Goal: Transaction & Acquisition: Purchase product/service

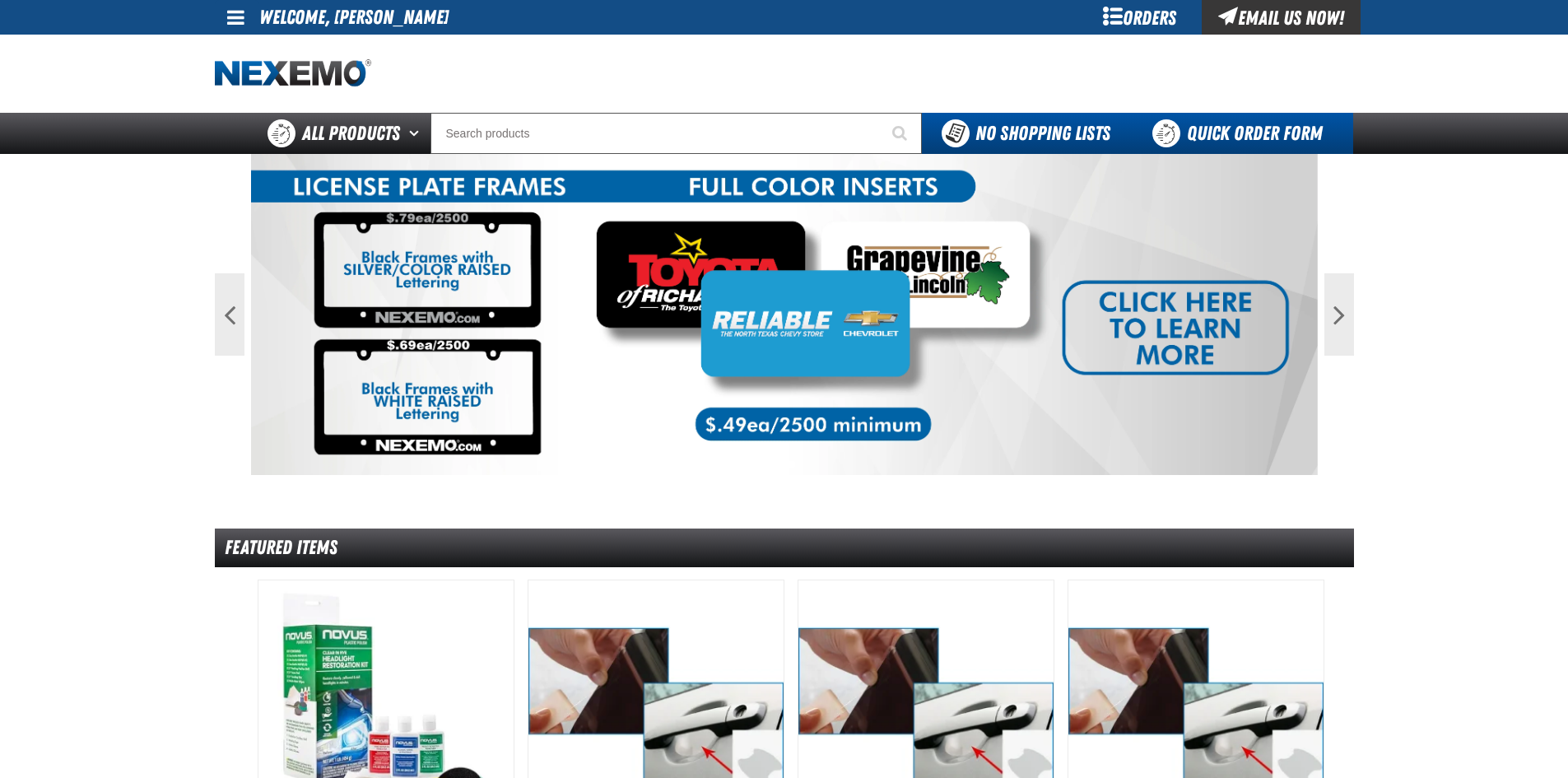
click at [1216, 130] on link "Quick Order Form" at bounding box center [1241, 134] width 223 height 41
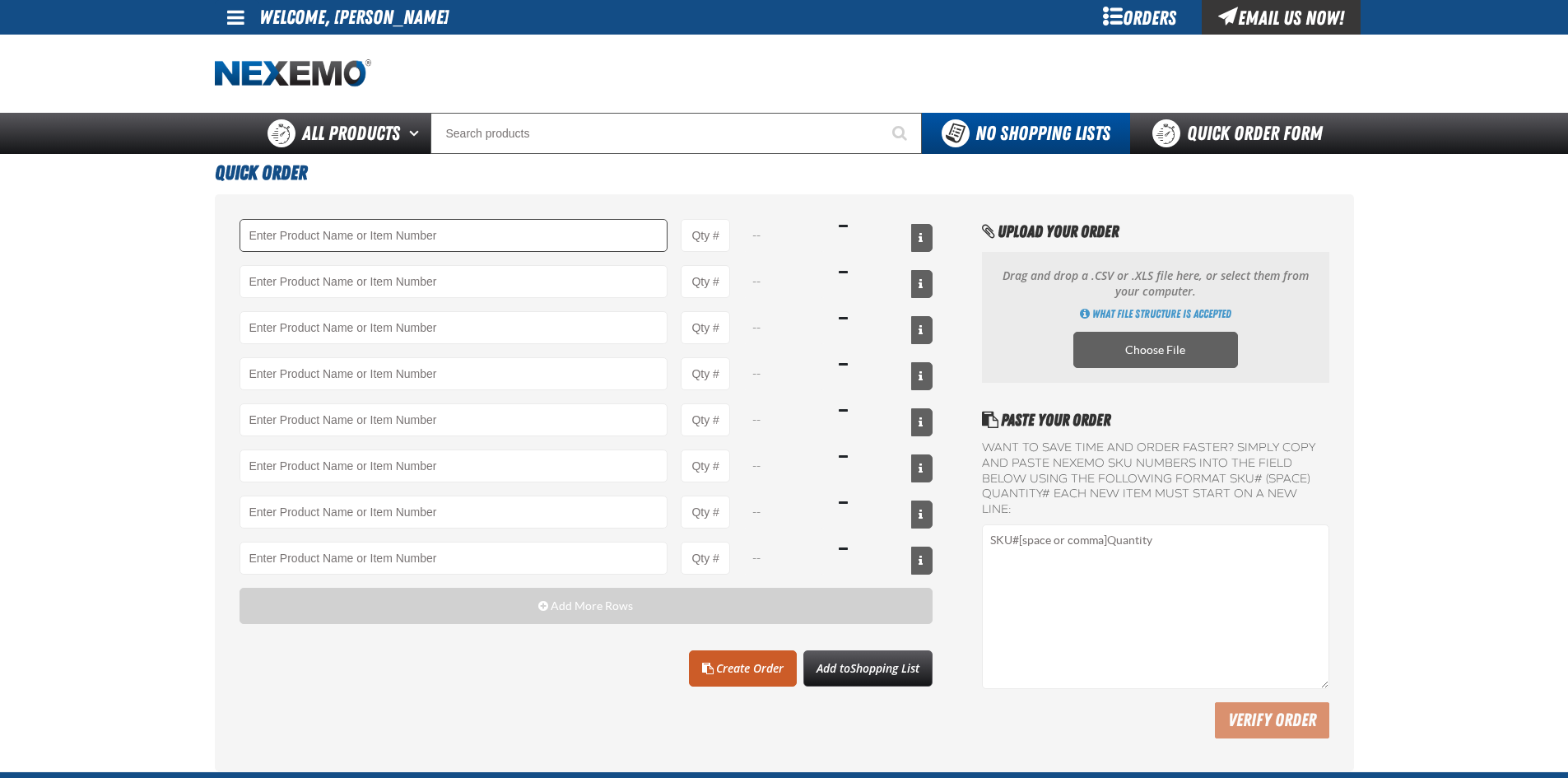
click at [279, 239] on input "Product" at bounding box center [454, 236] width 429 height 33
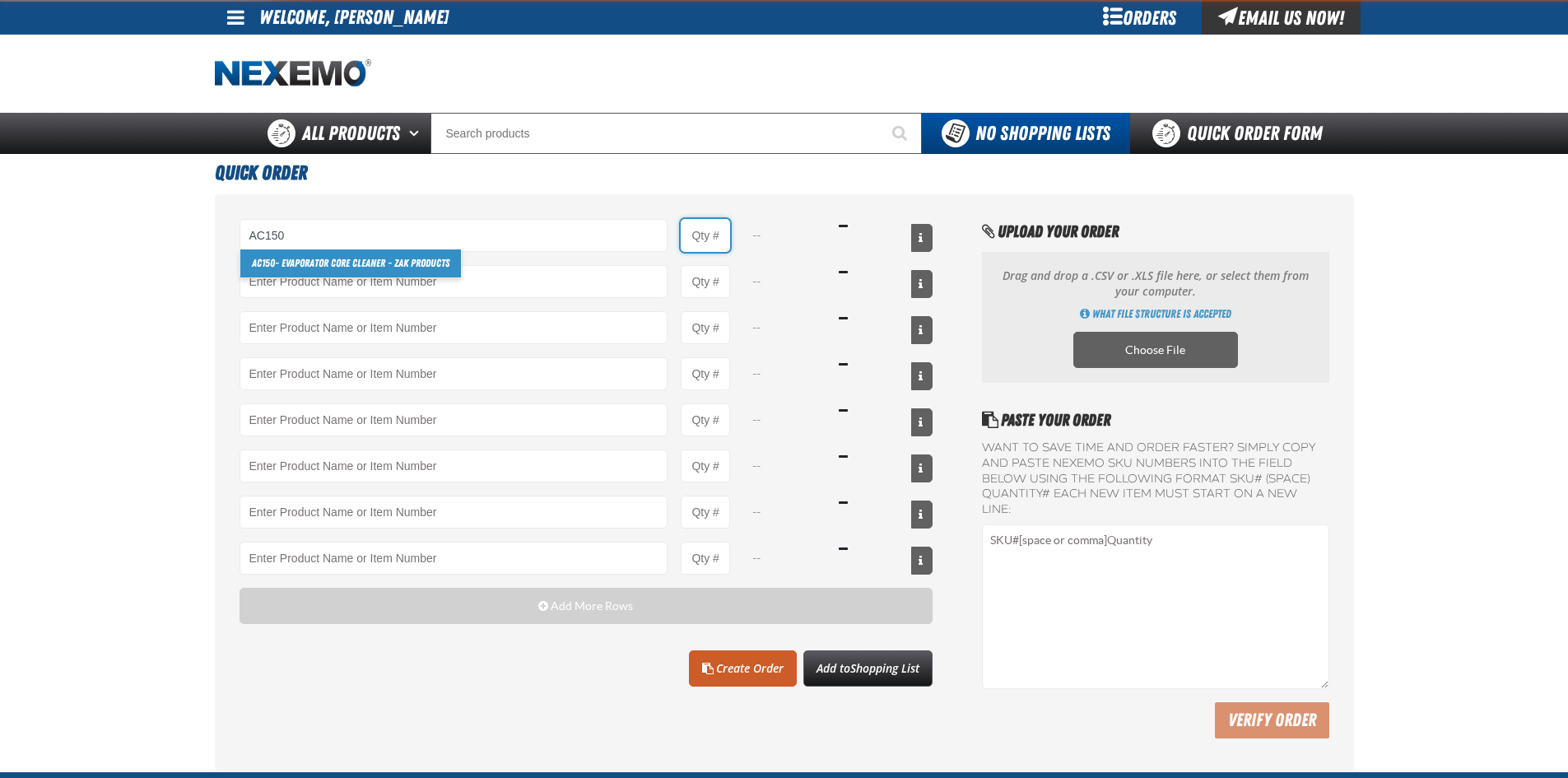
click at [719, 233] on input "Product Quantity" at bounding box center [706, 236] width 50 height 33
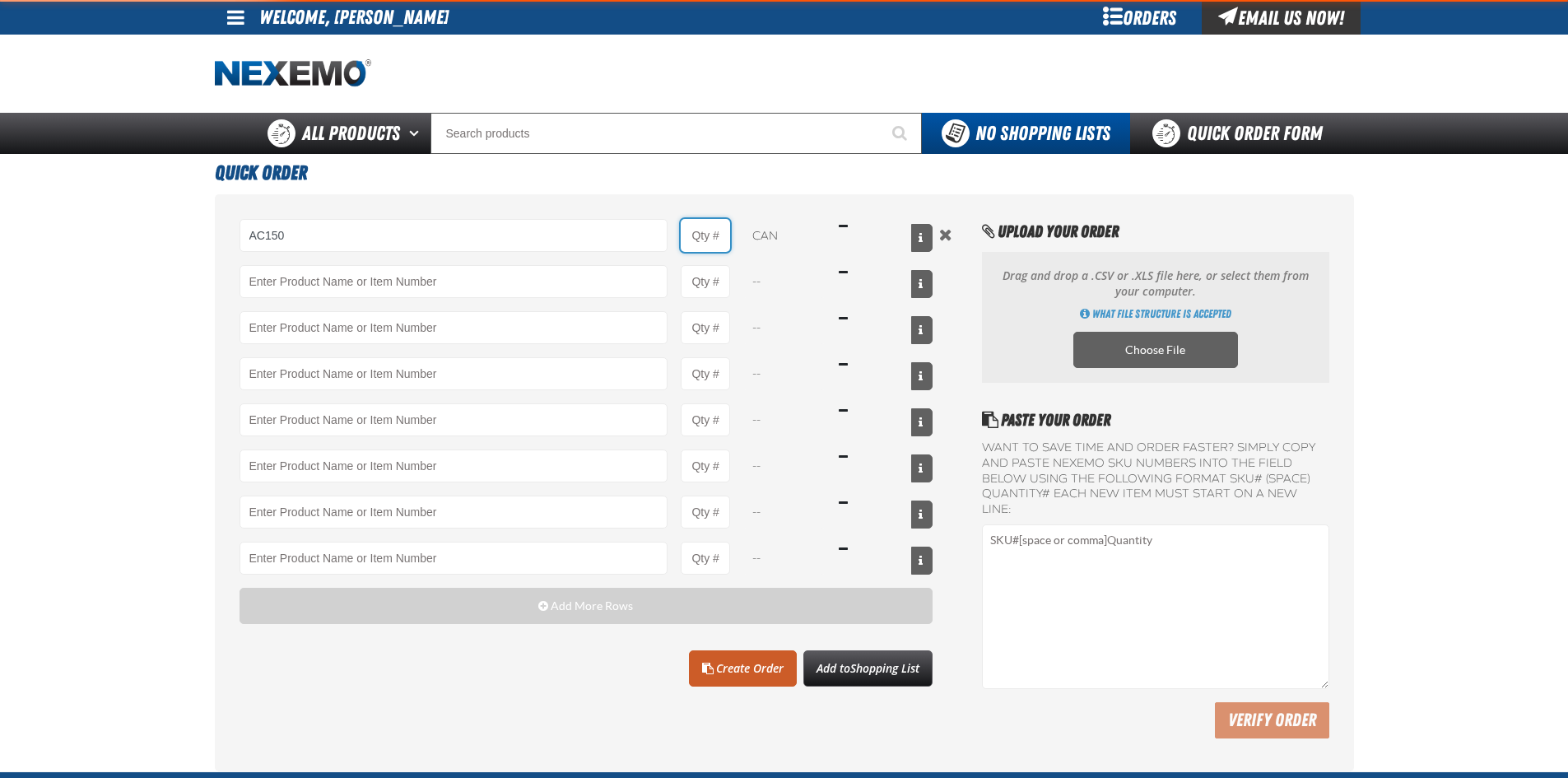
type input "AC150 - Evaporator Core Cleaner - ZAK Products"
type input "1"
select select "can"
click at [719, 233] on input "1" at bounding box center [706, 236] width 50 height 33
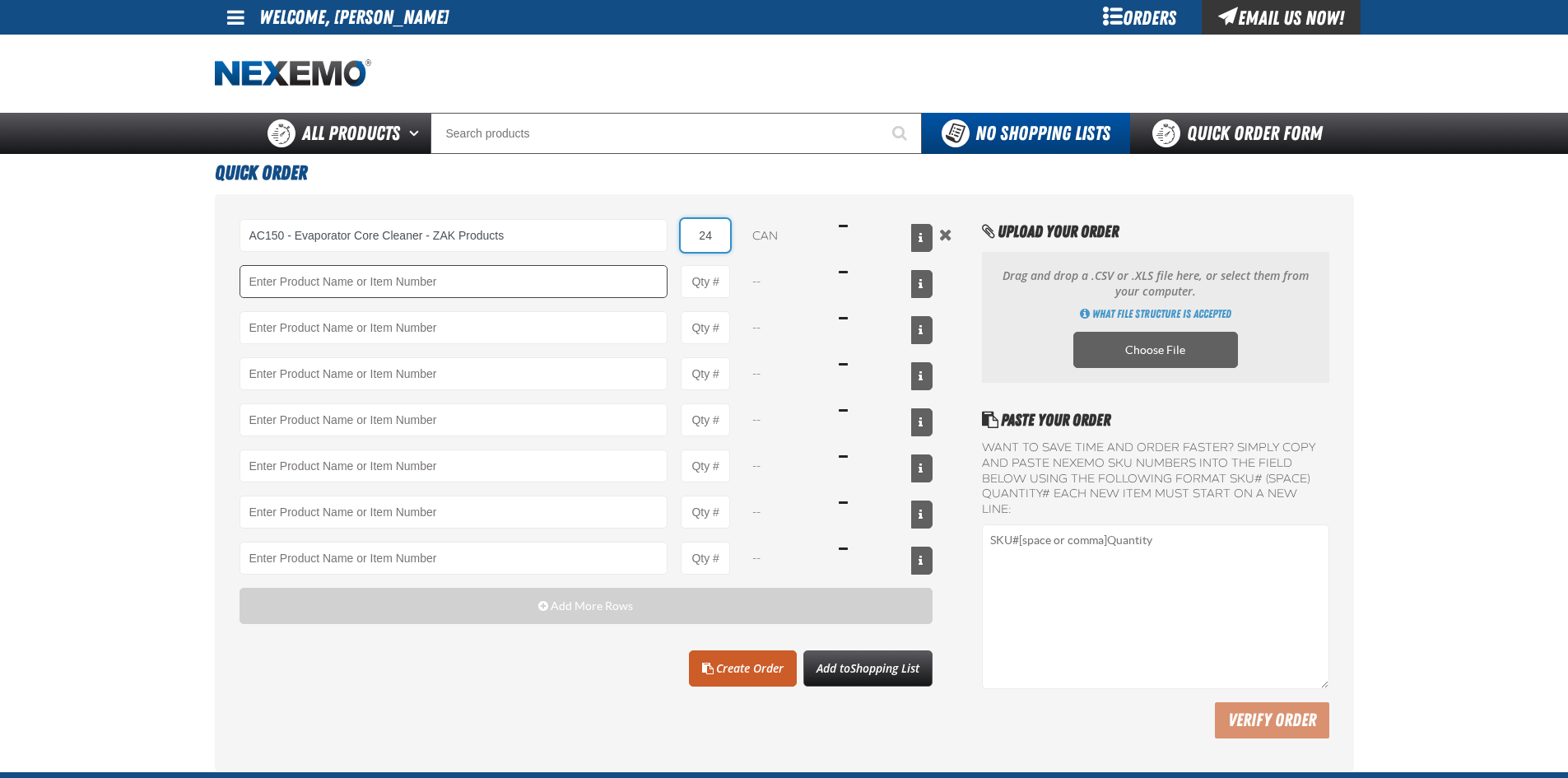
type input "24"
click at [261, 281] on input "Product" at bounding box center [454, 282] width 429 height 33
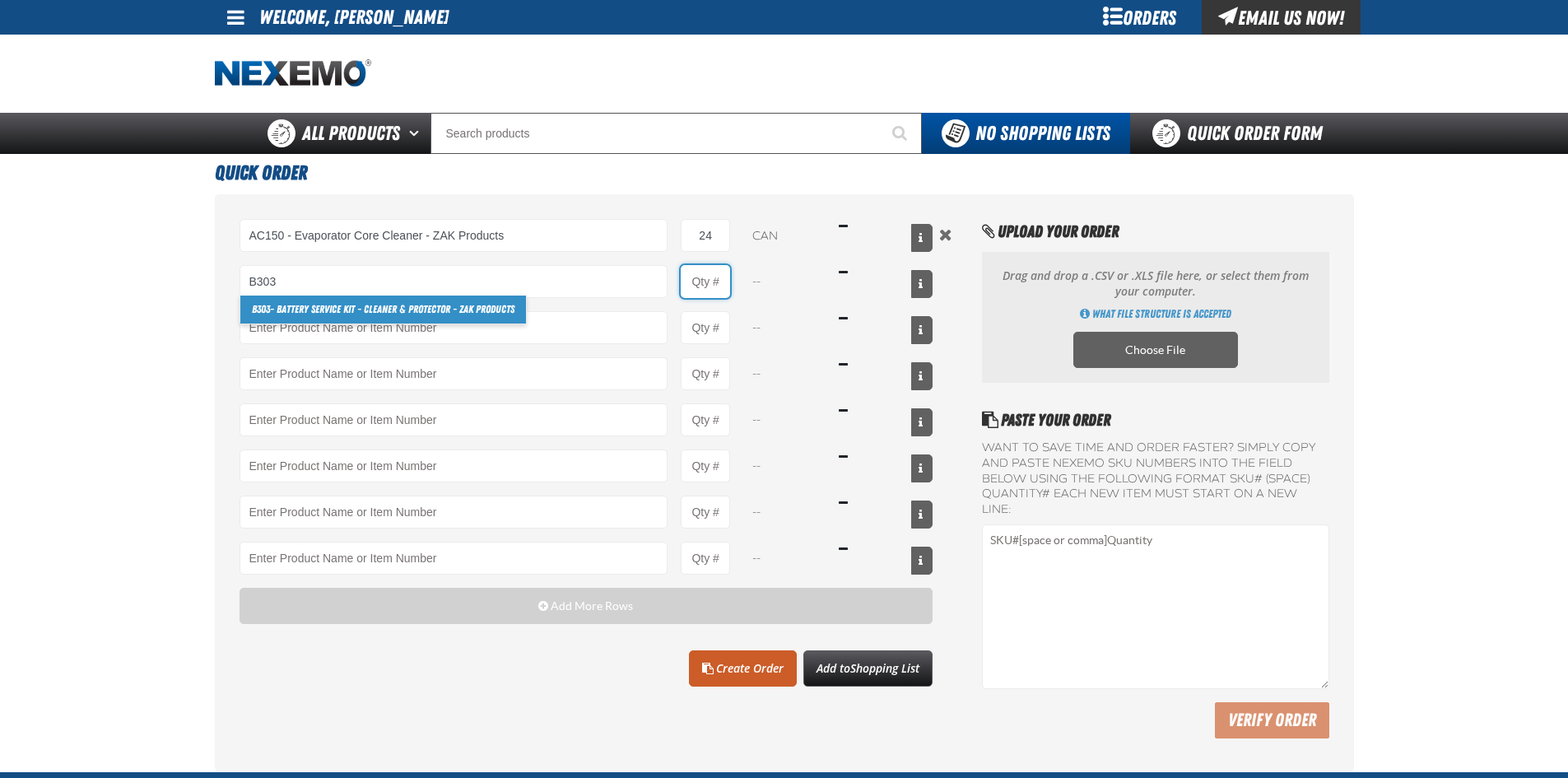
click at [717, 284] on input "Product Quantity" at bounding box center [706, 282] width 50 height 33
type input "B303 - Battery Service Kit - Cleaner &amp; Protector - ZAK Products"
type input "1"
select select "kit"
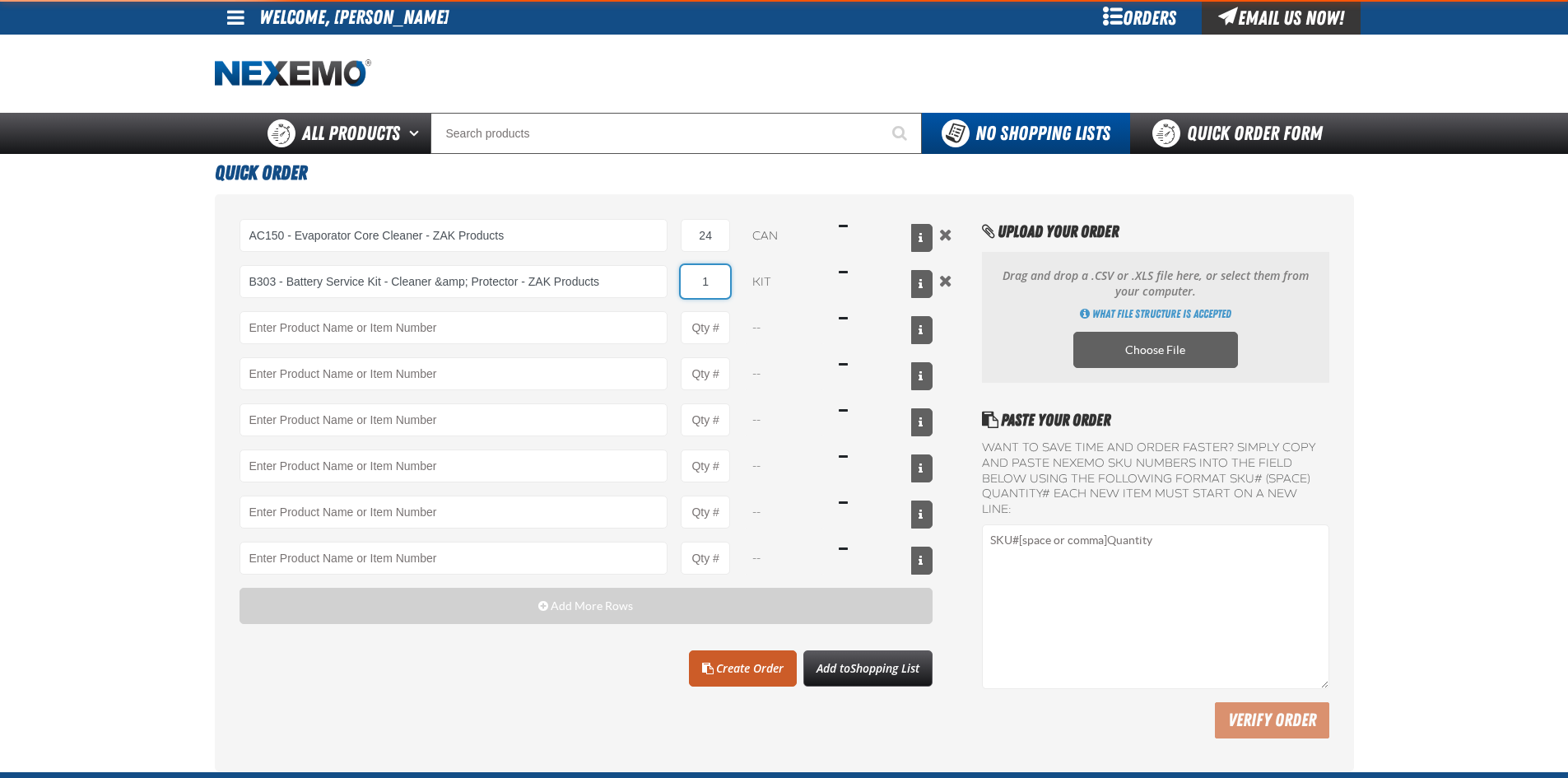
click at [717, 284] on input "1" at bounding box center [706, 282] width 50 height 33
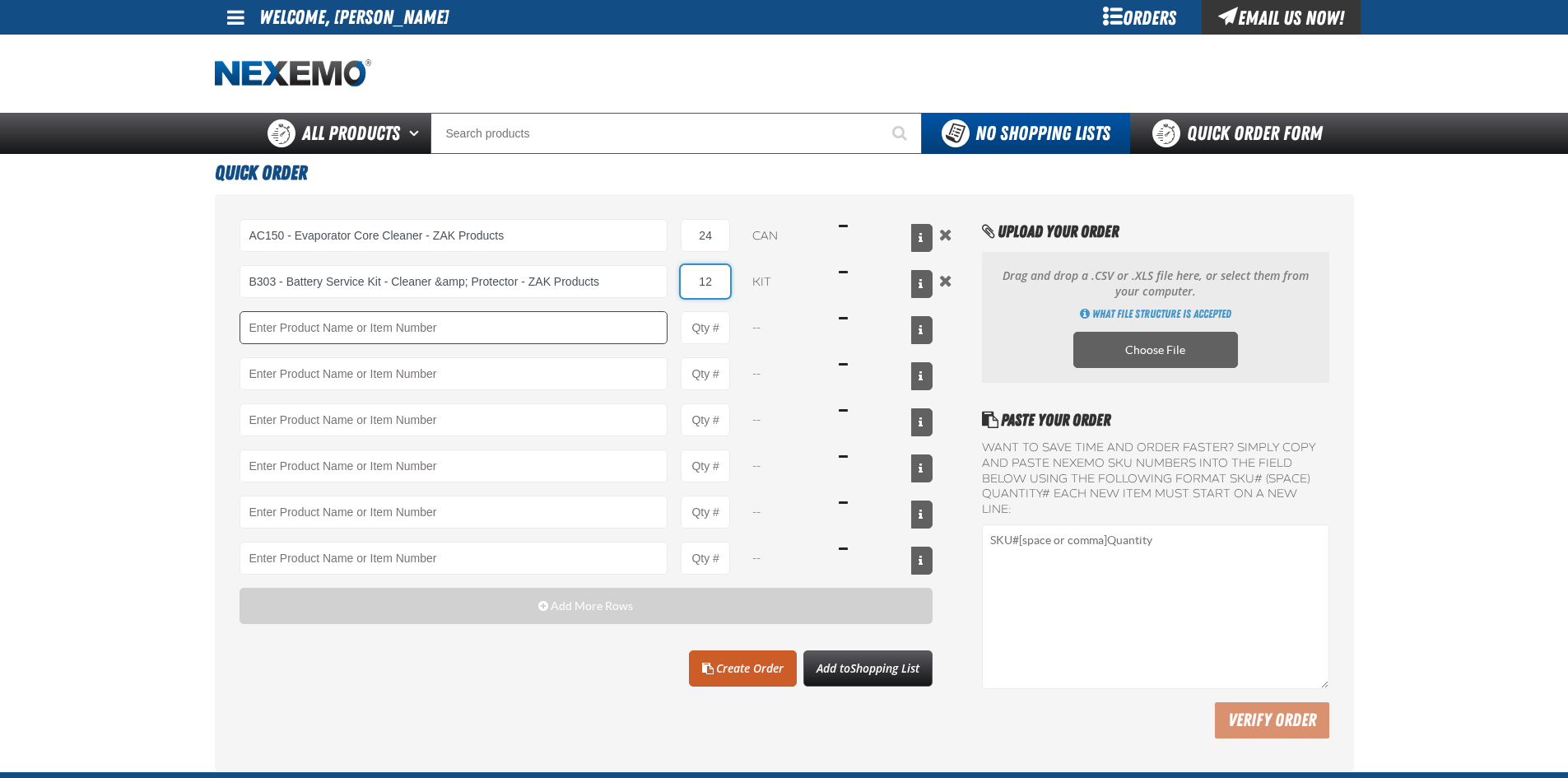
type input "12"
click at [255, 330] on input "Product" at bounding box center [454, 328] width 429 height 33
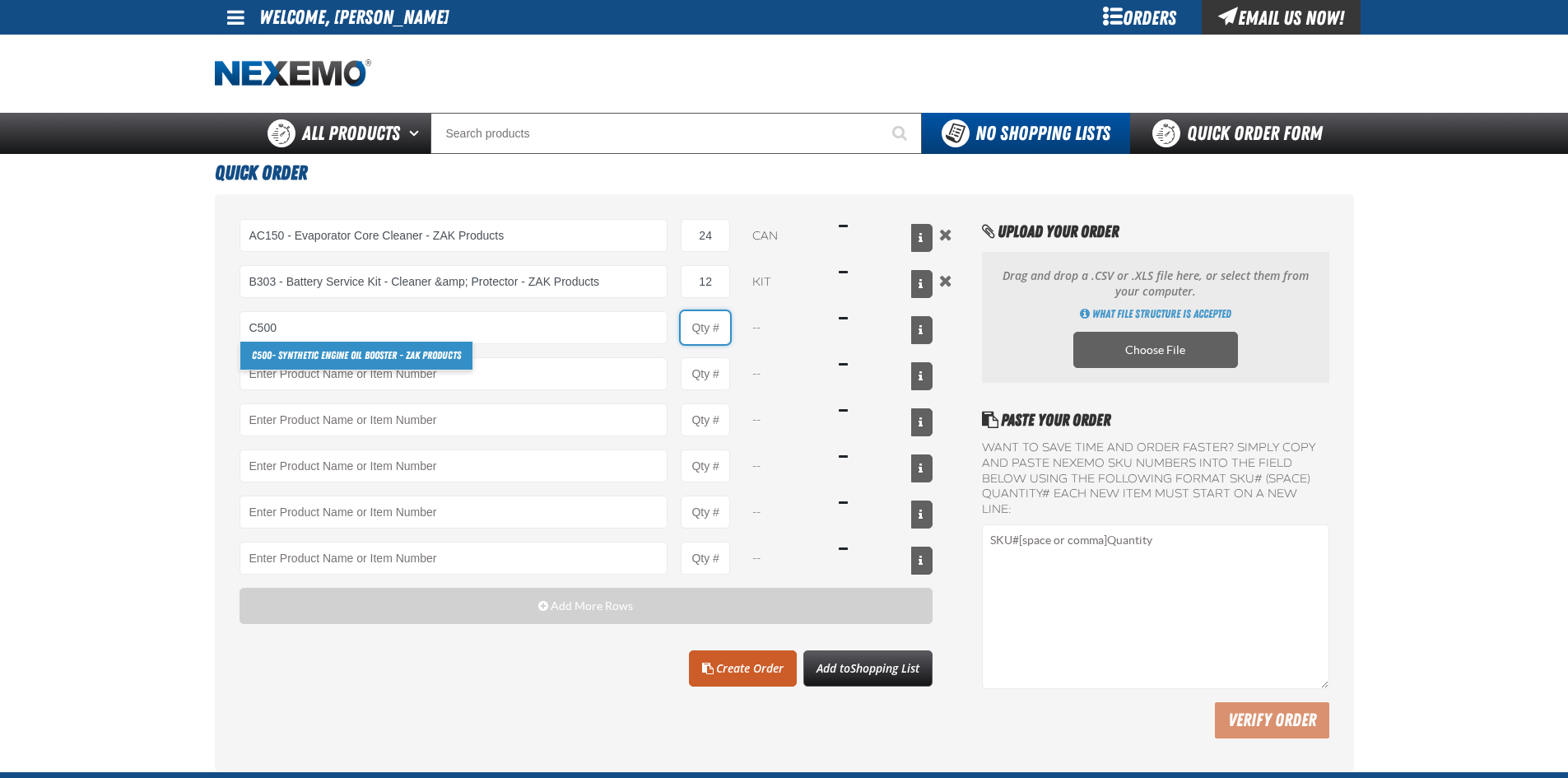
drag, startPoint x: 692, startPoint y: 328, endPoint x: 708, endPoint y: 329, distance: 16.0
click at [699, 329] on input "Product Quantity" at bounding box center [706, 328] width 50 height 33
type input "C500 - Synthetic Engine Oil Booster - ZAK Products"
type input "1"
select select "bottle"
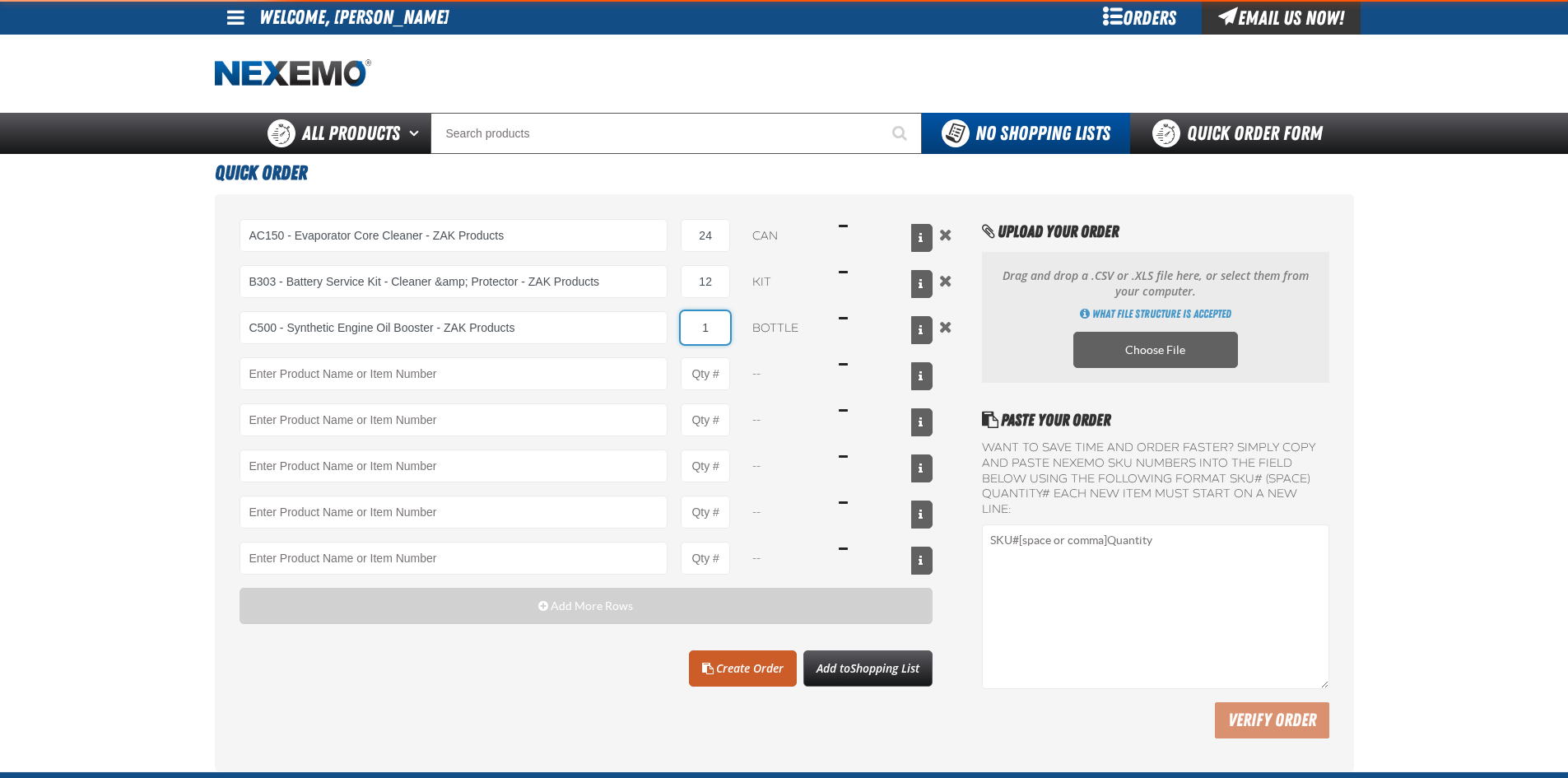
click at [720, 328] on input "1" at bounding box center [706, 328] width 50 height 33
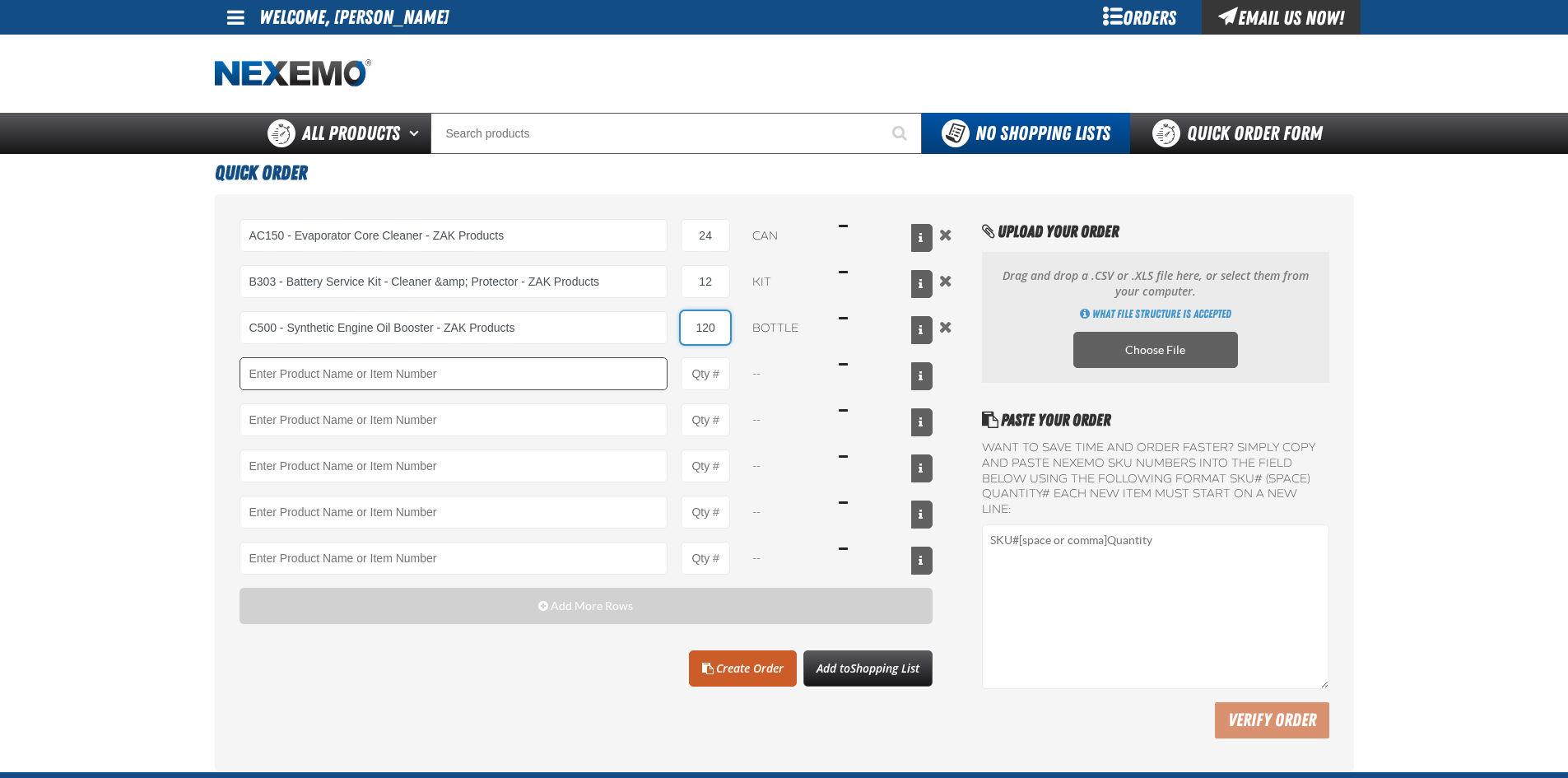
type input "120"
click at [269, 371] on input "Product" at bounding box center [454, 374] width 429 height 33
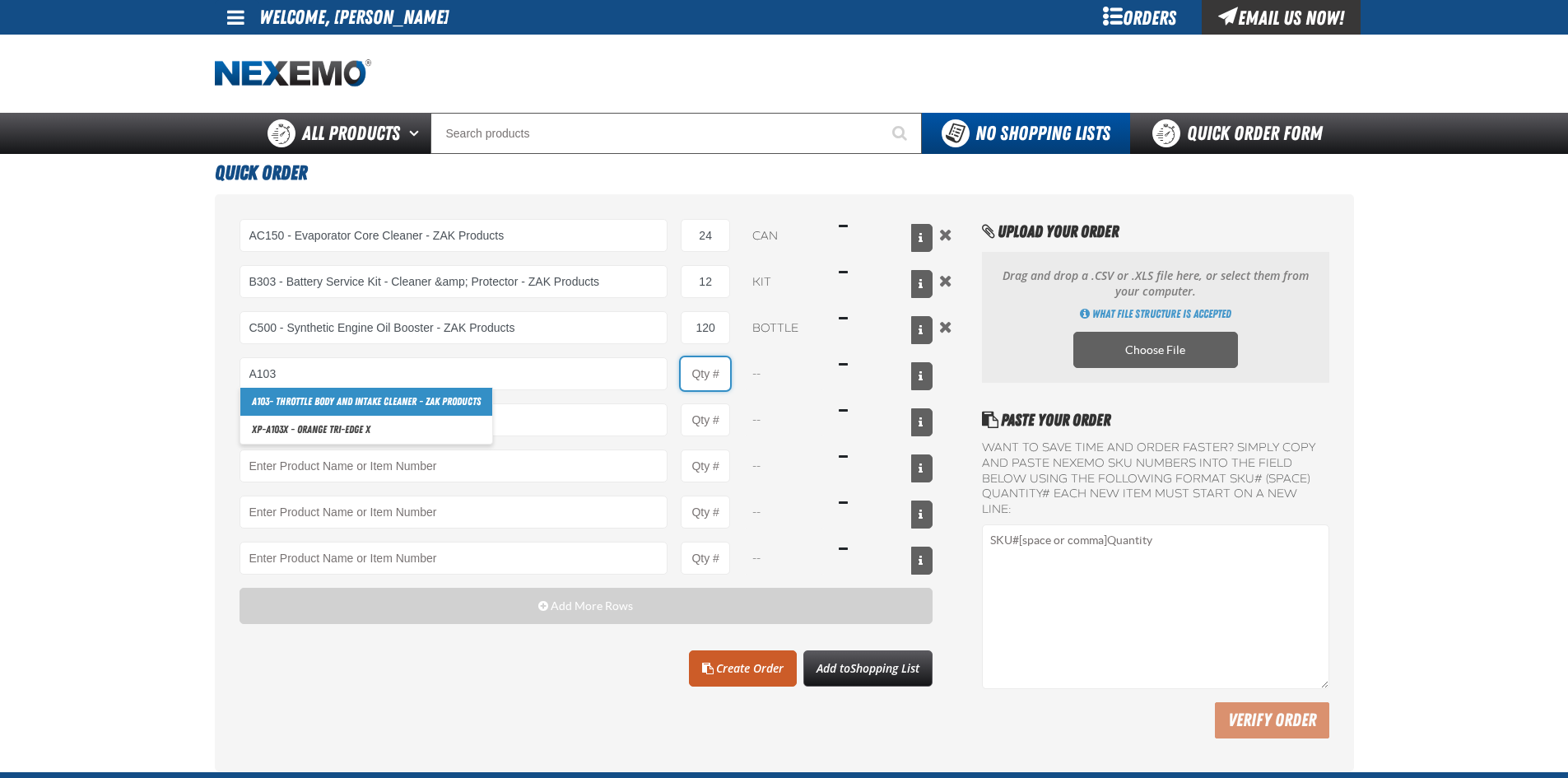
click at [710, 386] on input "Product Quantity" at bounding box center [706, 374] width 50 height 33
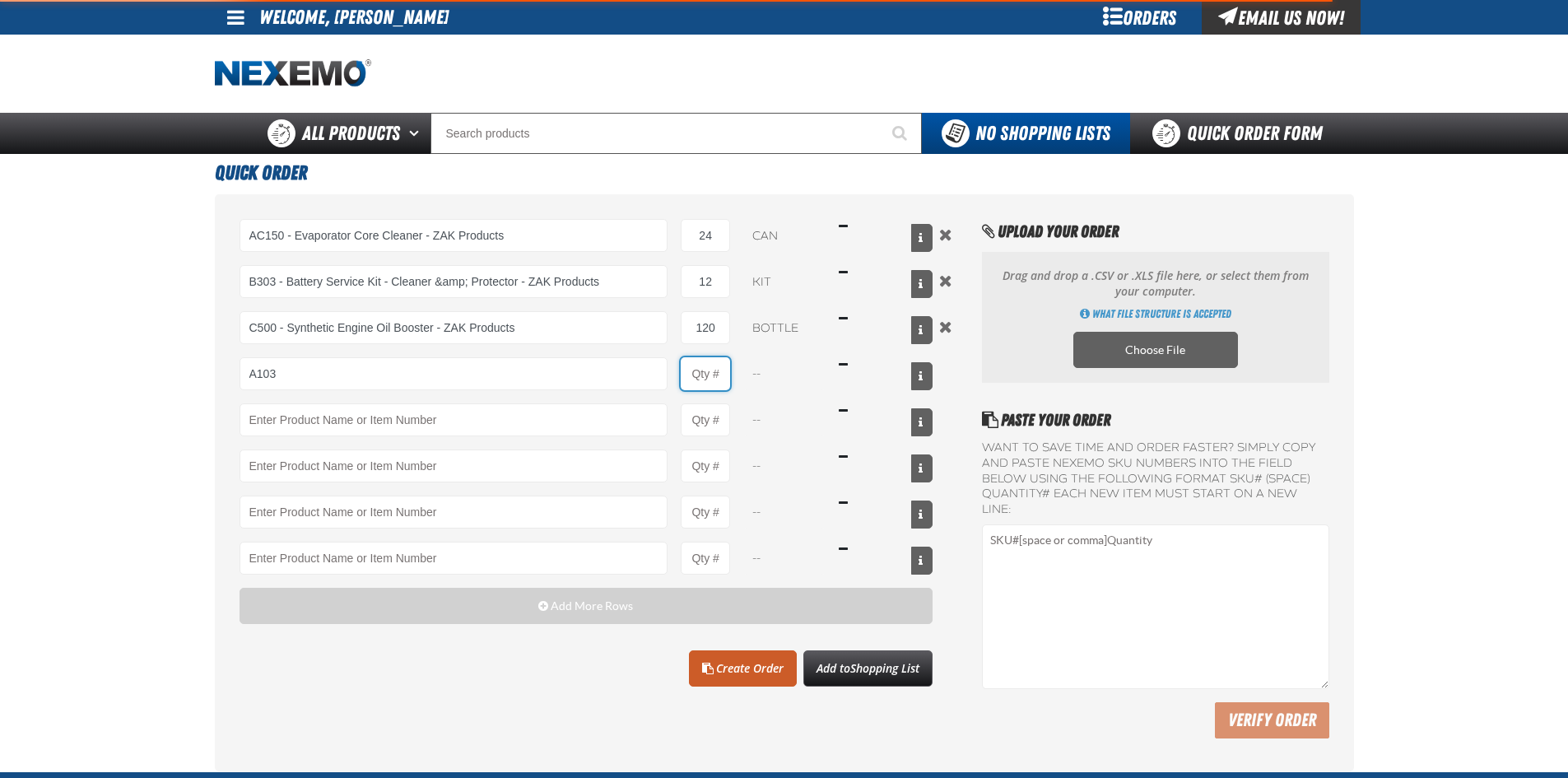
type input "A103 - Throttle Body and Intake Cleaner - ZAK Products"
type input "1"
select select "can"
click at [712, 372] on input "1" at bounding box center [706, 374] width 50 height 33
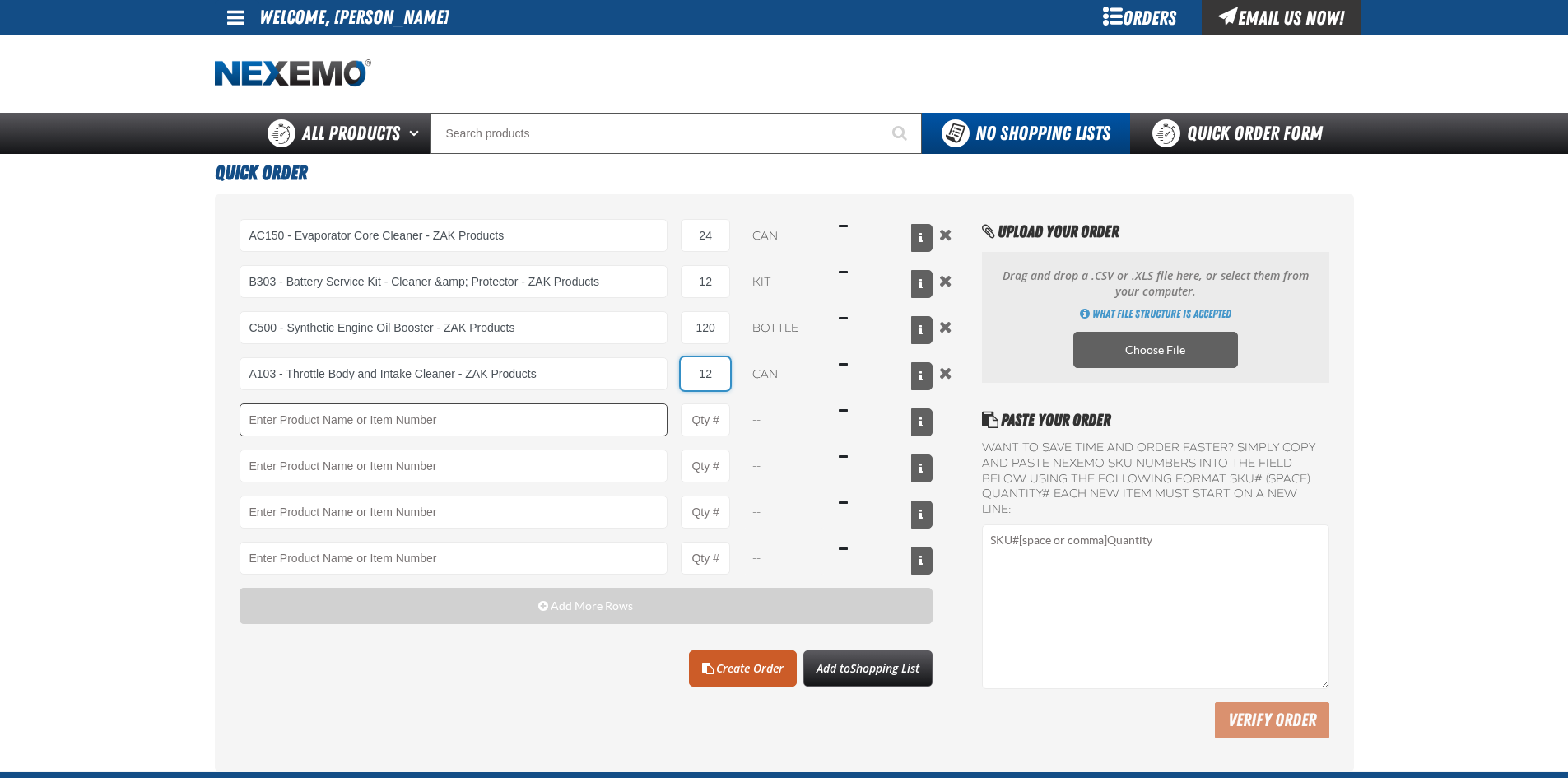
type input "12"
click at [270, 428] on input "Product" at bounding box center [454, 420] width 429 height 33
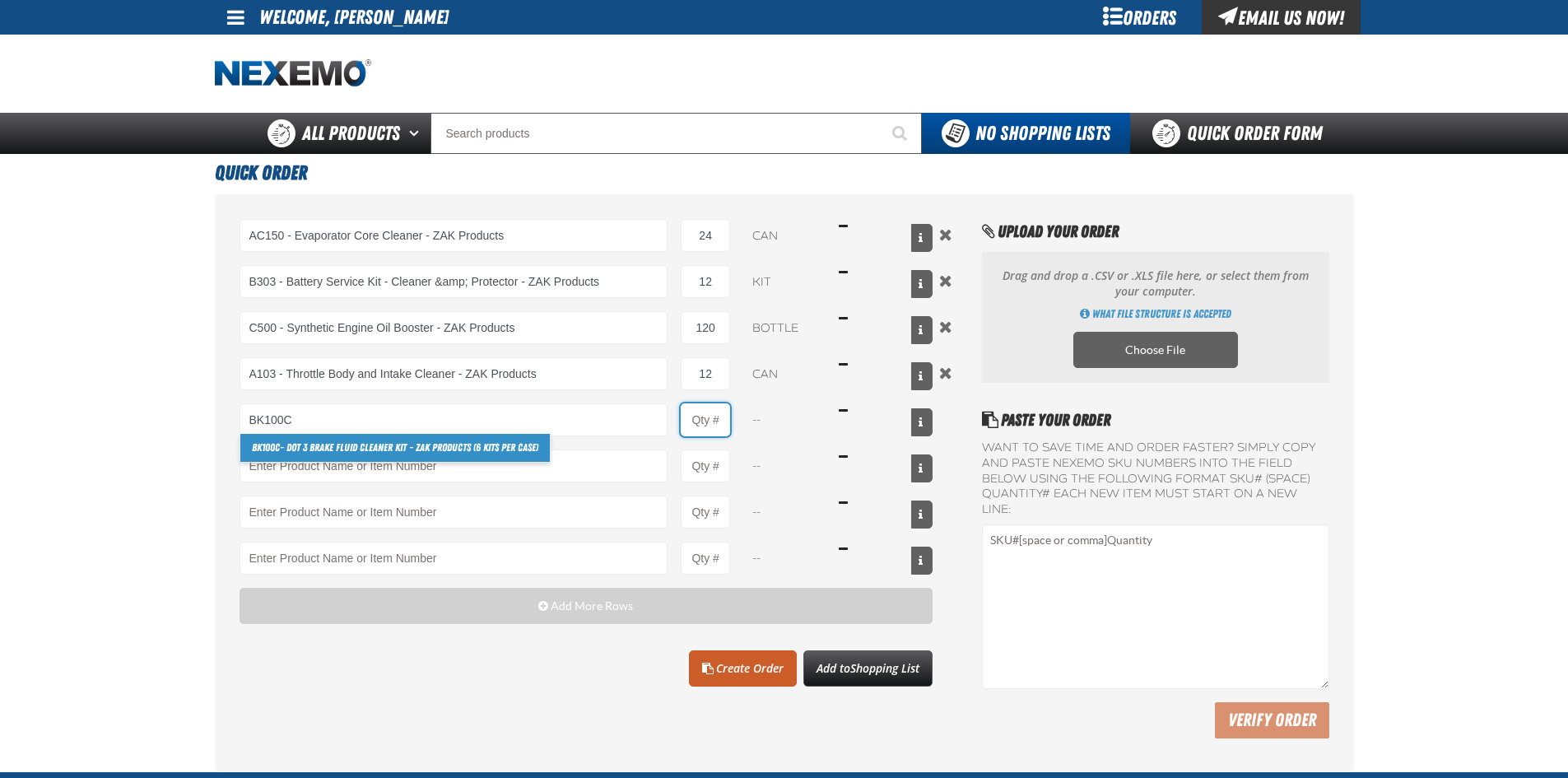
click at [706, 424] on input "Product Quantity" at bounding box center [706, 420] width 50 height 33
type input "BK100C - DOT 3 Brake Fluid Cleaner Kit - ZAK Products (6 Kits per Case)"
type input "1"
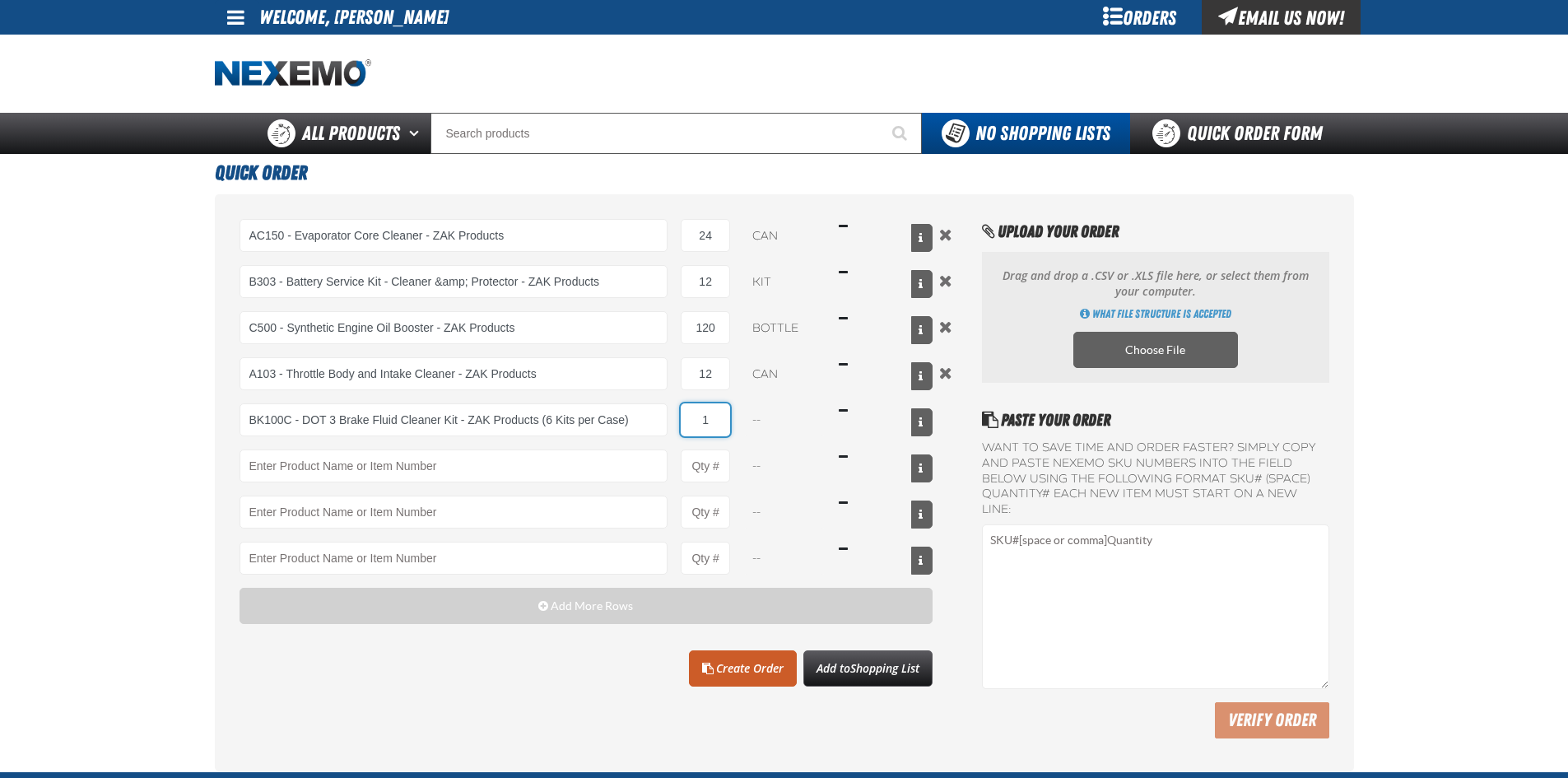
select select "kit"
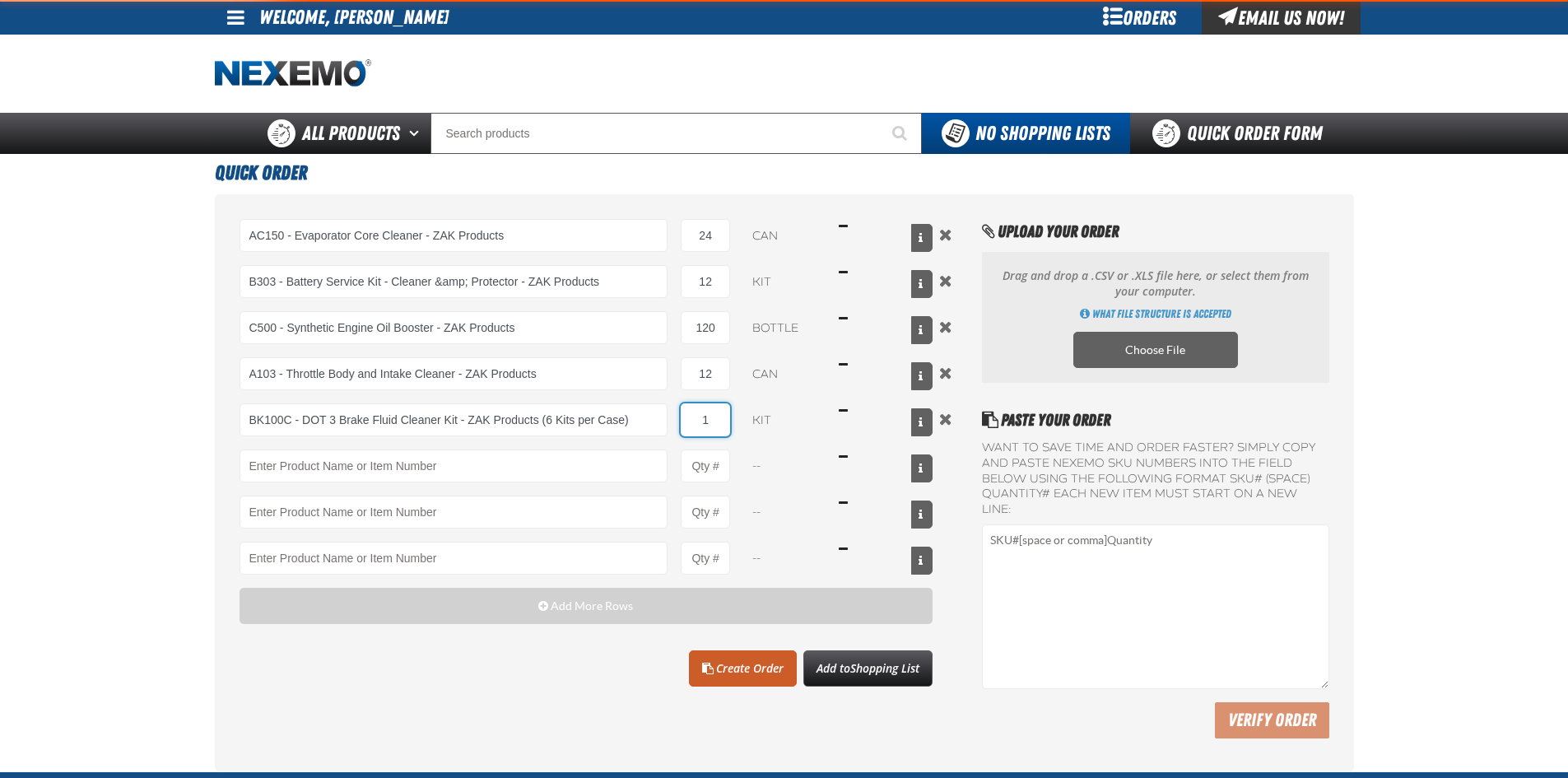
click at [726, 414] on input "1" at bounding box center [706, 420] width 50 height 33
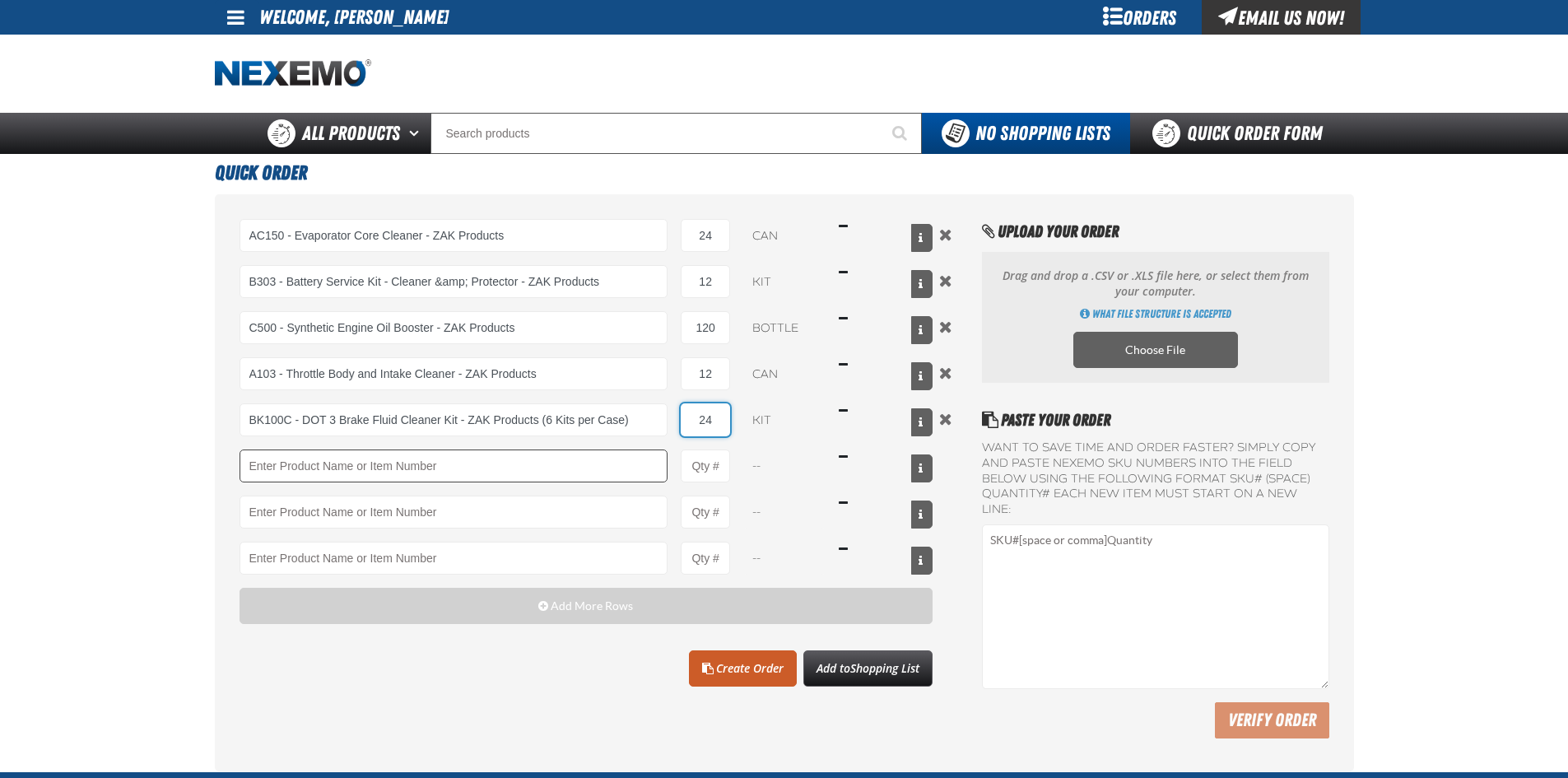
type input "24"
click at [259, 470] on input "Product" at bounding box center [454, 466] width 429 height 33
click at [696, 470] on input "Product Quantity" at bounding box center [706, 466] width 50 height 33
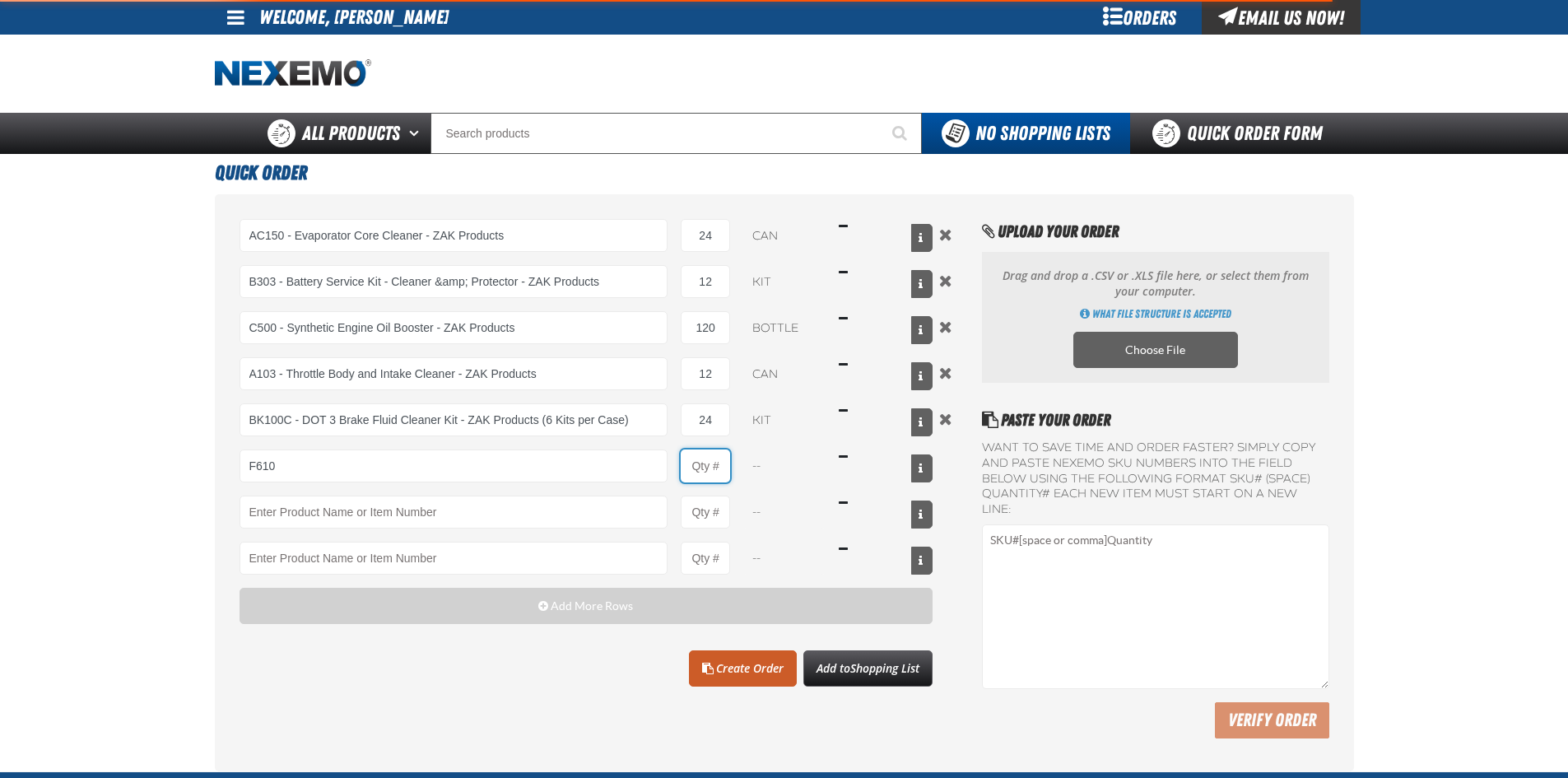
type input "F610 - Z-Tech - ZAK Products"
type input "1"
select select "bottle"
click at [713, 474] on input "1" at bounding box center [706, 466] width 50 height 33
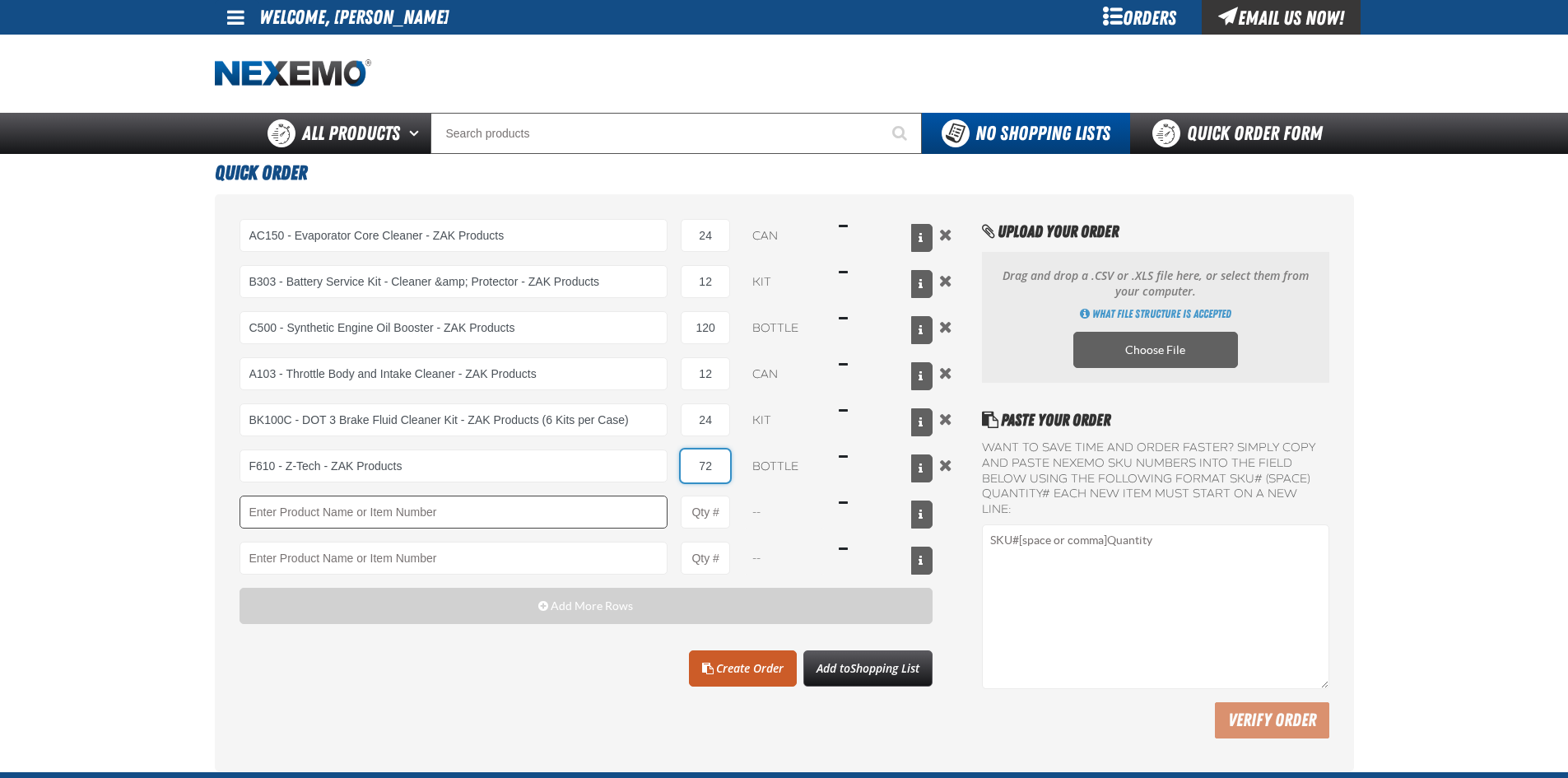
type input "72"
click at [308, 513] on input "Product" at bounding box center [454, 513] width 429 height 33
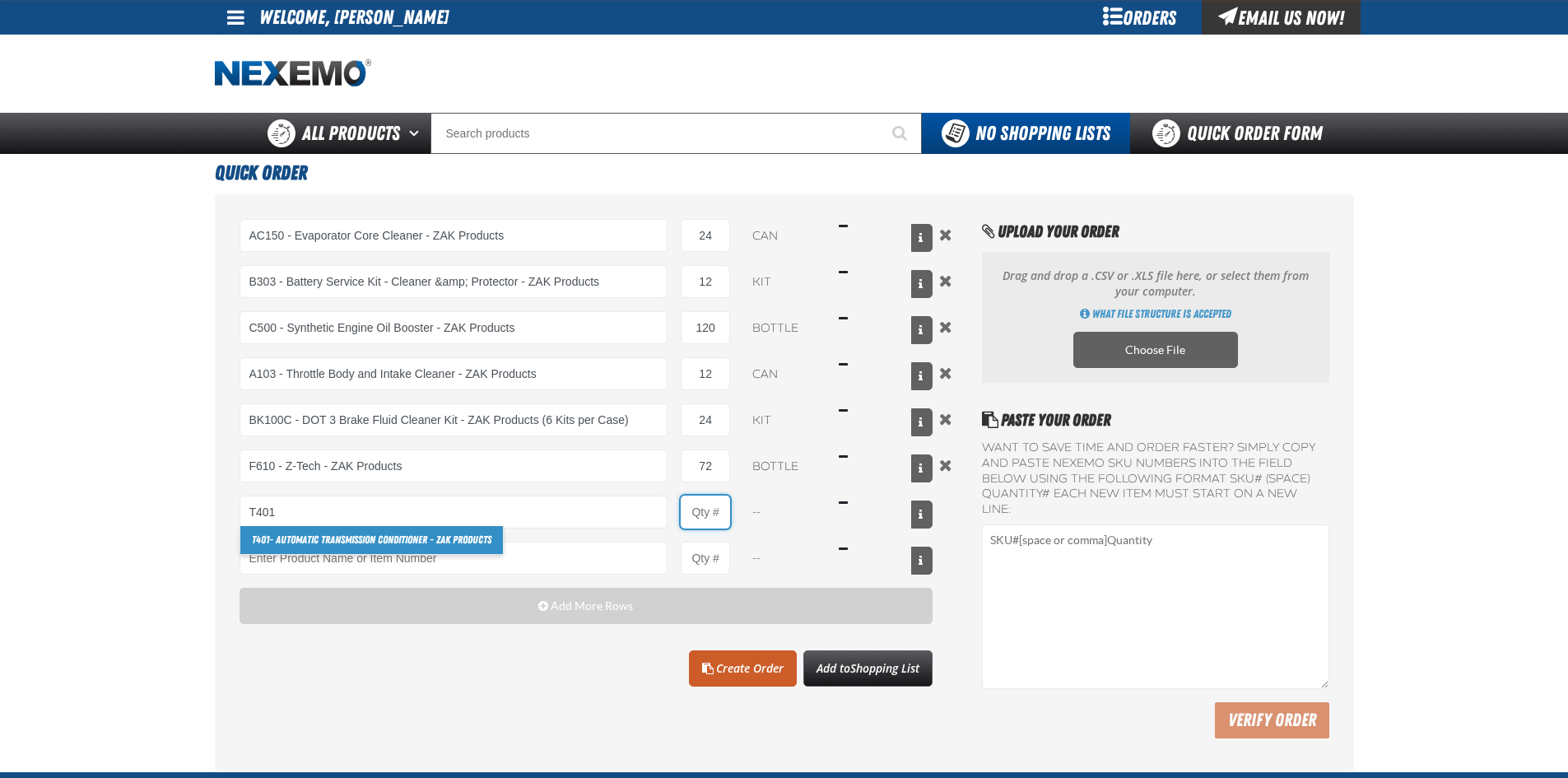
click at [695, 521] on input "Product Quantity" at bounding box center [706, 513] width 50 height 33
type input "T401 - Automatic Transmission Conditioner - ZAK Products"
type input "1"
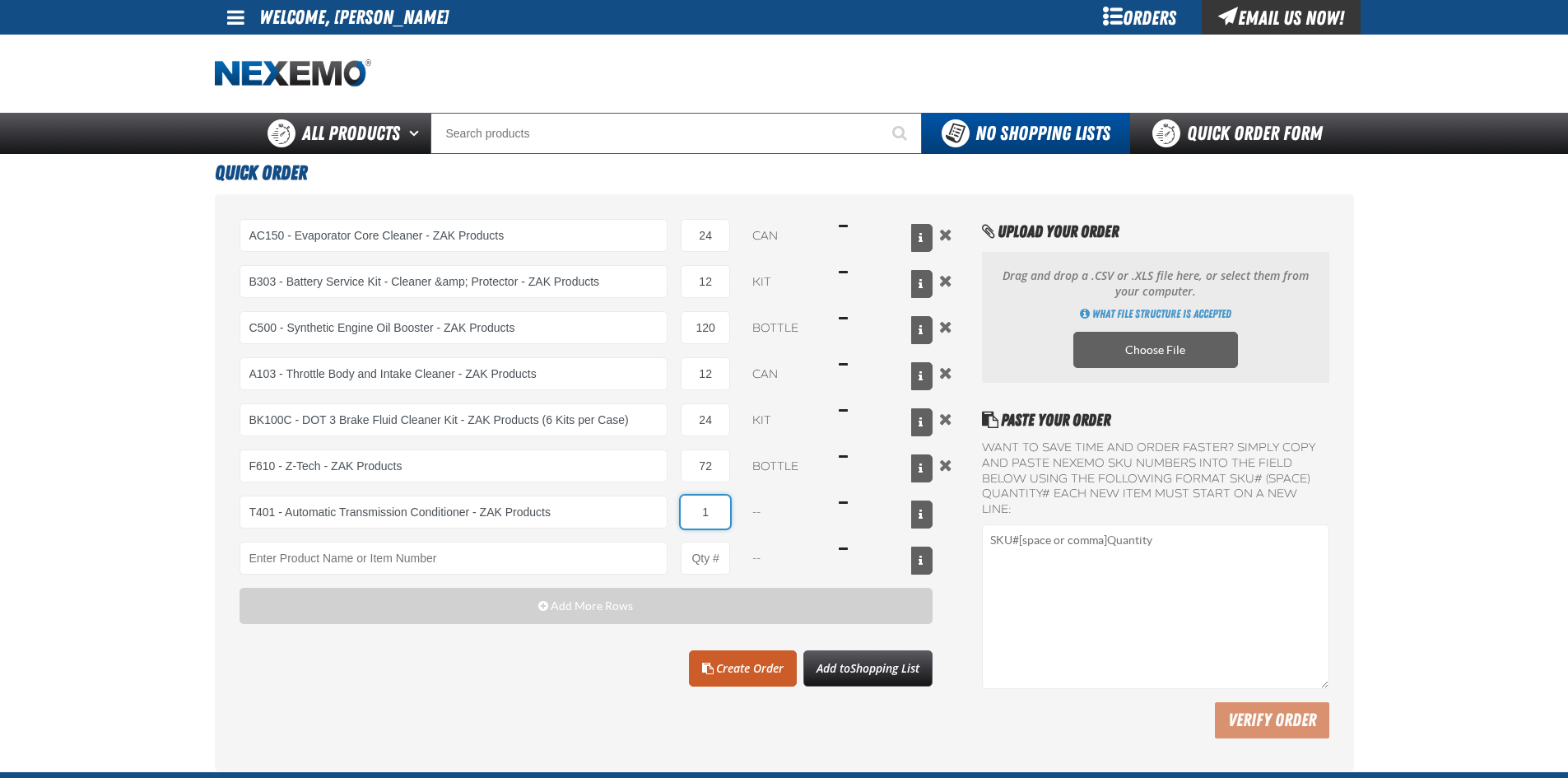
select select "bottle"
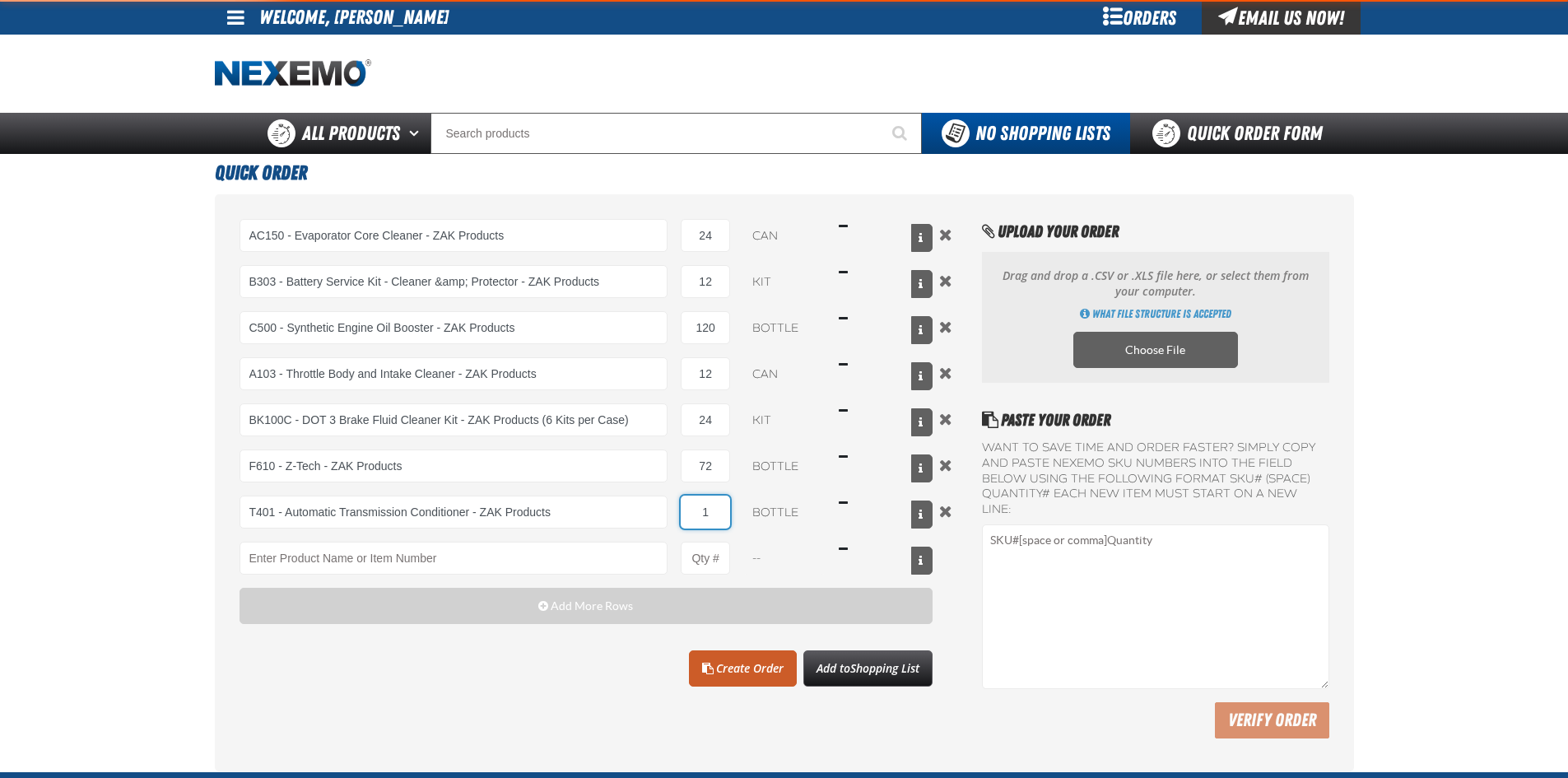
click at [714, 513] on input "1" at bounding box center [706, 513] width 50 height 33
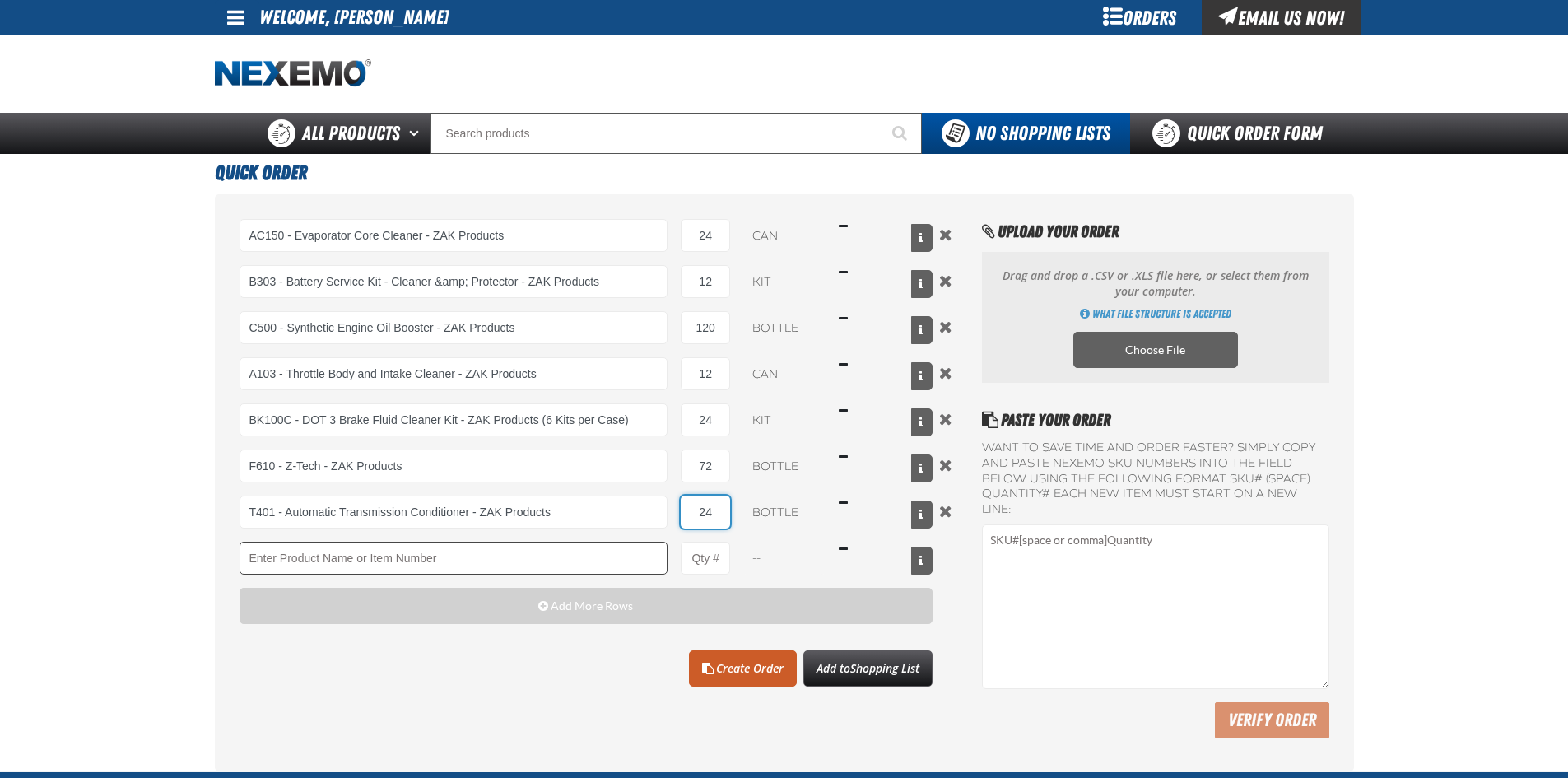
type input "24"
click at [278, 561] on input "Product" at bounding box center [454, 558] width 429 height 33
click at [698, 562] on input "Product Quantity" at bounding box center [706, 558] width 50 height 33
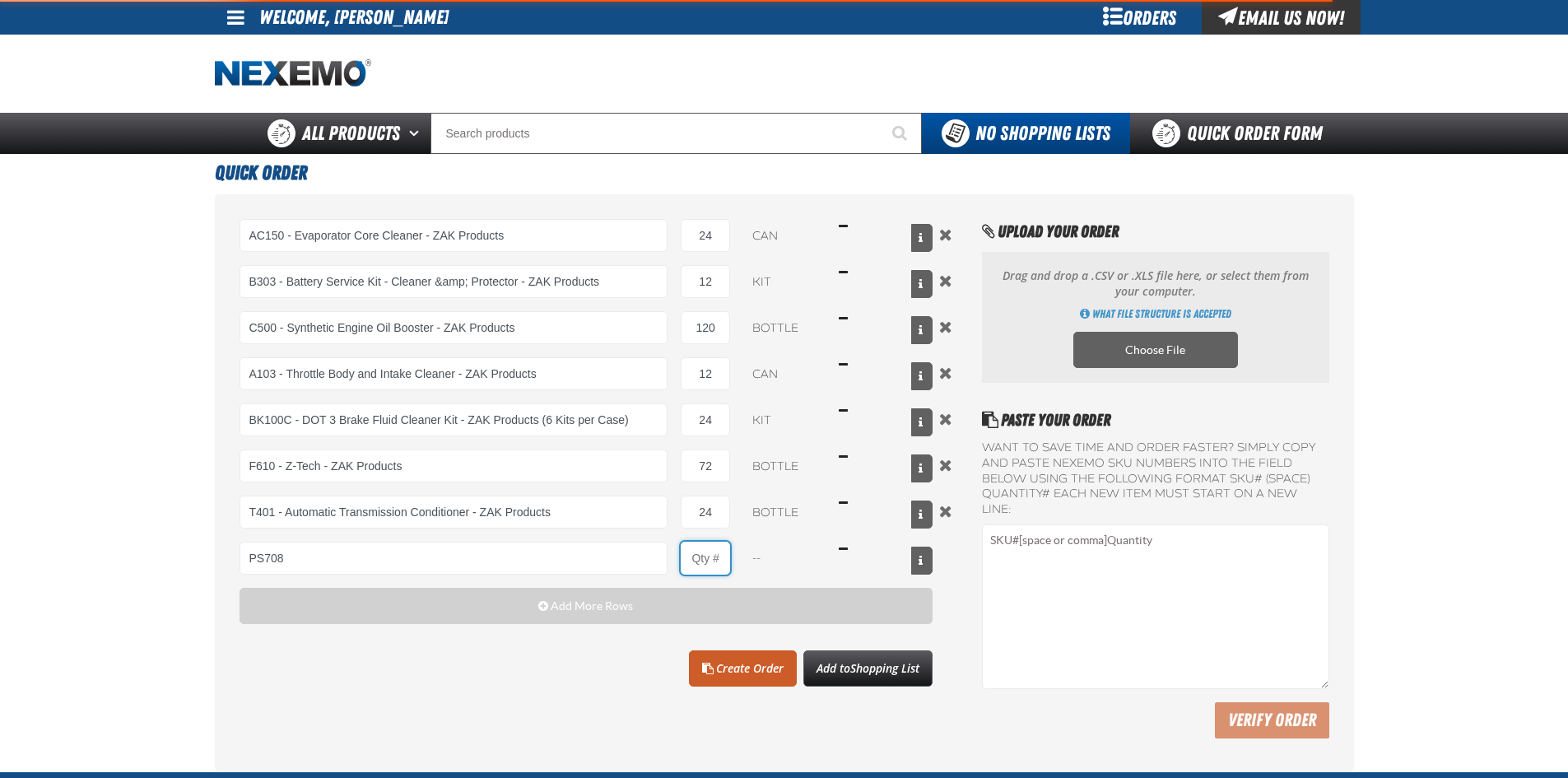
type input "PS708 - Multi-Vehicle Power Steering Fluid with Conditioner - ZAK Products"
type input "1"
click at [713, 558] on input "1" at bounding box center [706, 558] width 50 height 33
select select "bottle"
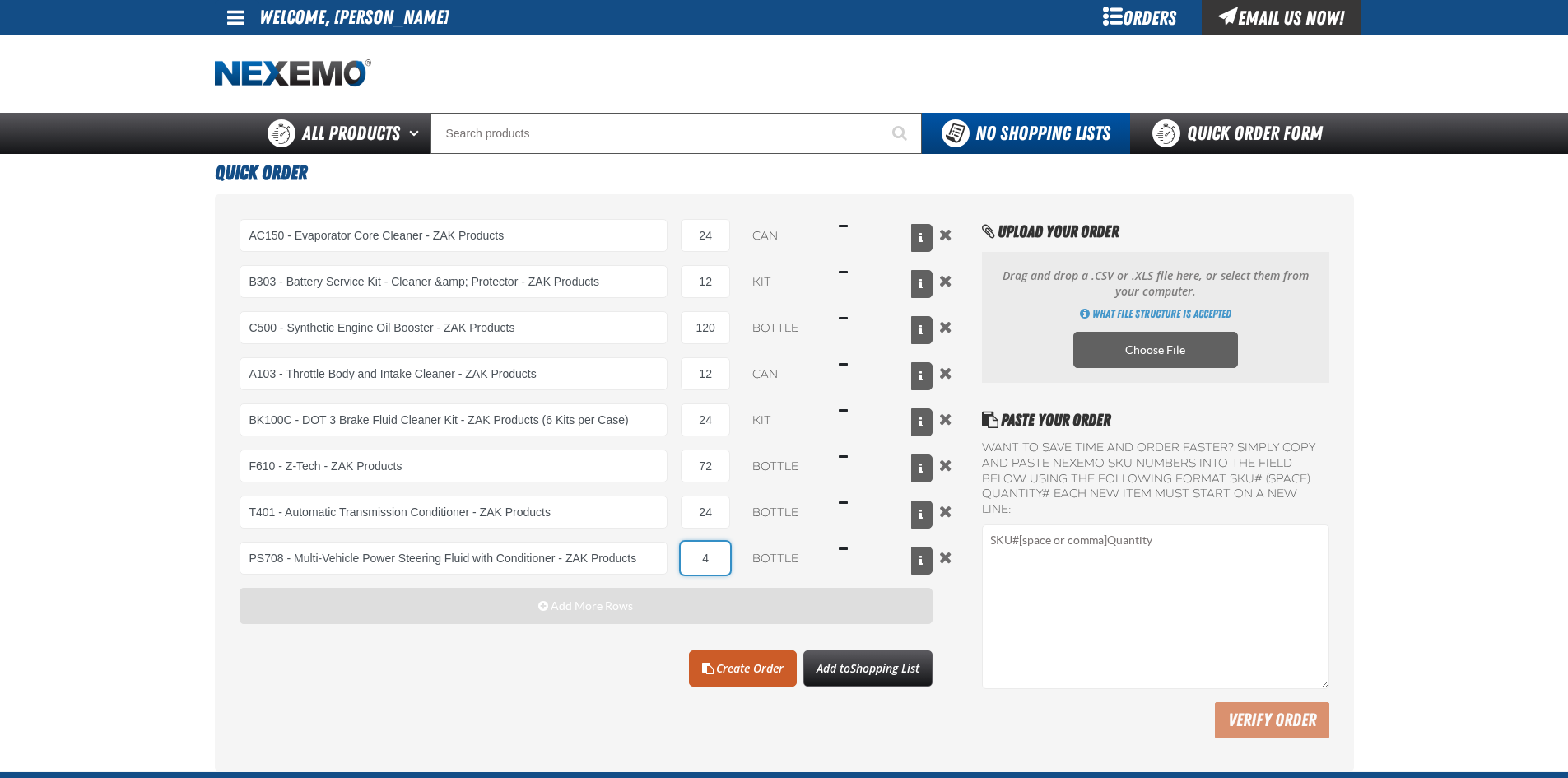
type input "4"
click at [534, 604] on button "Add More Rows" at bounding box center [586, 606] width 694 height 36
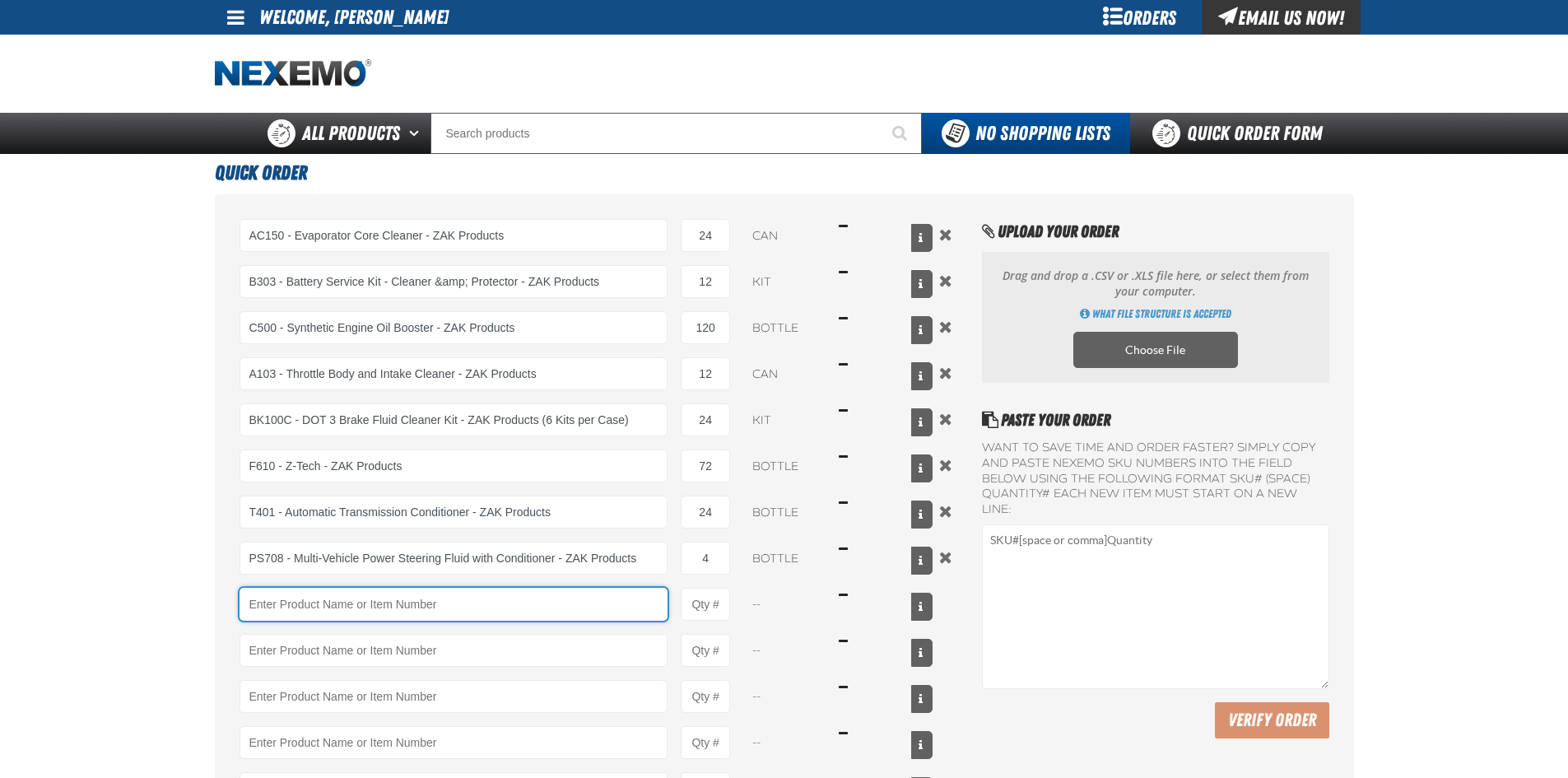
click at [288, 606] on input "Product" at bounding box center [454, 605] width 429 height 33
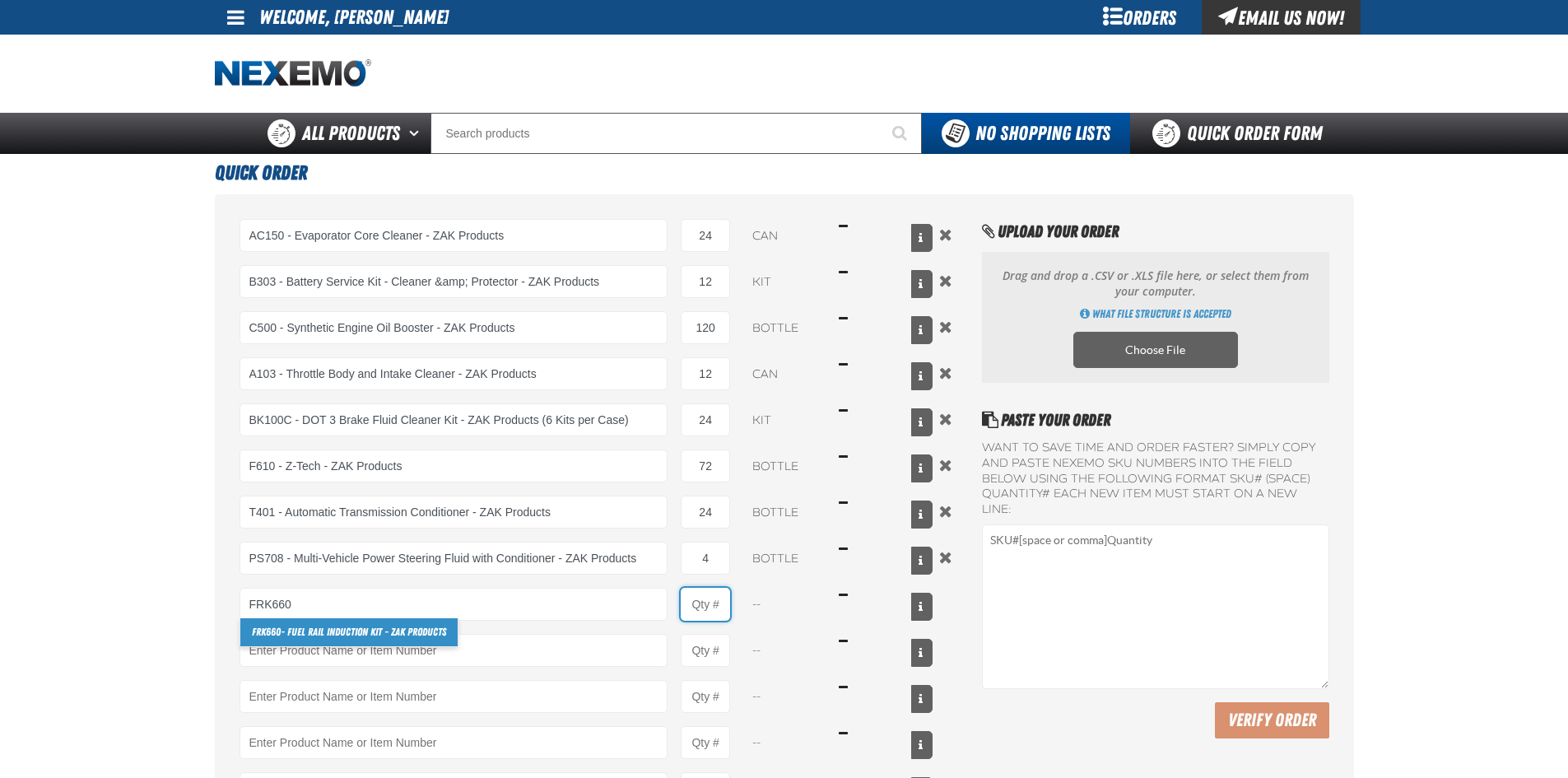
click at [720, 610] on input "Product Quantity" at bounding box center [706, 605] width 50 height 33
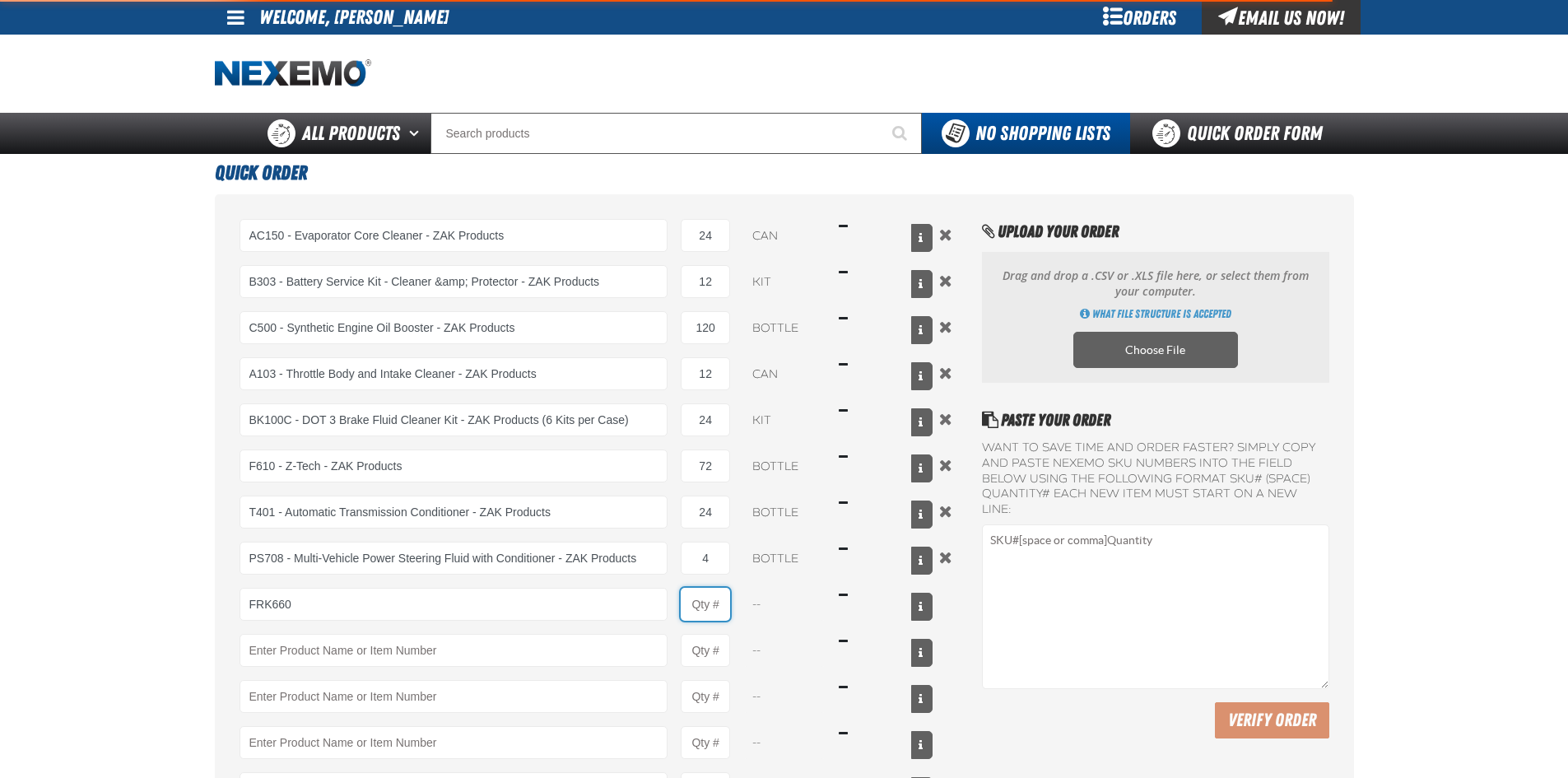
type input "FRK660 - Fuel Rail Induction Kit - ZAK Products"
type input "1"
select select "kit"
click at [720, 606] on input "1" at bounding box center [706, 605] width 50 height 33
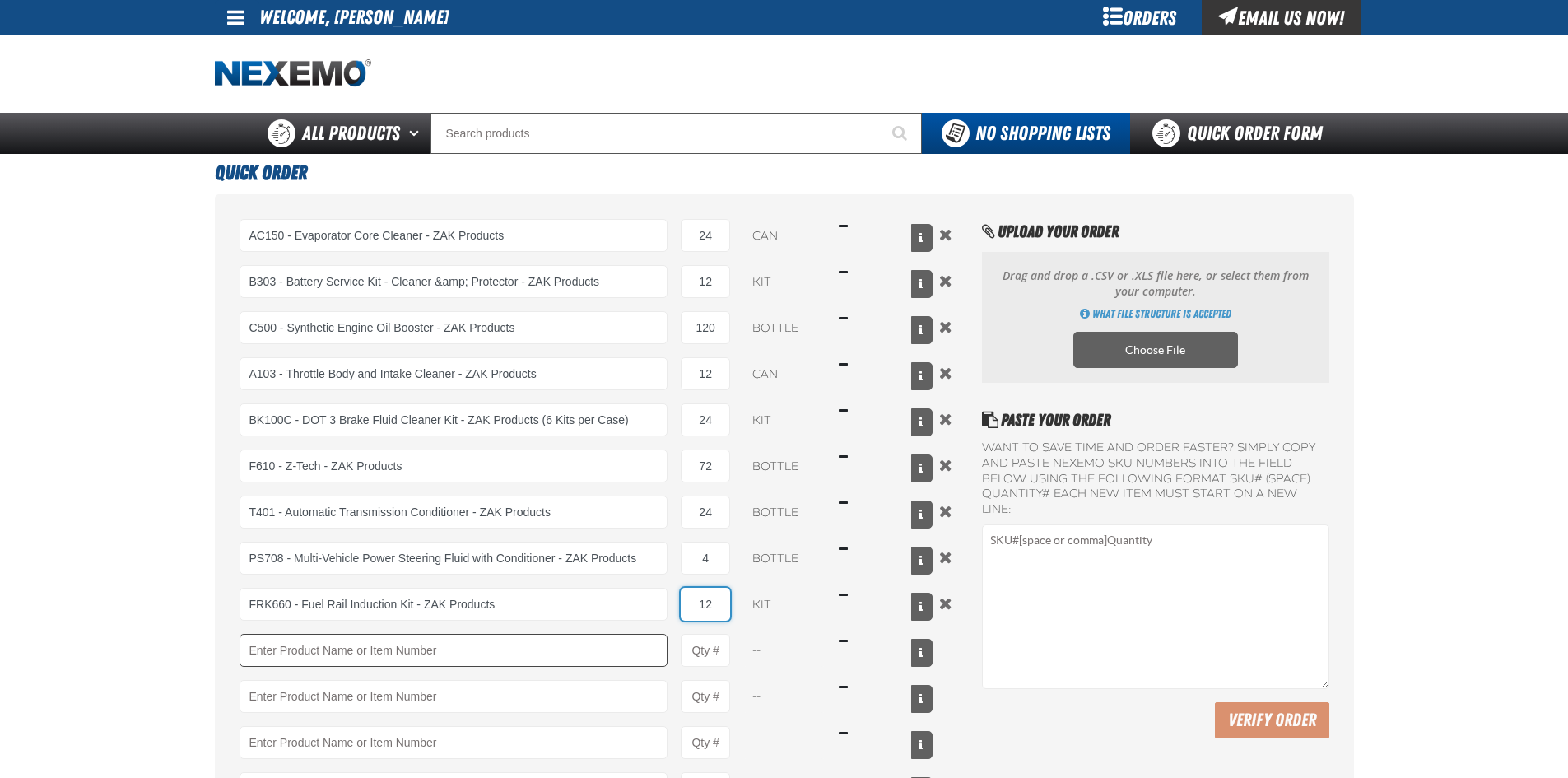
type input "12"
click at [296, 646] on input "Product" at bounding box center [454, 650] width 429 height 33
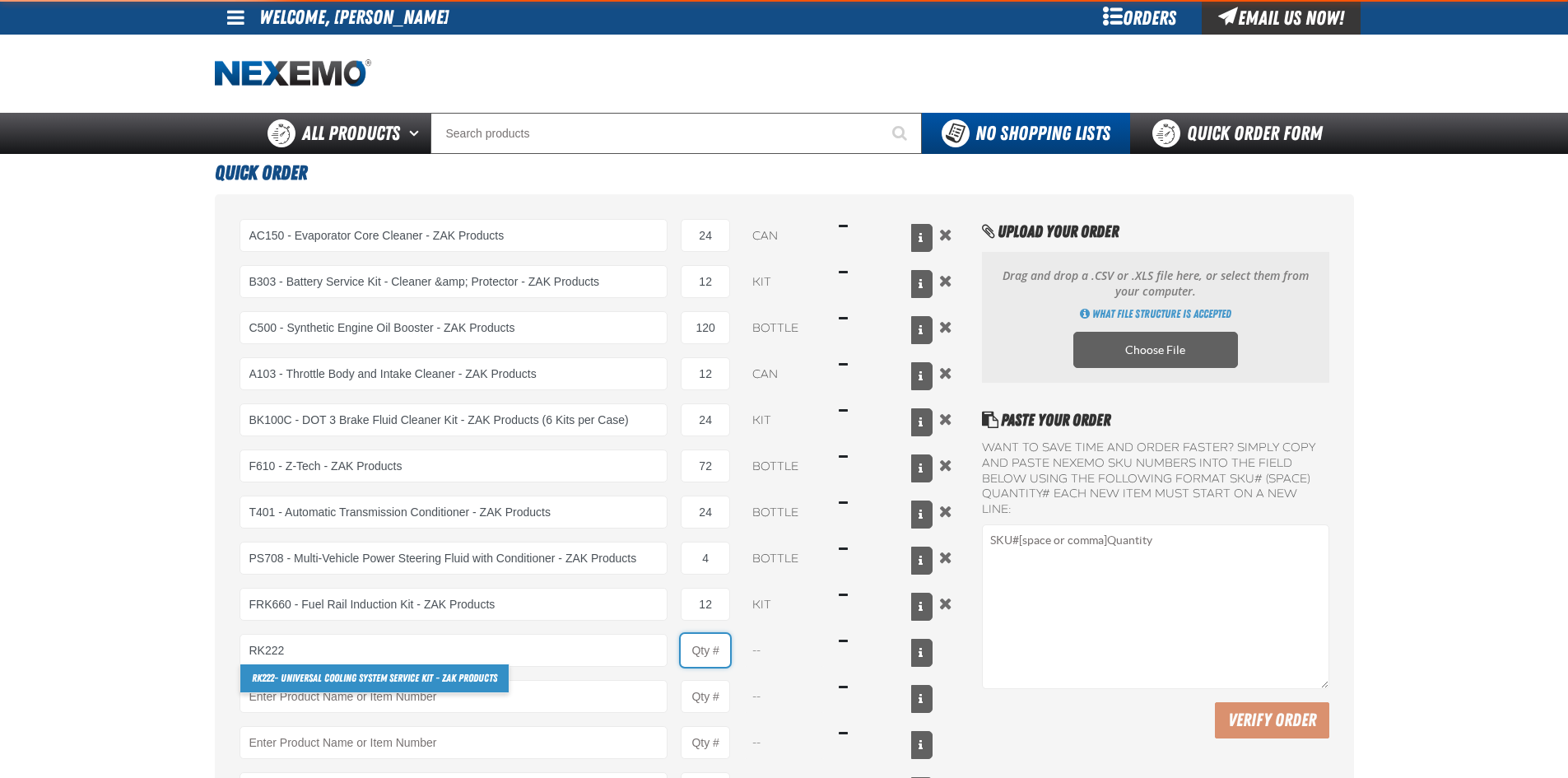
click at [695, 648] on input "Product Quantity" at bounding box center [706, 650] width 50 height 33
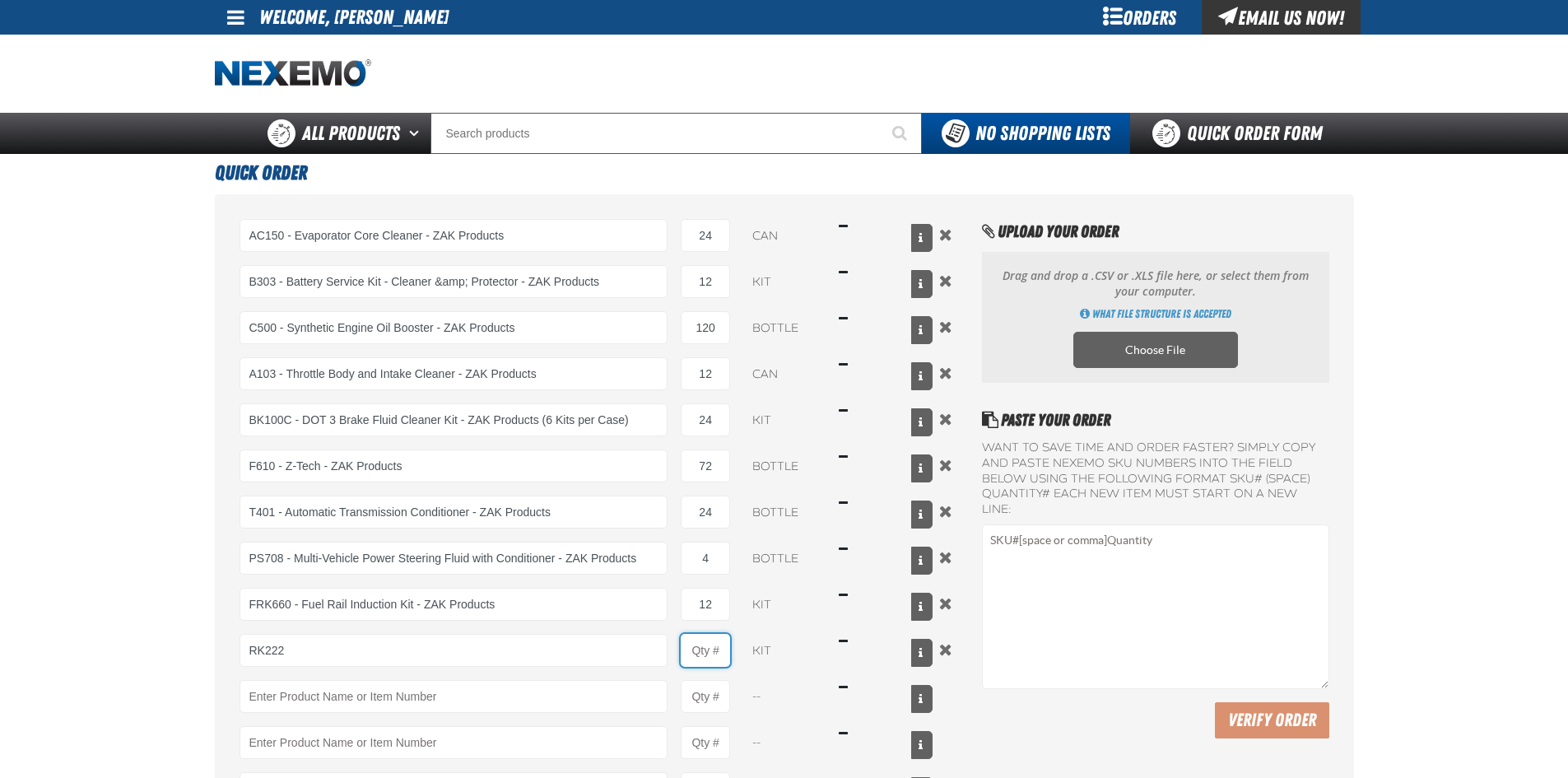
type input "RK222 - Universal Cooling System Service Kit - ZAK Products"
type input "1"
select select "kit"
click at [711, 651] on input "1" at bounding box center [706, 650] width 50 height 33
type input "12"
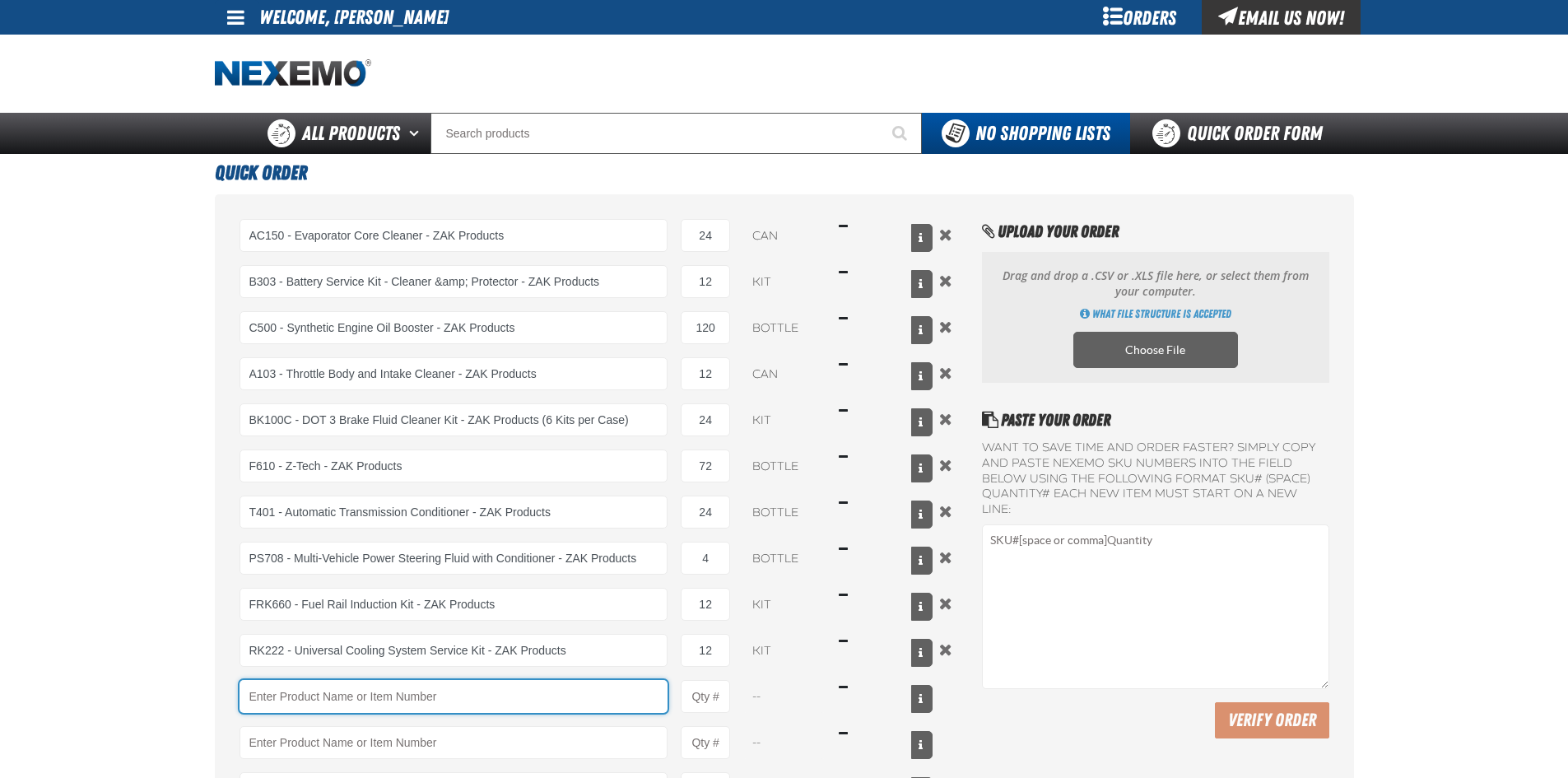
click at [299, 699] on input "Product" at bounding box center [454, 697] width 429 height 33
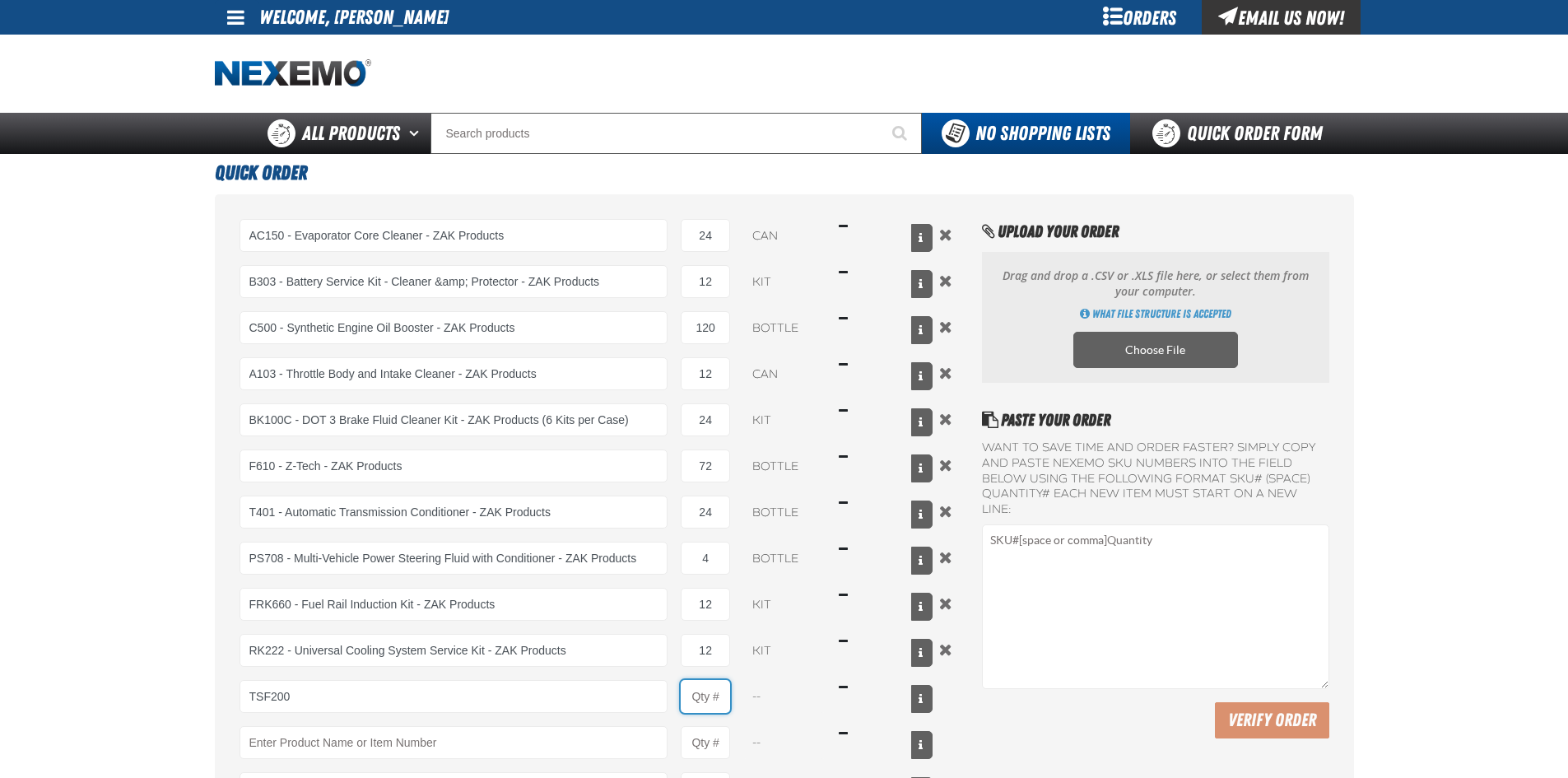
click at [706, 708] on input "Product Quantity" at bounding box center [706, 697] width 50 height 33
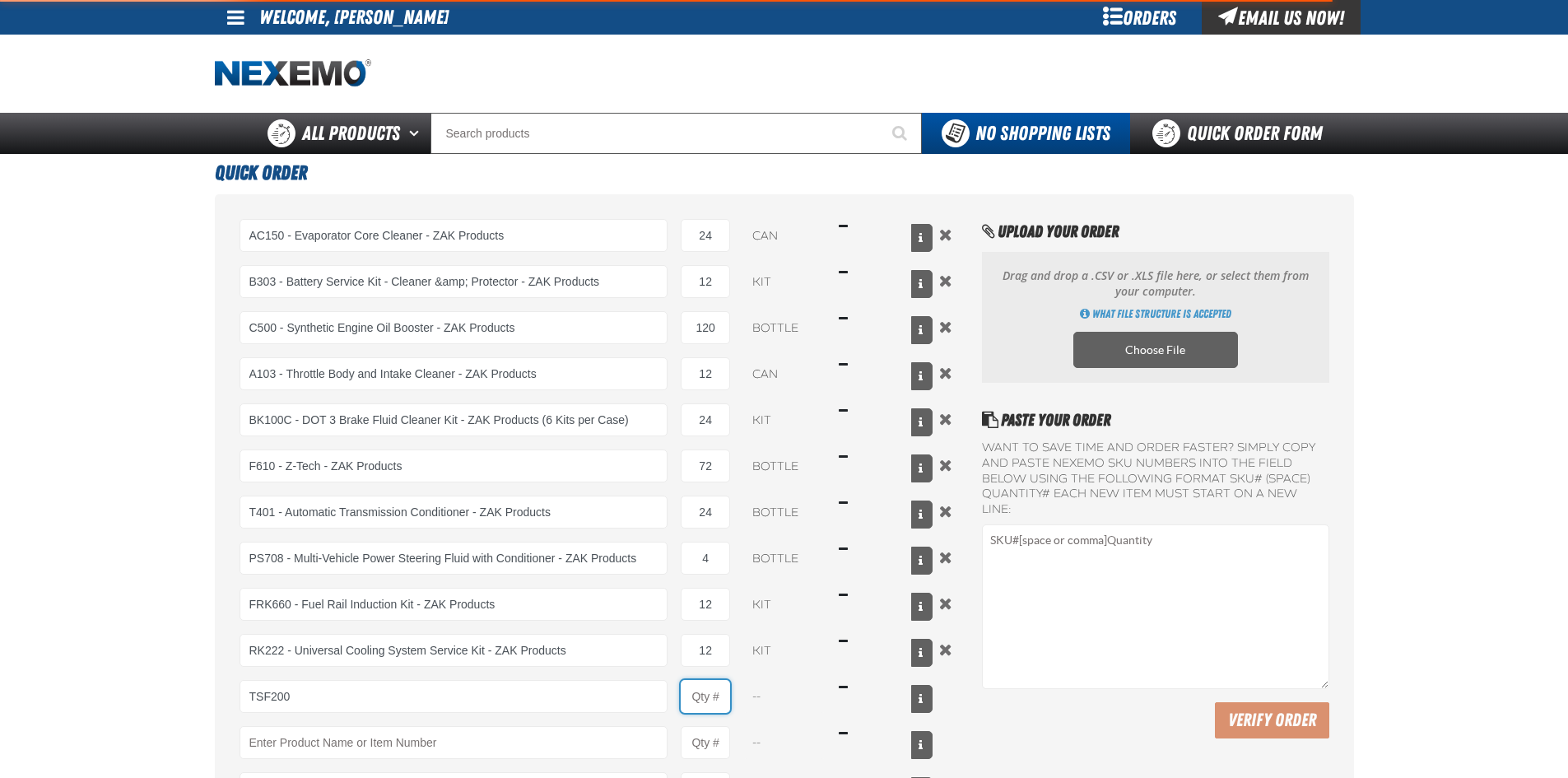
type input "TSF200 - 2-Step GDI Intake Cleaning Service"
type input "1"
click at [719, 702] on input "1" at bounding box center [706, 697] width 50 height 33
select select "kit"
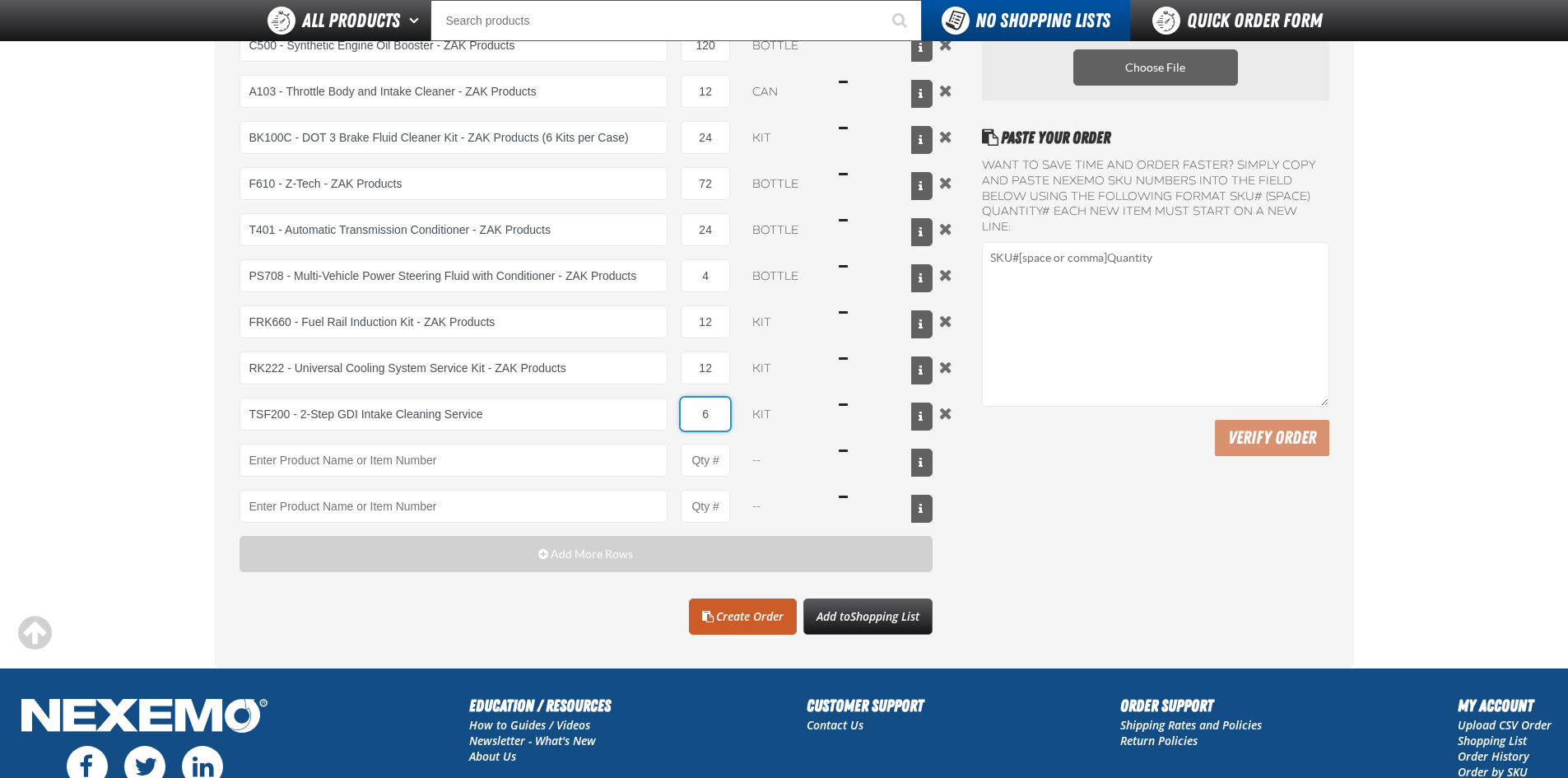
scroll to position [247, 0]
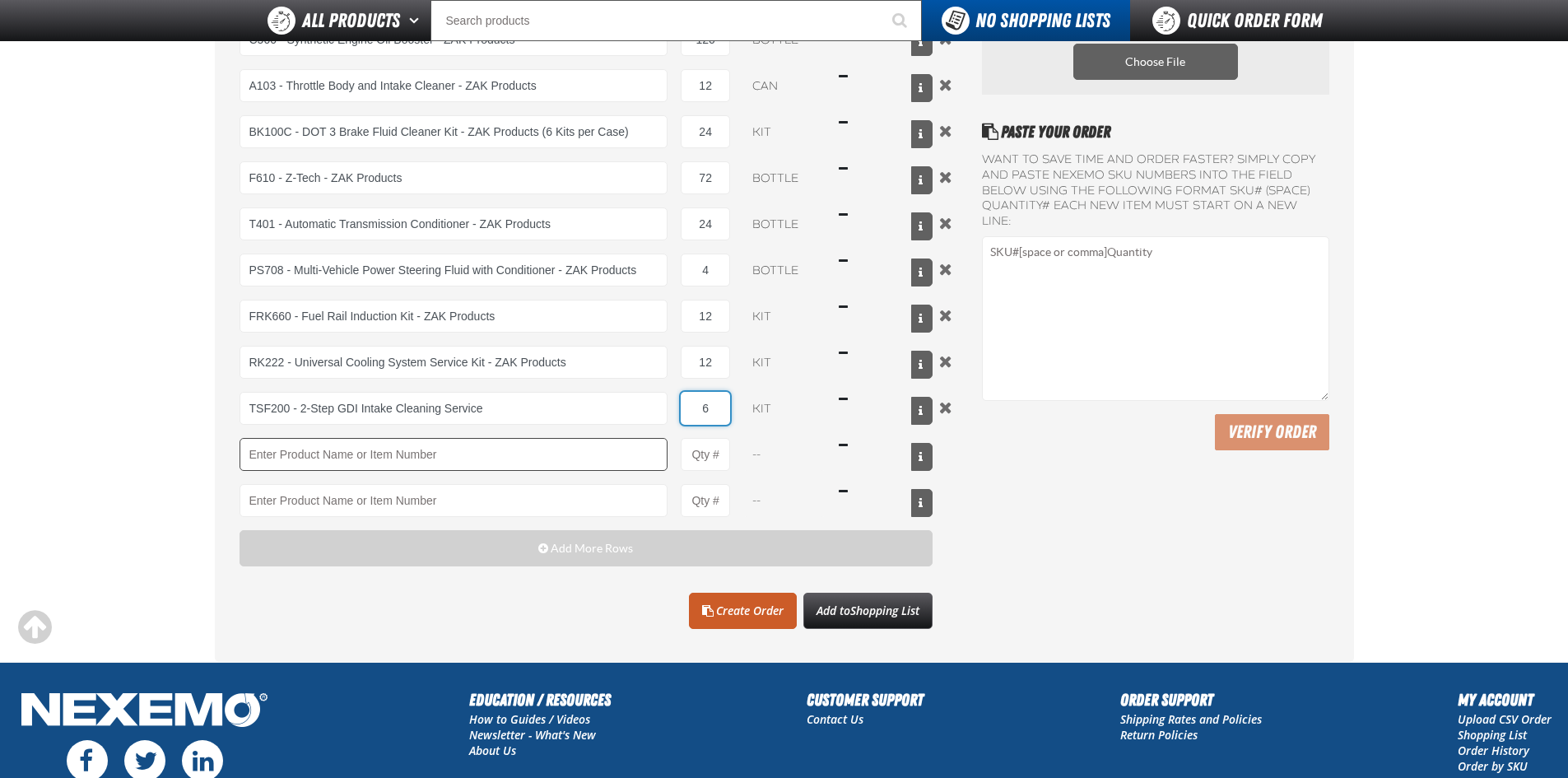
type input "6"
click at [301, 462] on input "Product" at bounding box center [454, 455] width 429 height 33
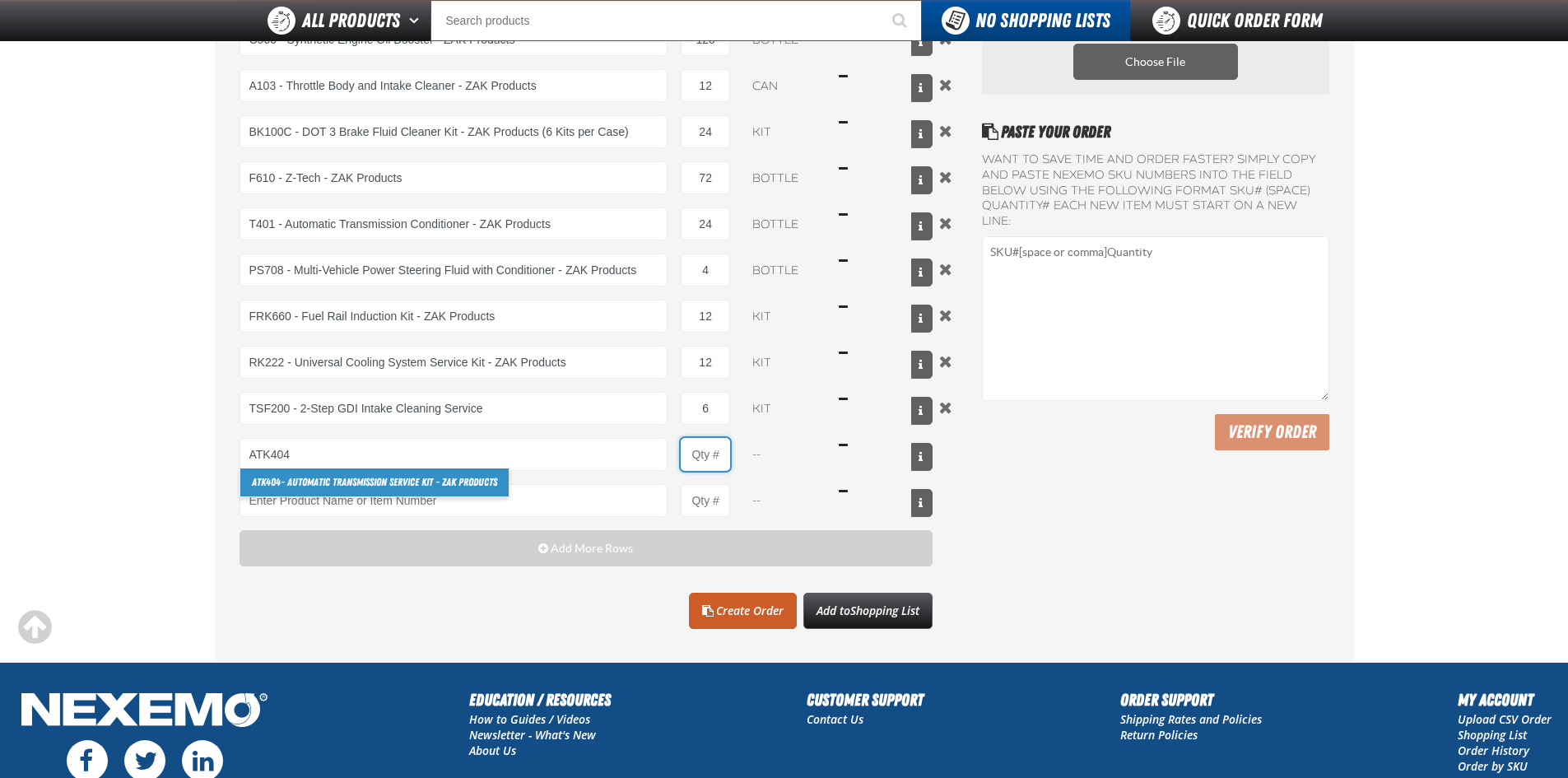
click at [715, 464] on input "Product Quantity" at bounding box center [706, 455] width 50 height 33
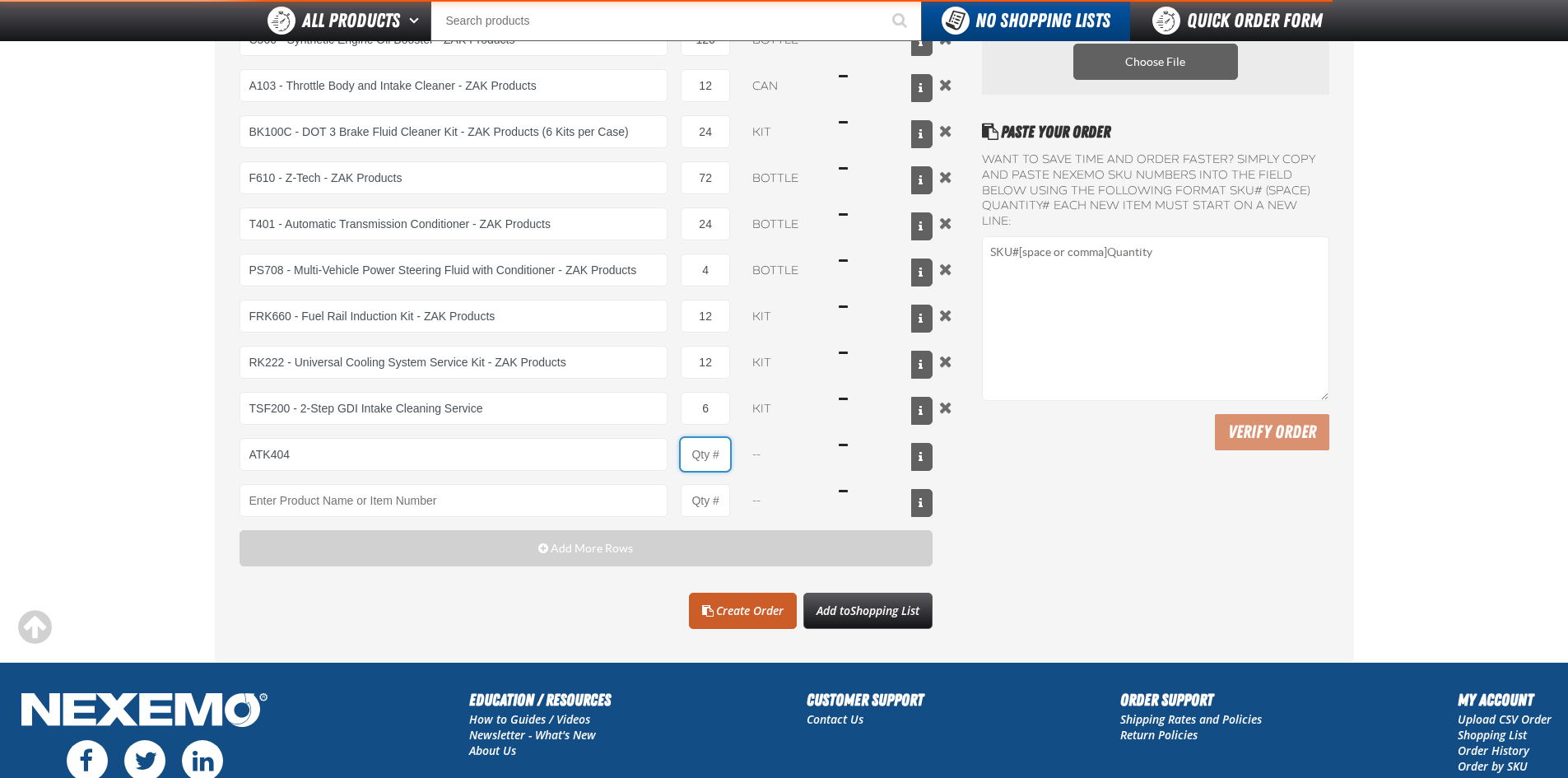
type input "ATK404 - Automatic Transmission Service Kit - ZAK Products"
type input "1"
select select "kit"
click at [715, 464] on input "1" at bounding box center [706, 455] width 50 height 33
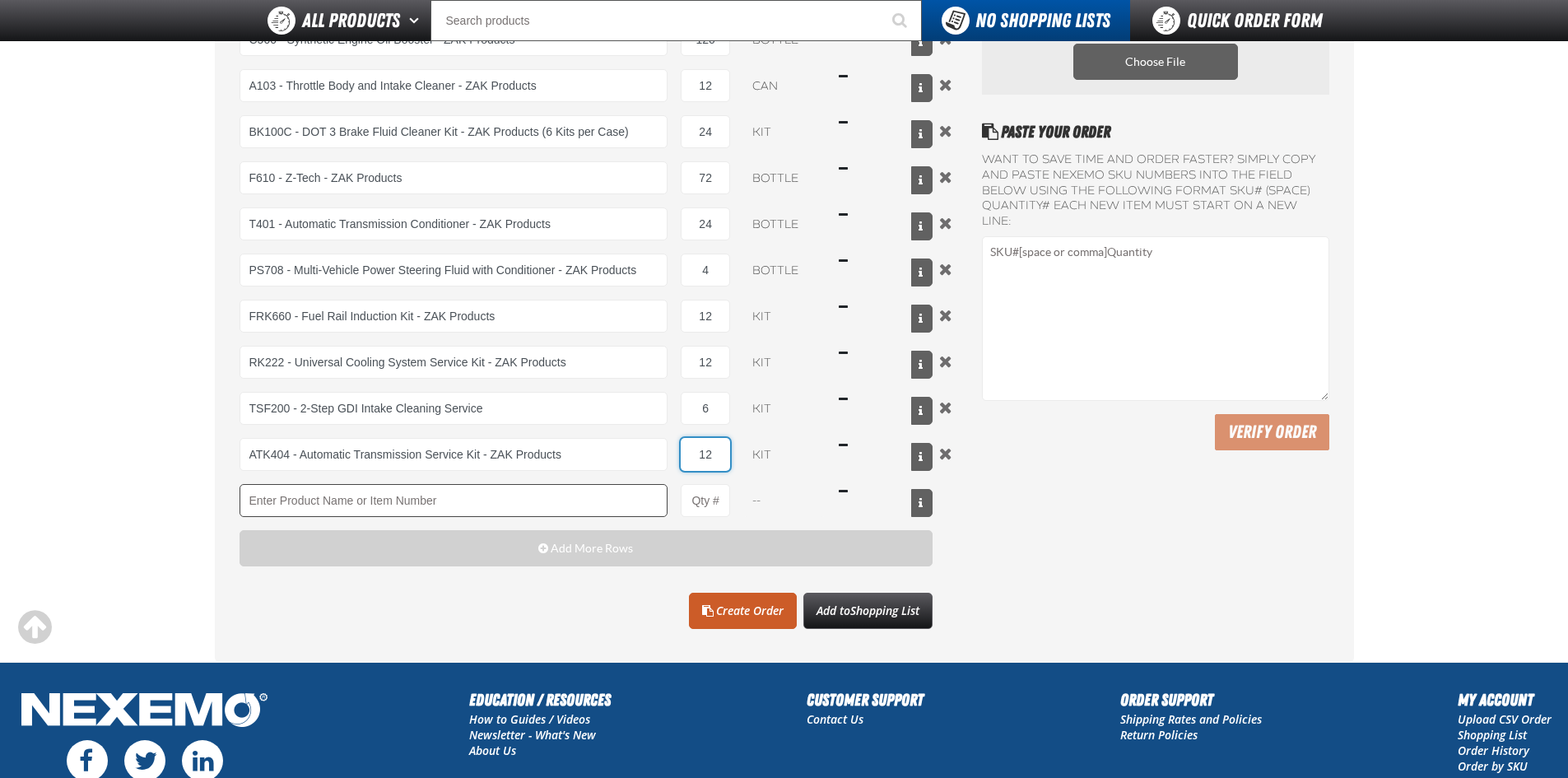
type input "12"
click at [273, 509] on input "Product" at bounding box center [454, 501] width 429 height 33
click at [709, 510] on input "Product Quantity" at bounding box center [706, 501] width 50 height 33
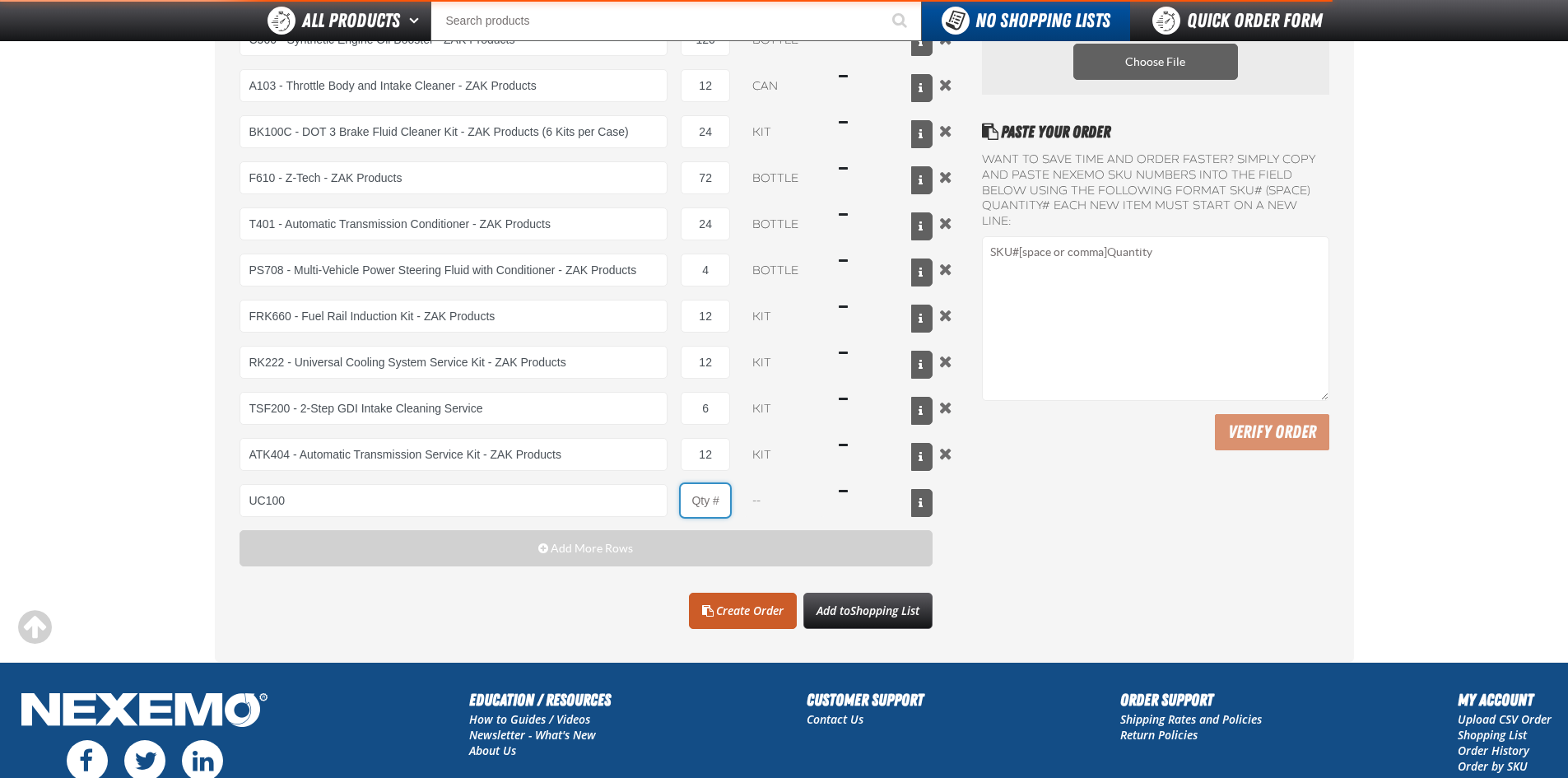
type input "UC100 - Used Car Kit - ZAK Products"
type input "1"
select select "kit"
click at [711, 503] on input "1" at bounding box center [706, 501] width 50 height 33
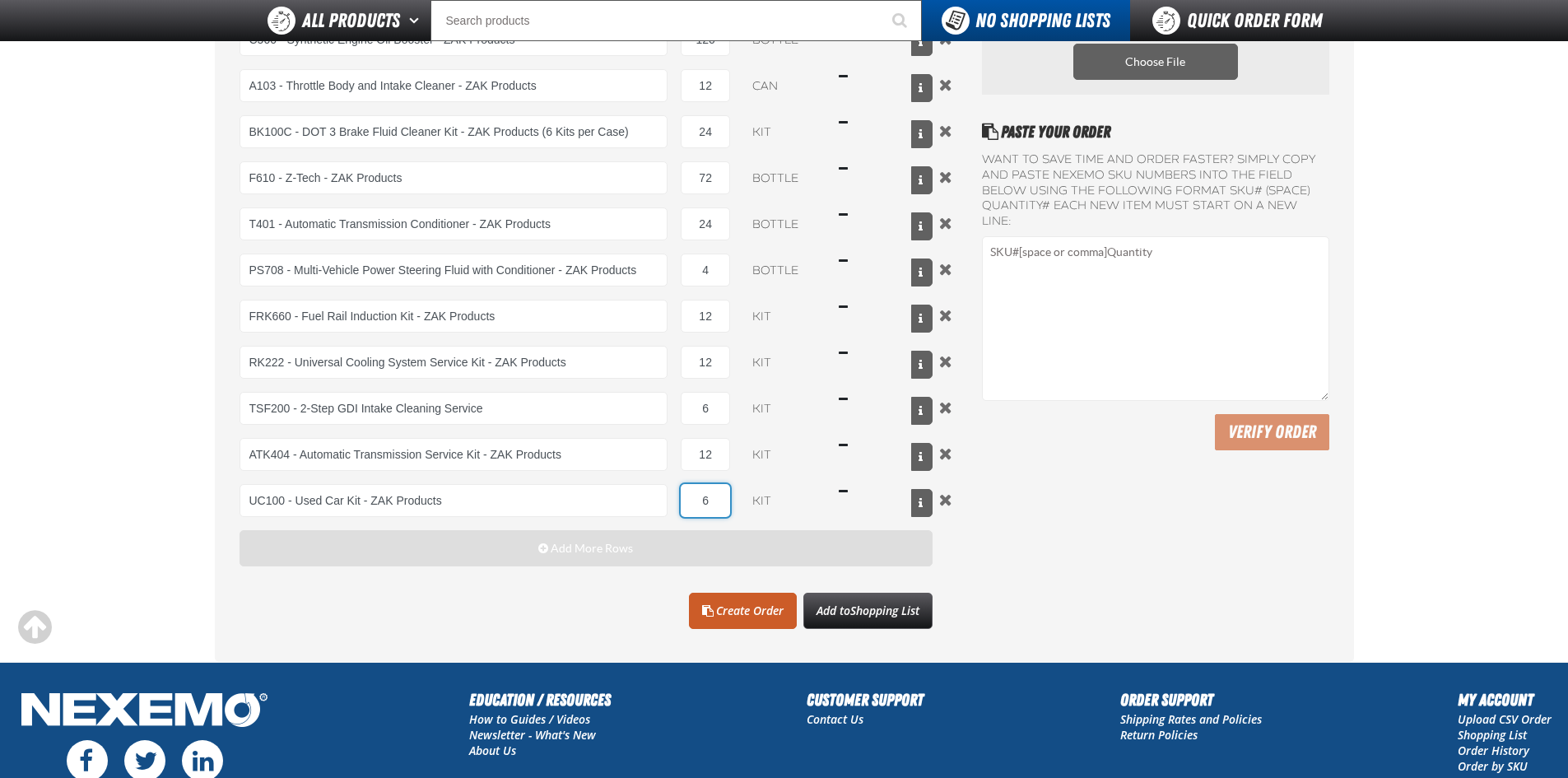
type input "6"
click at [553, 557] on button "Add More Rows" at bounding box center [586, 548] width 694 height 36
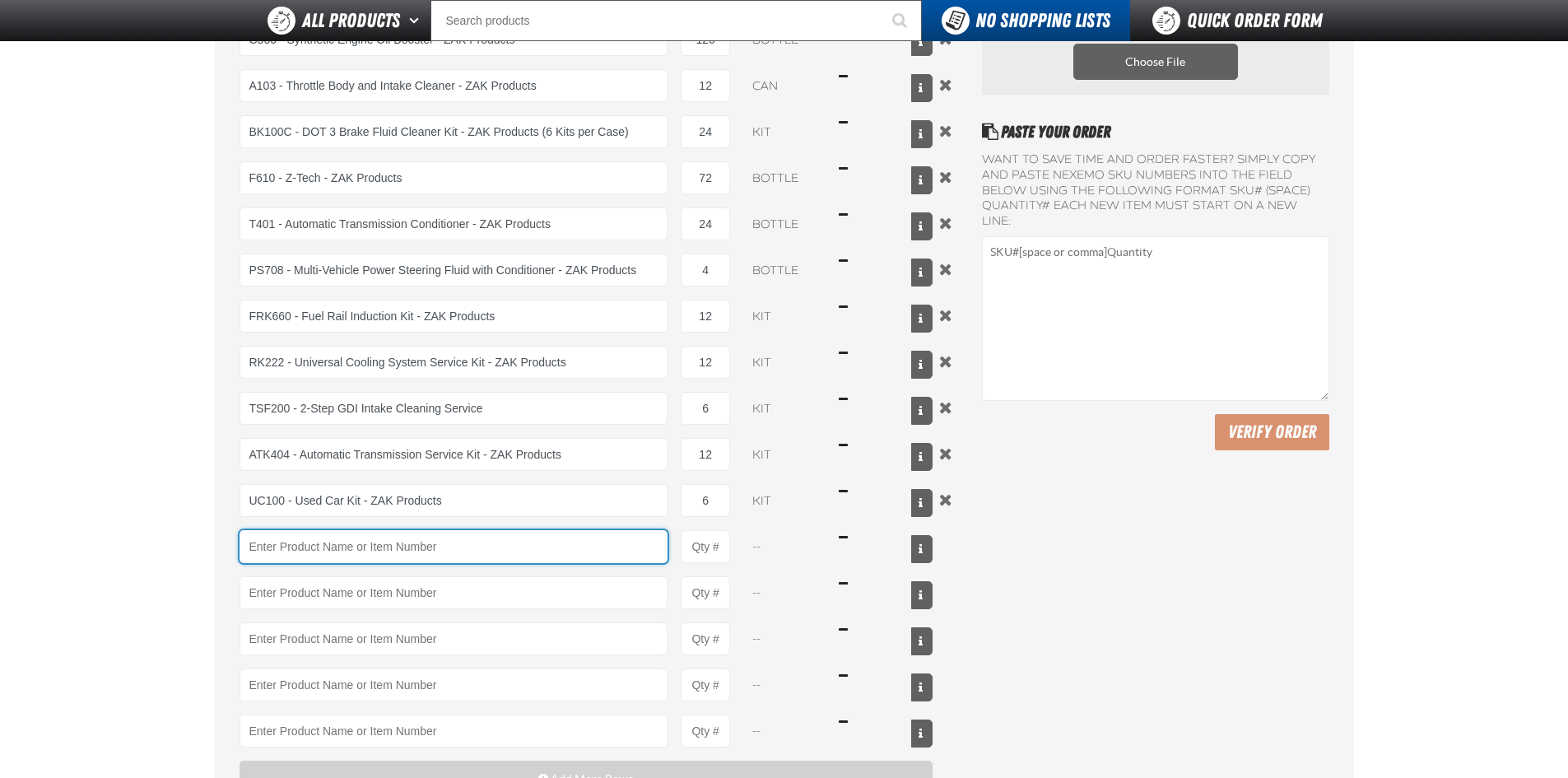
click at [324, 552] on input "Product" at bounding box center [454, 547] width 429 height 33
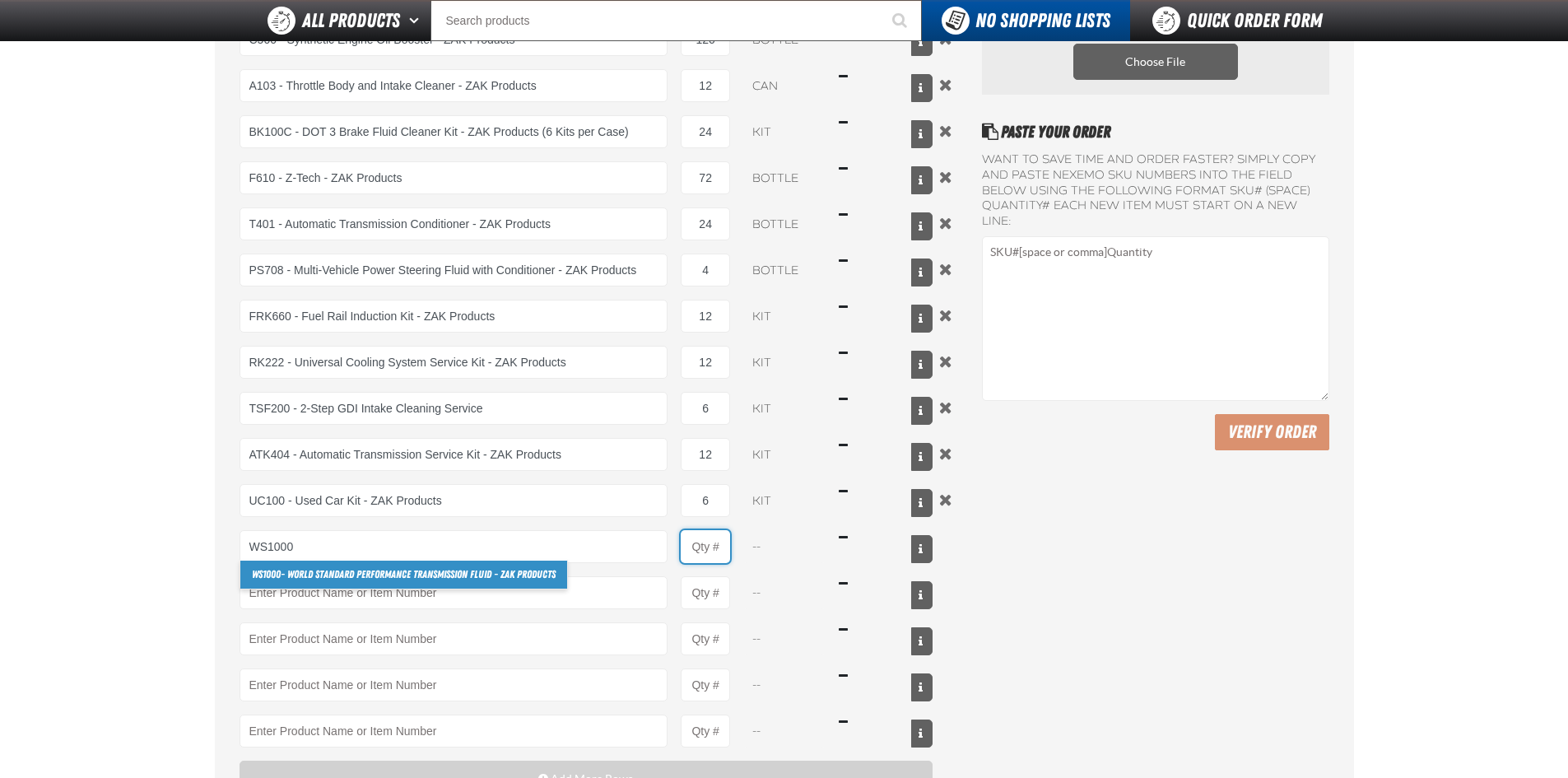
click at [692, 547] on input "Product Quantity" at bounding box center [706, 547] width 50 height 33
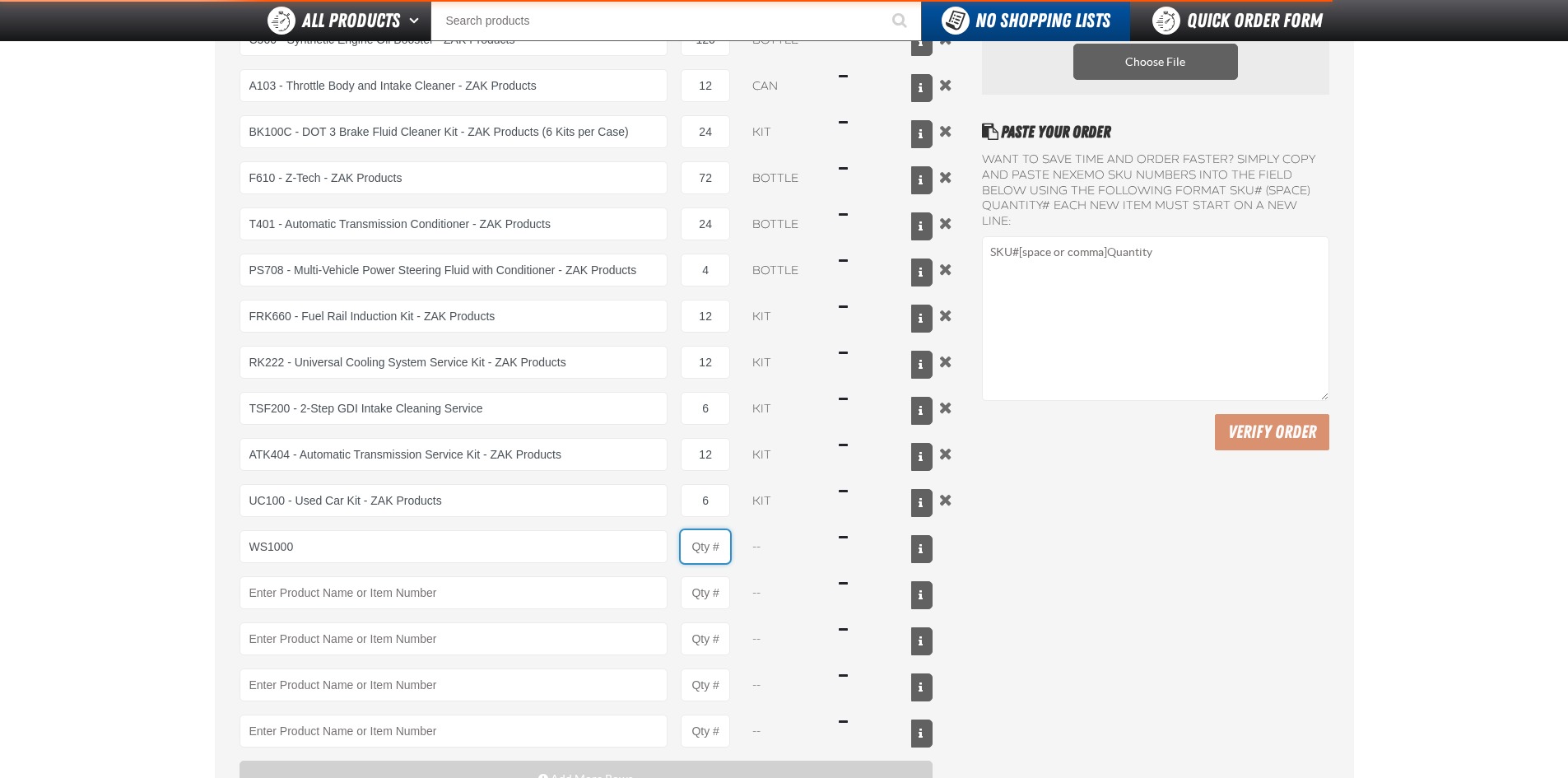
type input "WS1000 - World Standard Performance Transmission Fluid - ZAK Products"
type input "1"
select select "bottle"
drag, startPoint x: 708, startPoint y: 547, endPoint x: 730, endPoint y: 547, distance: 22.0
click at [715, 547] on input "1" at bounding box center [706, 547] width 50 height 33
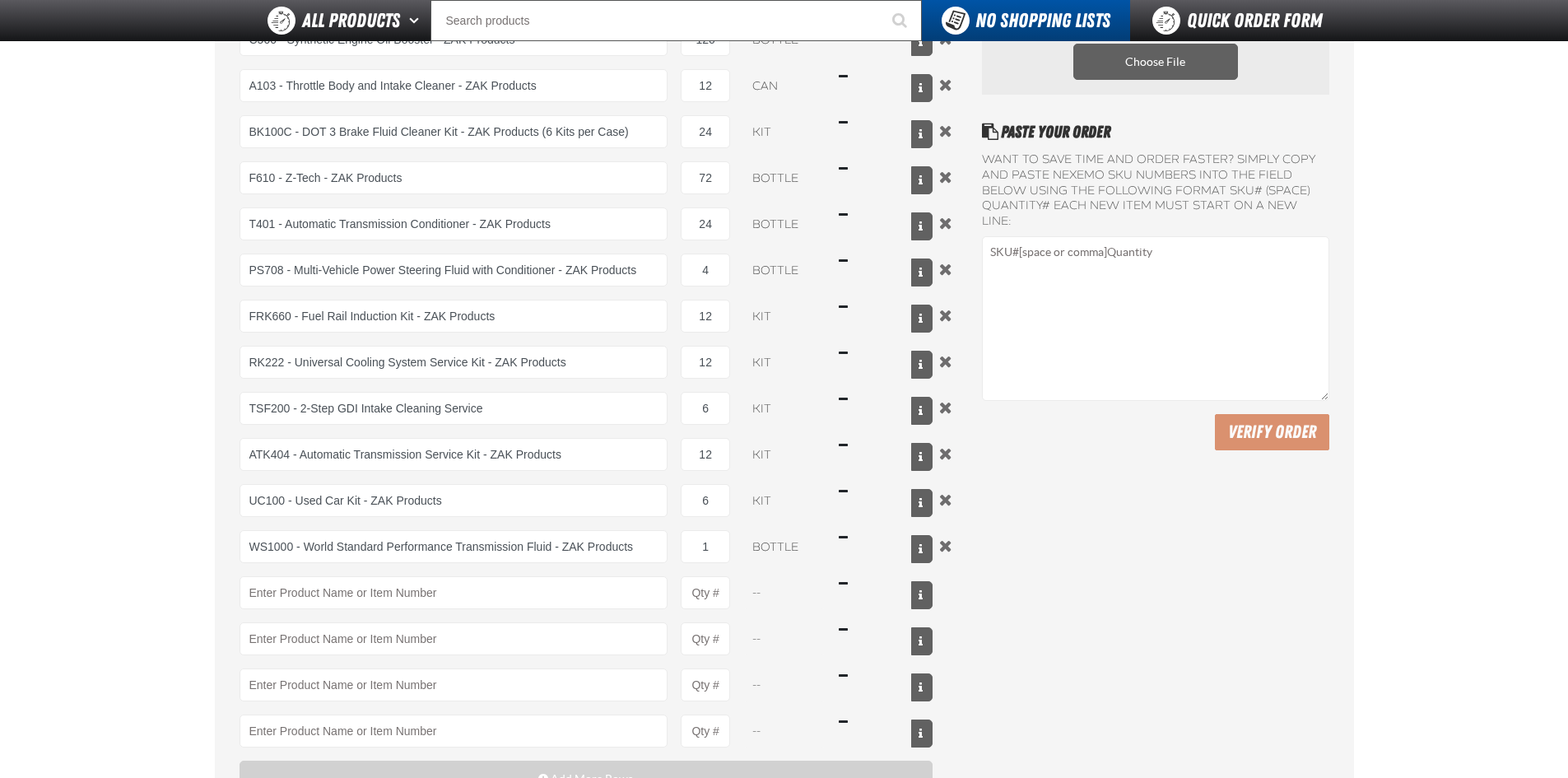
click at [735, 547] on div "WS1000 - World Standard Performance Transmission Fluid - ZAK Products WS1000 - …" at bounding box center [586, 547] width 694 height 33
click at [716, 548] on input "1" at bounding box center [706, 547] width 50 height 33
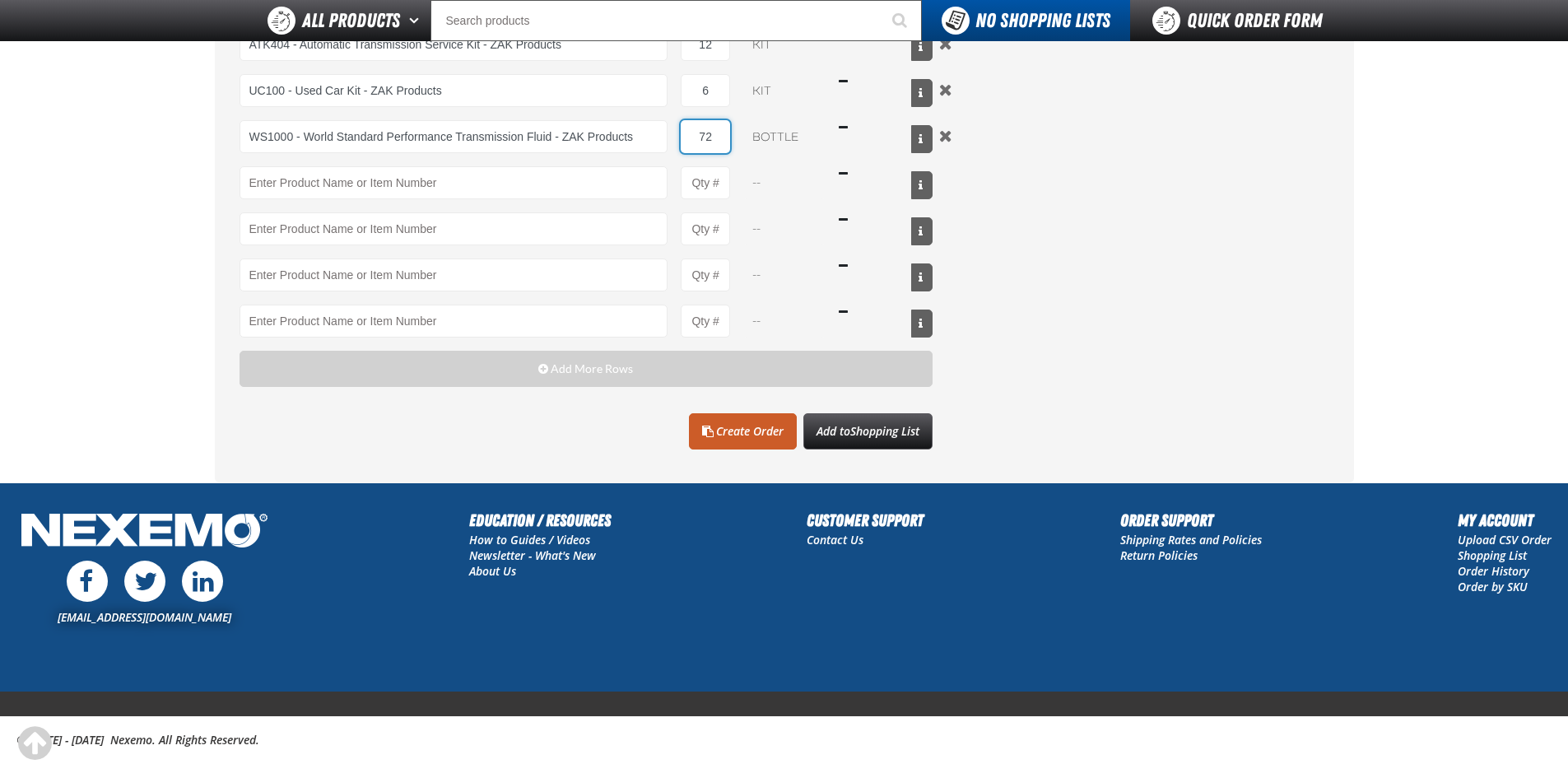
scroll to position [659, 0]
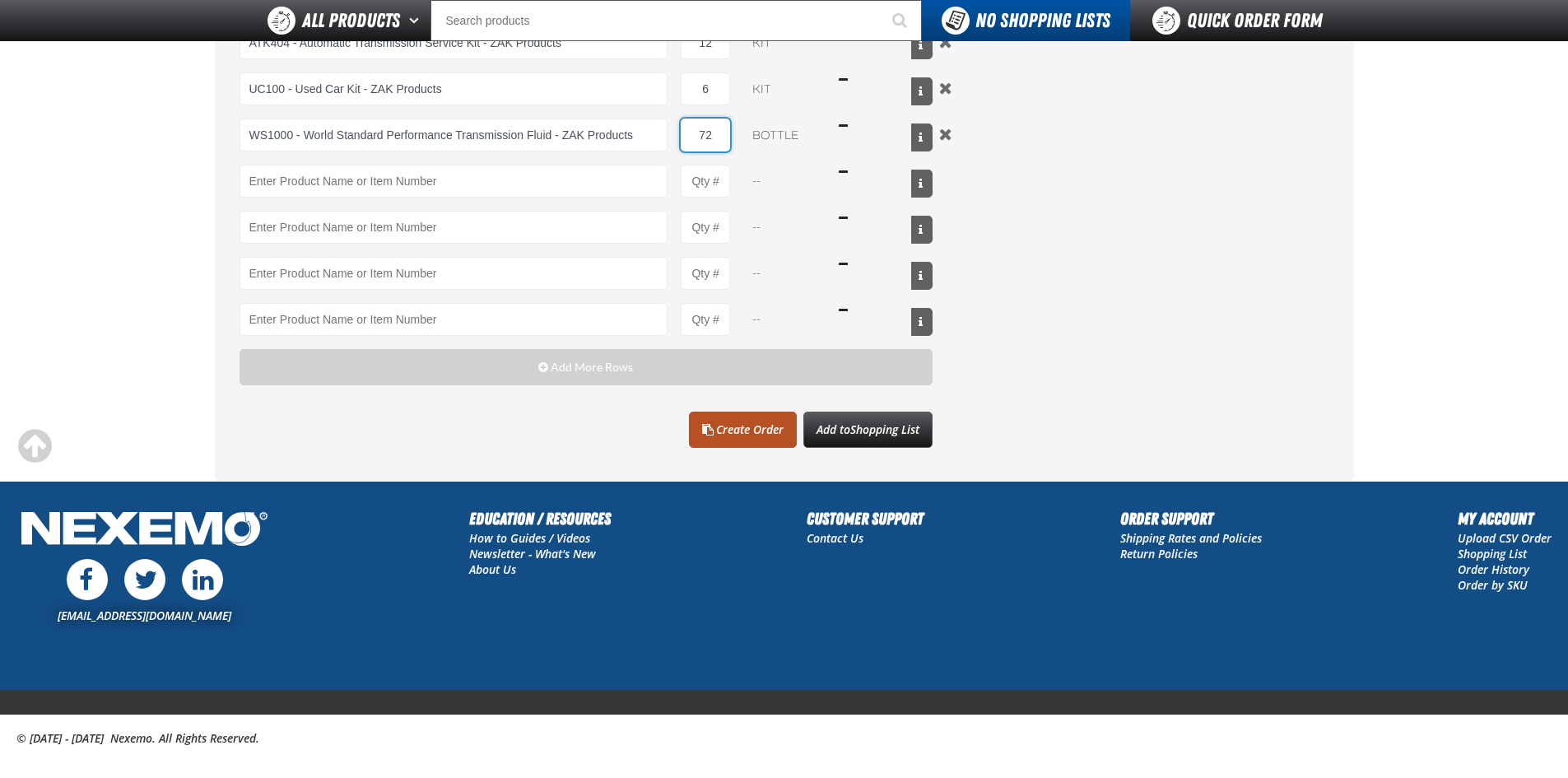
type input "72"
click at [731, 437] on link "Create Order" at bounding box center [743, 430] width 108 height 36
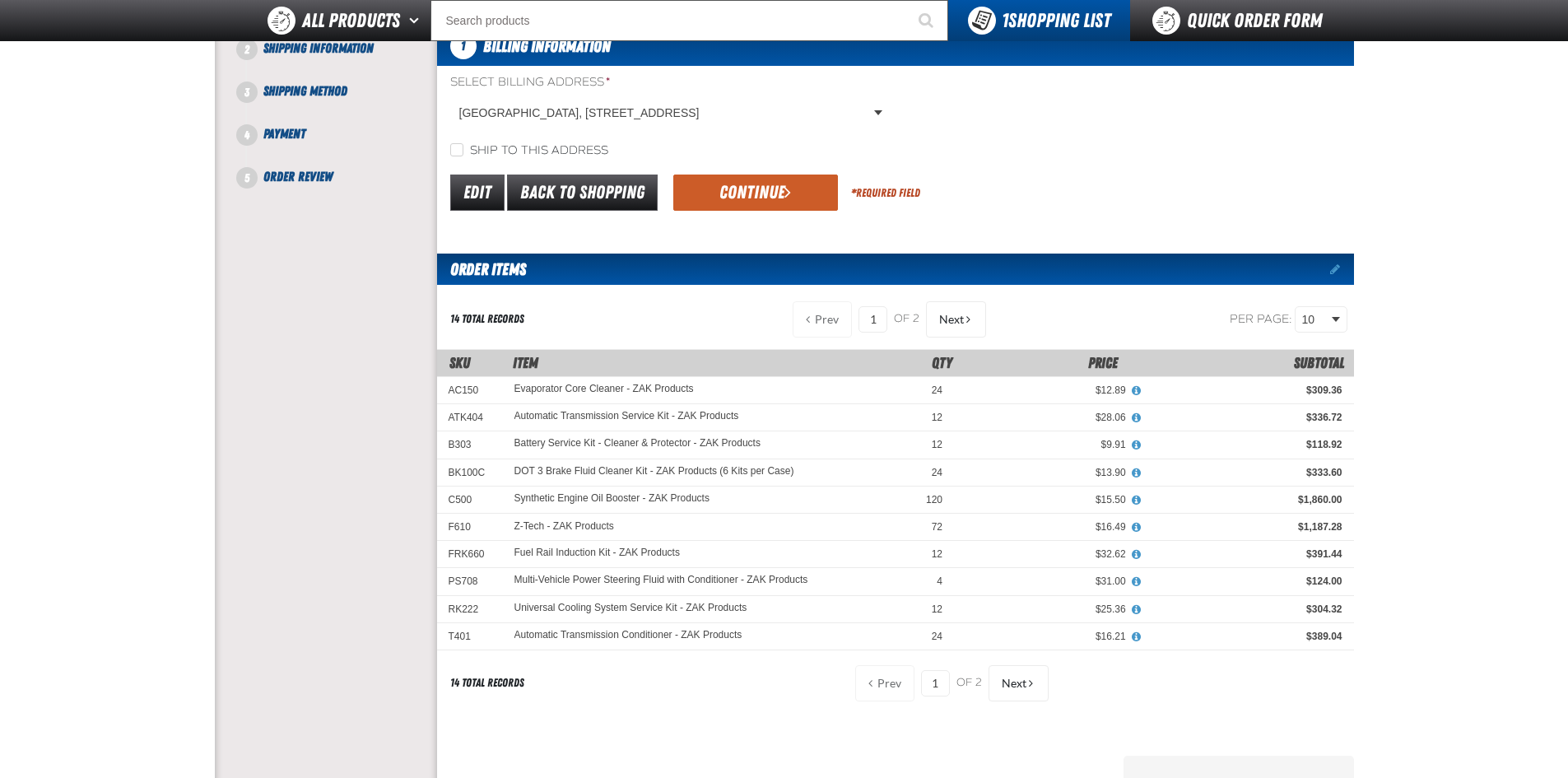
scroll to position [165, 0]
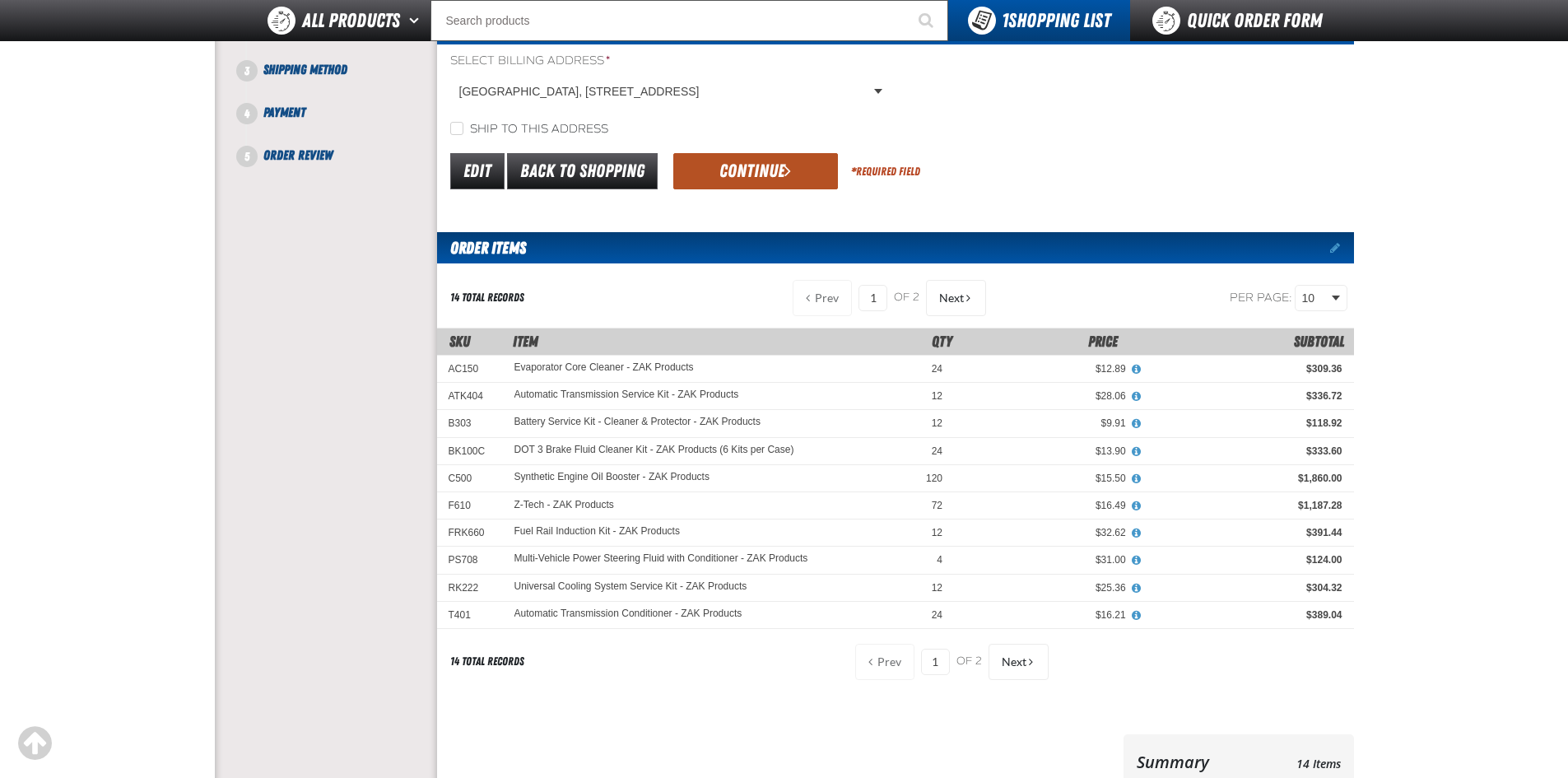
click at [737, 177] on button "Continue" at bounding box center [755, 172] width 165 height 36
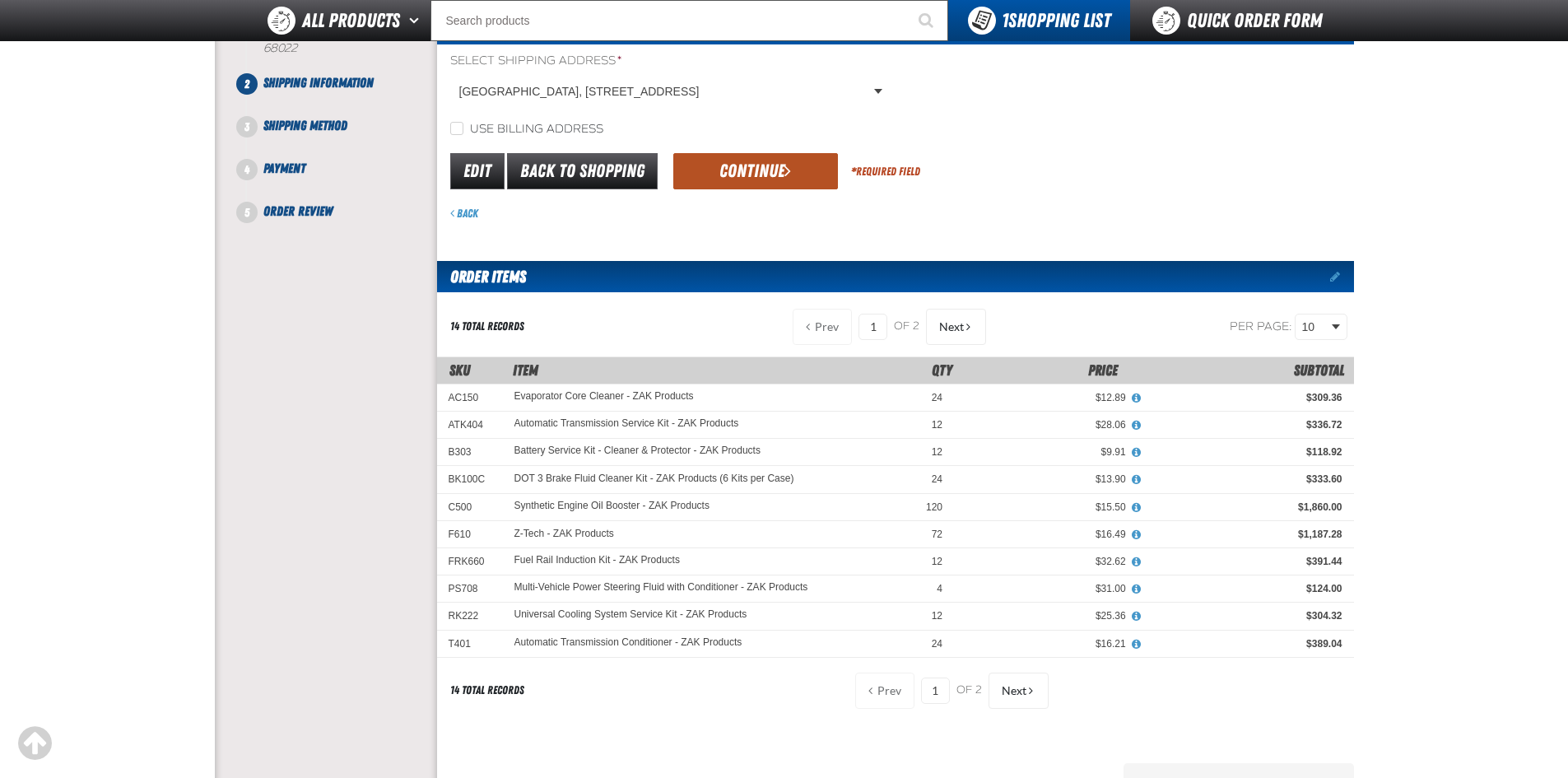
click at [727, 178] on button "Continue" at bounding box center [755, 172] width 165 height 36
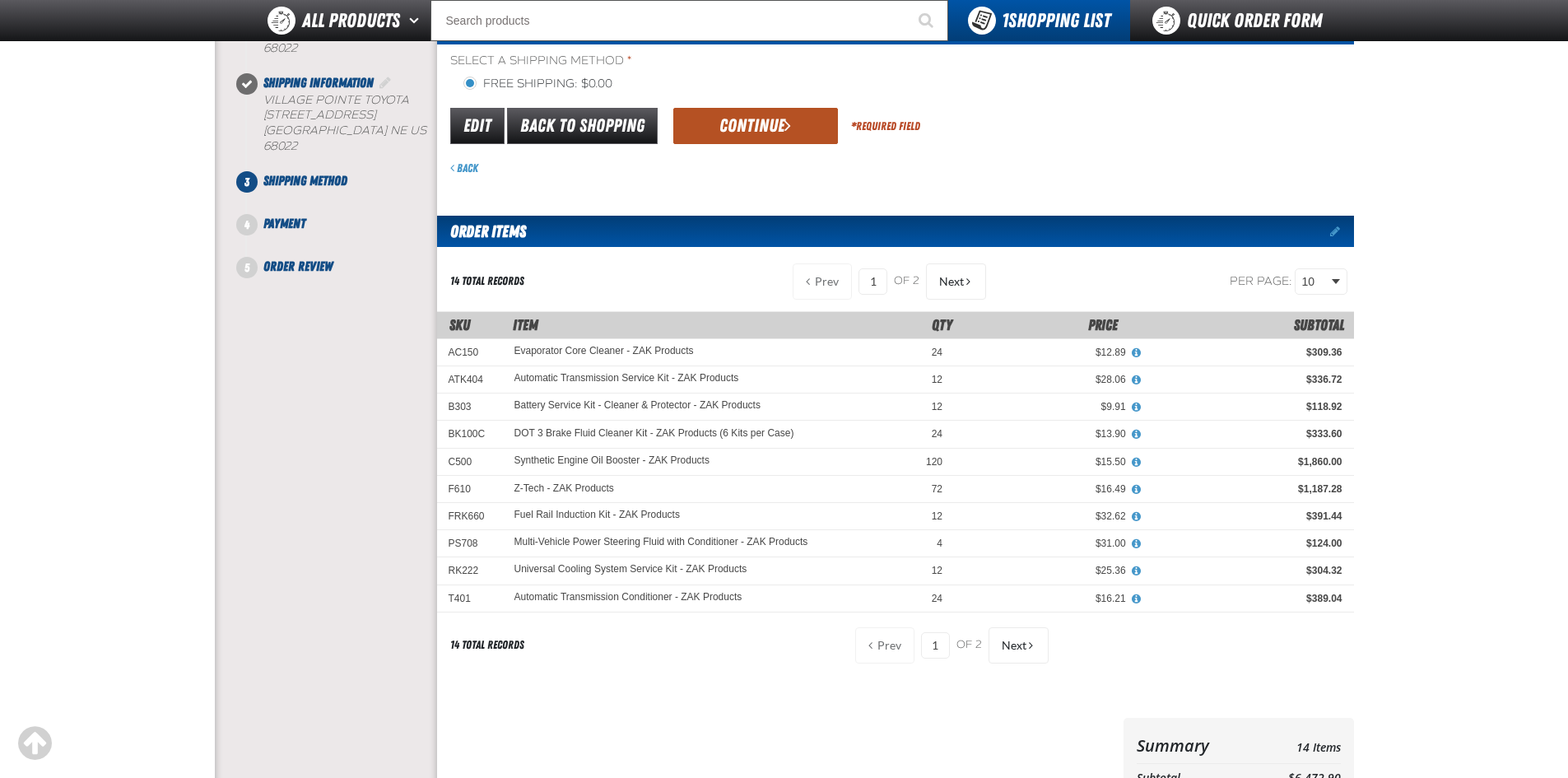
click at [747, 134] on button "Continue" at bounding box center [755, 126] width 165 height 36
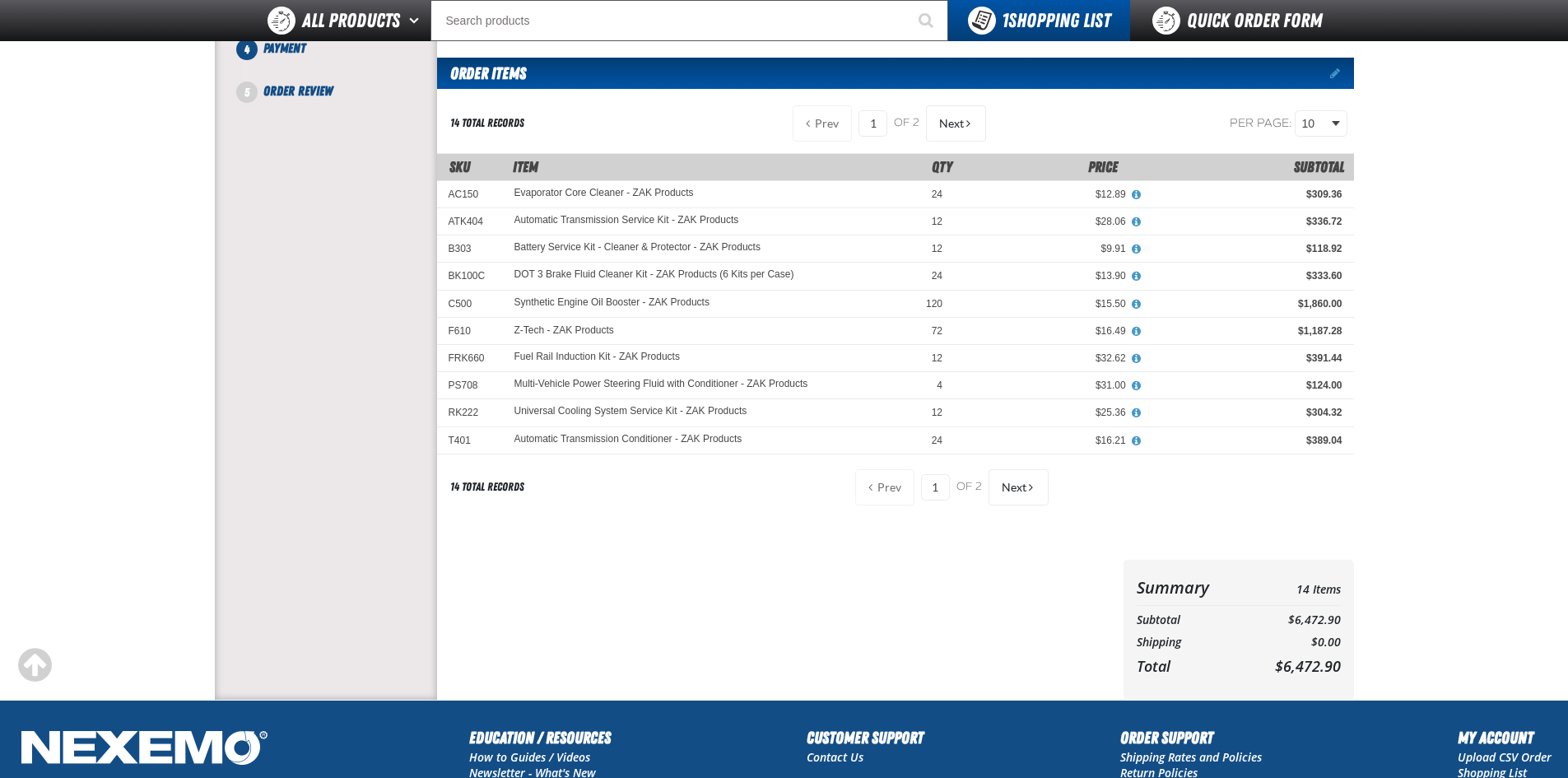
scroll to position [25, 0]
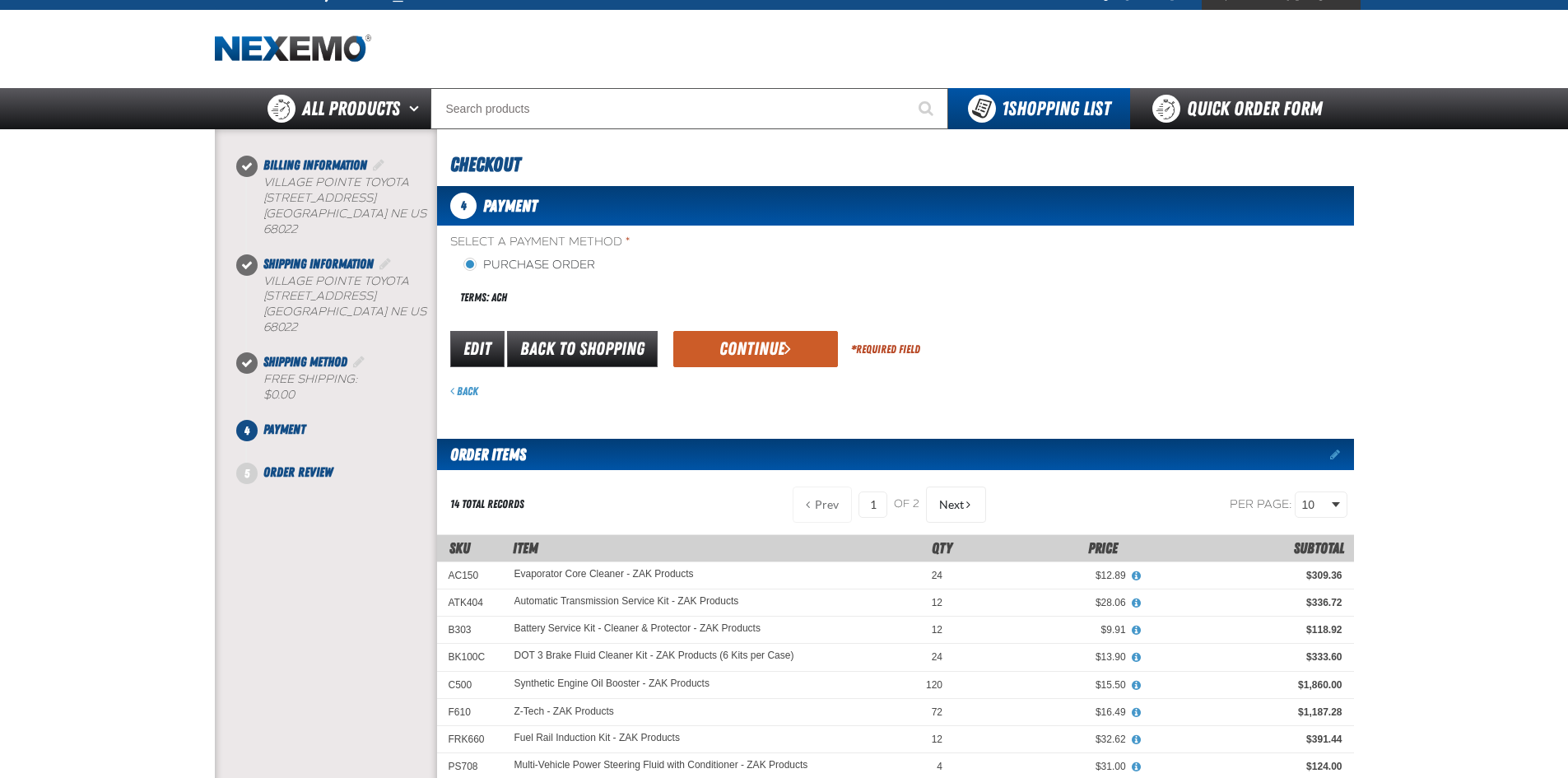
click at [736, 338] on button "Continue" at bounding box center [755, 349] width 165 height 36
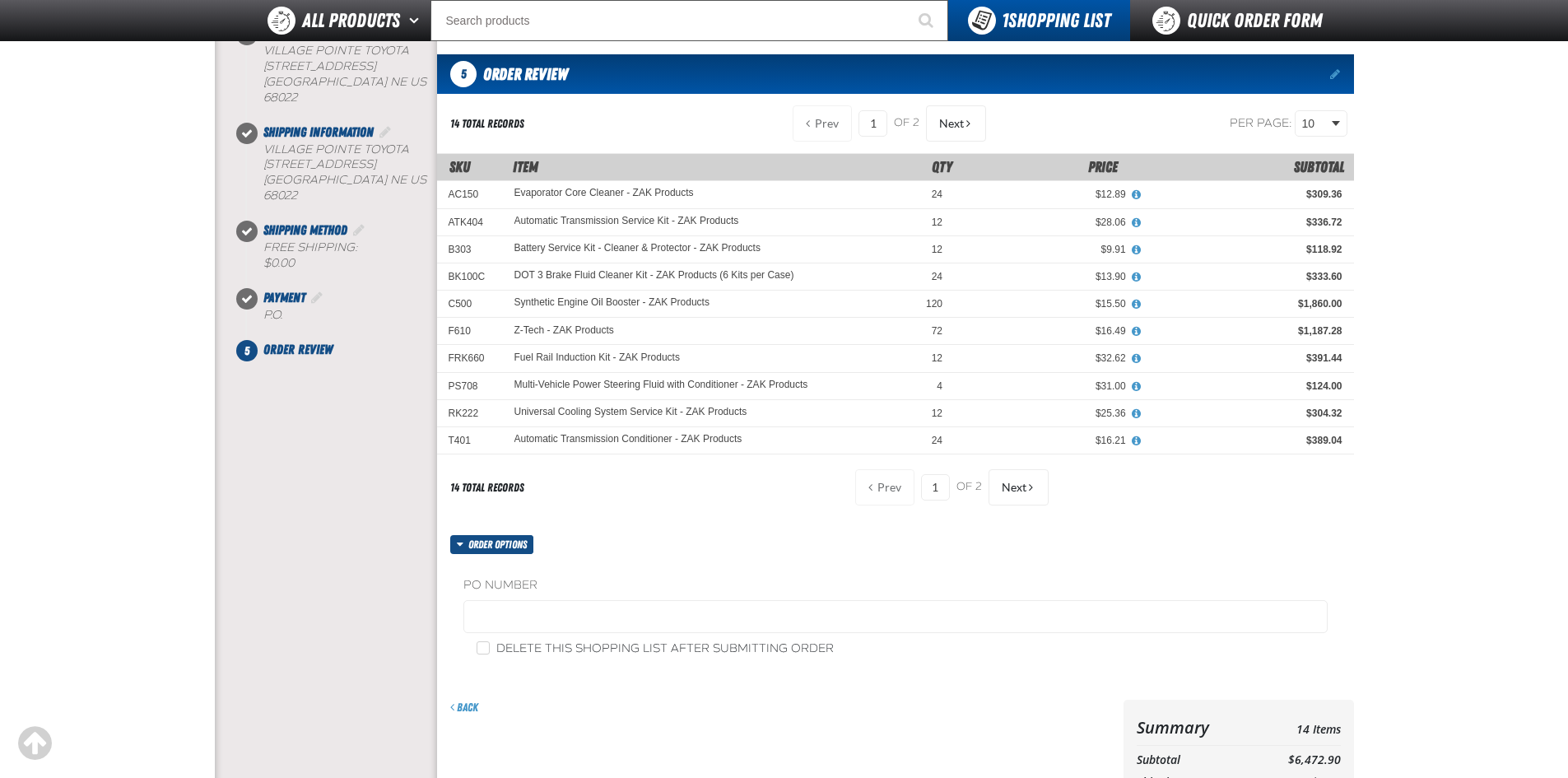
scroll to position [189, 0]
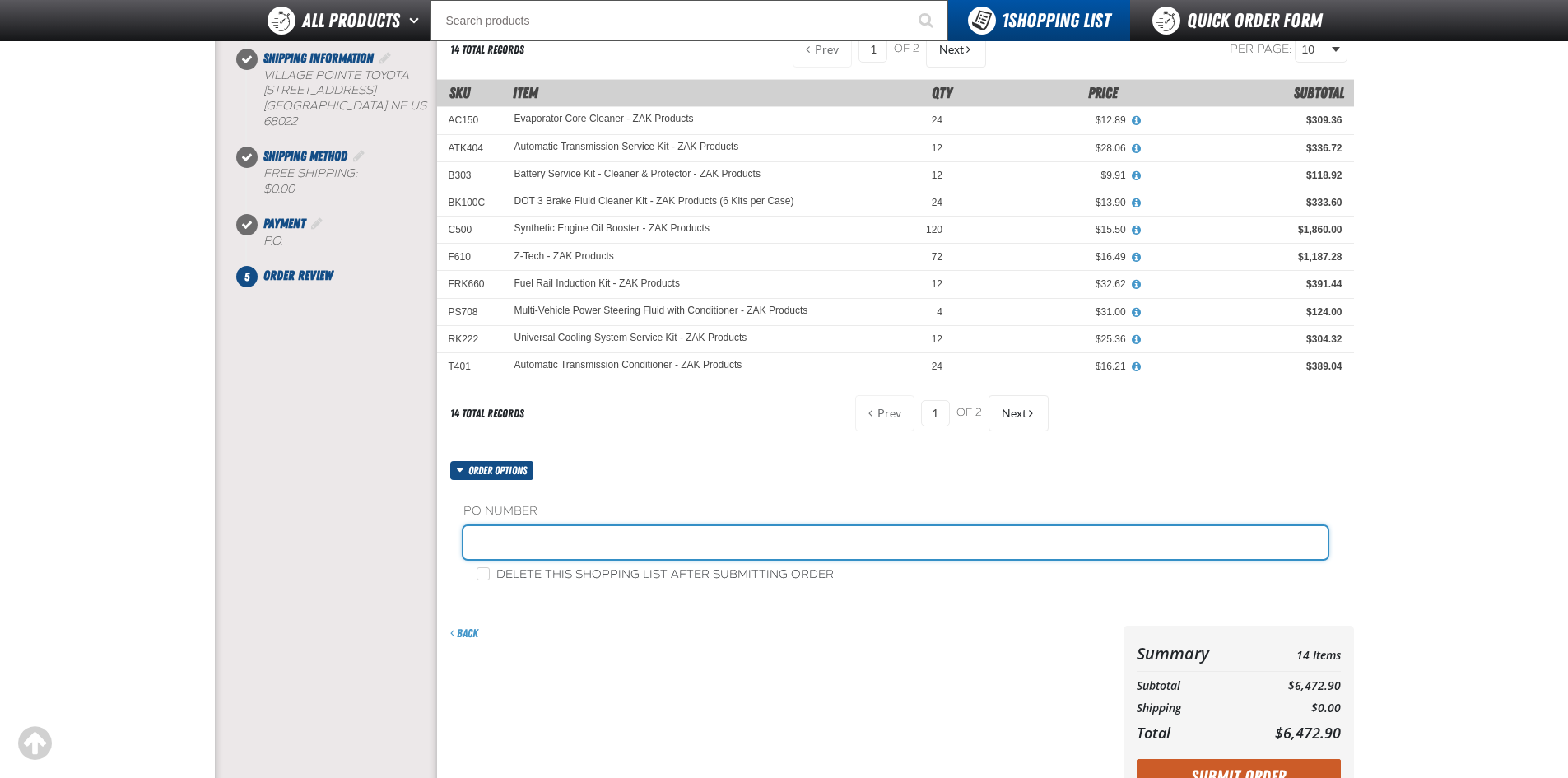
click at [541, 547] on input "text" at bounding box center [896, 542] width 864 height 33
type input "54328"
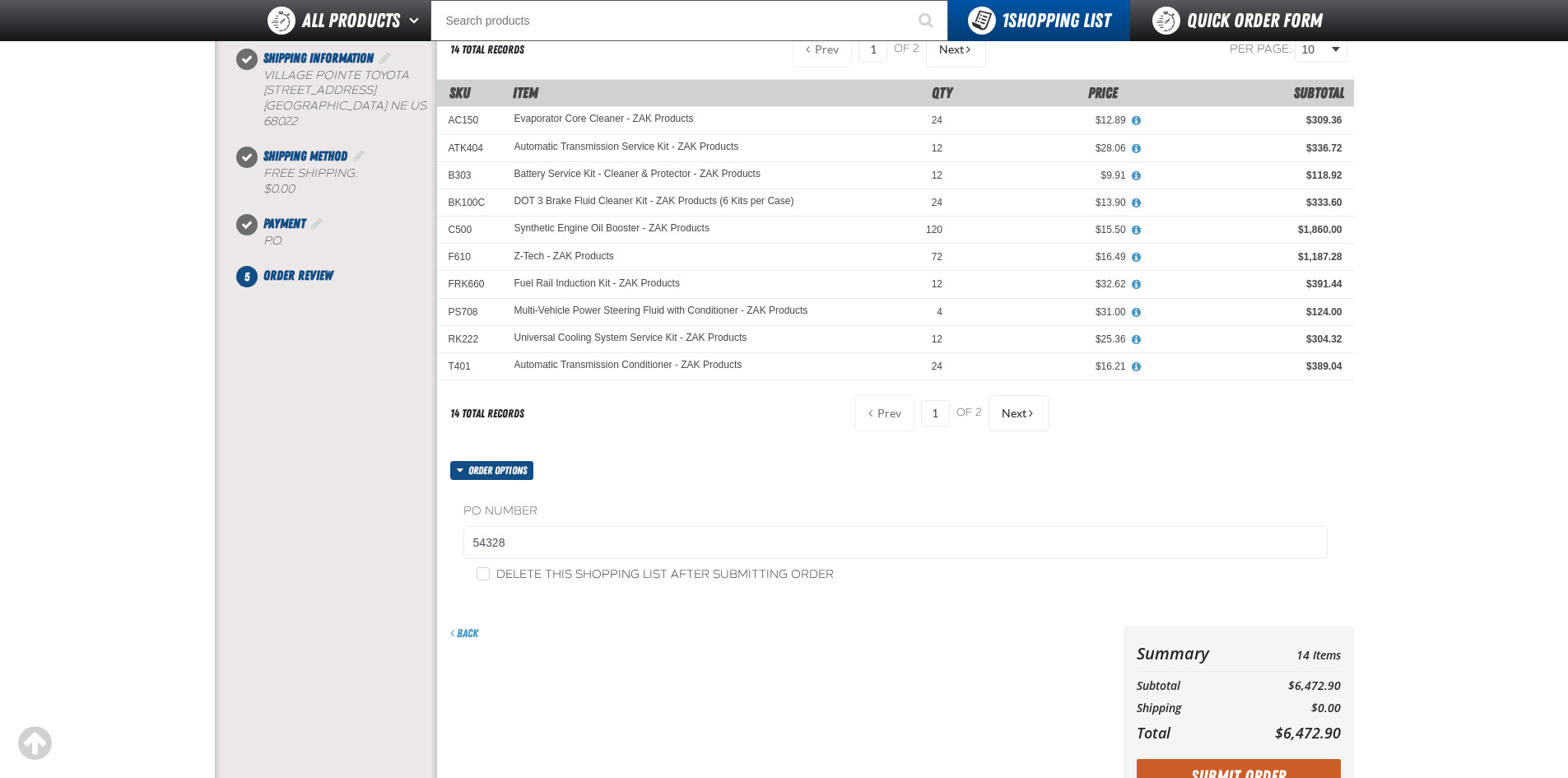
click at [464, 570] on div "Delete this shopping list after submitting order" at bounding box center [896, 574] width 864 height 17
click at [484, 573] on input "Delete this shopping list after submitting order" at bounding box center [483, 574] width 13 height 13
checkbox input "true"
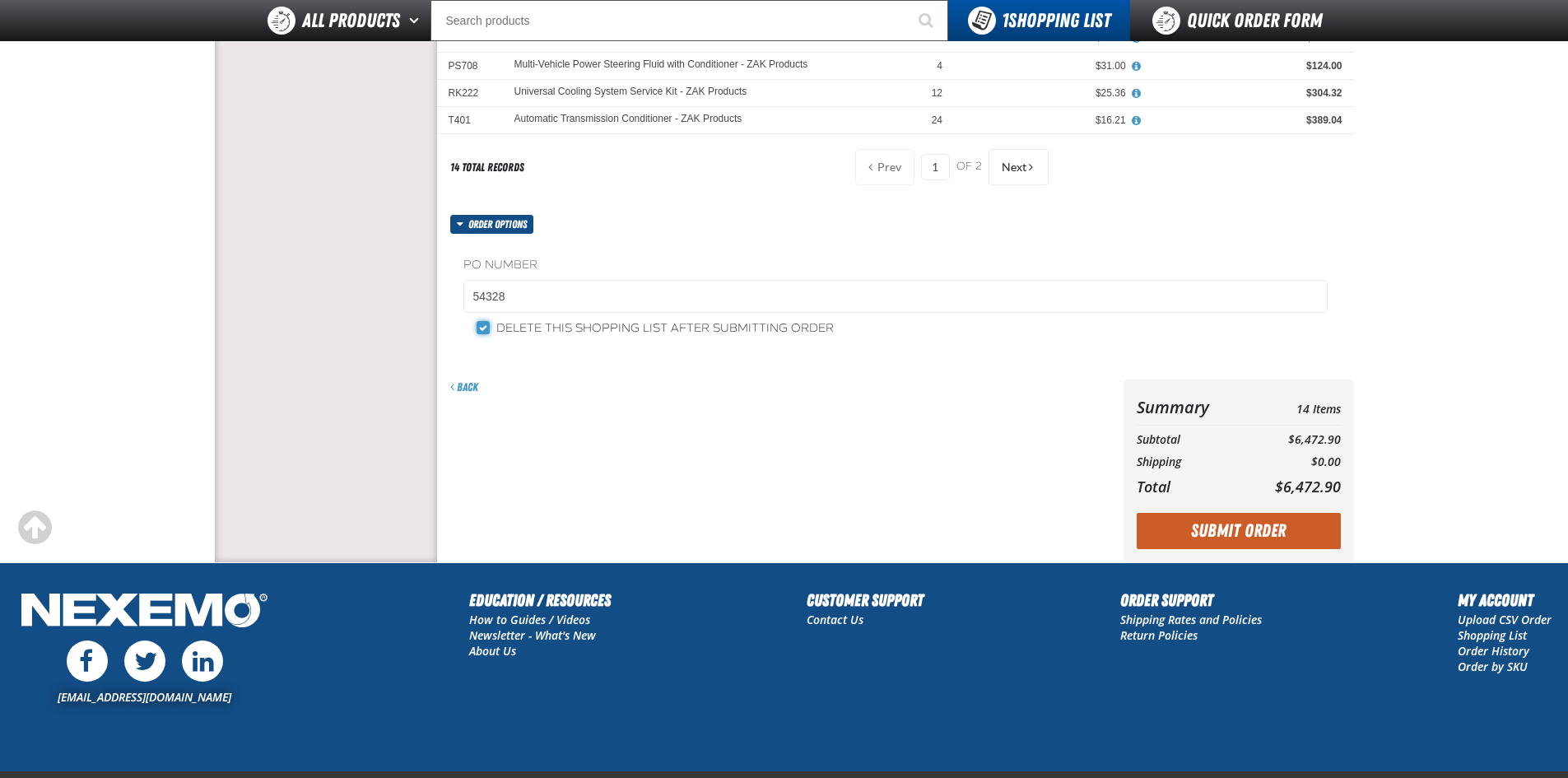
scroll to position [436, 0]
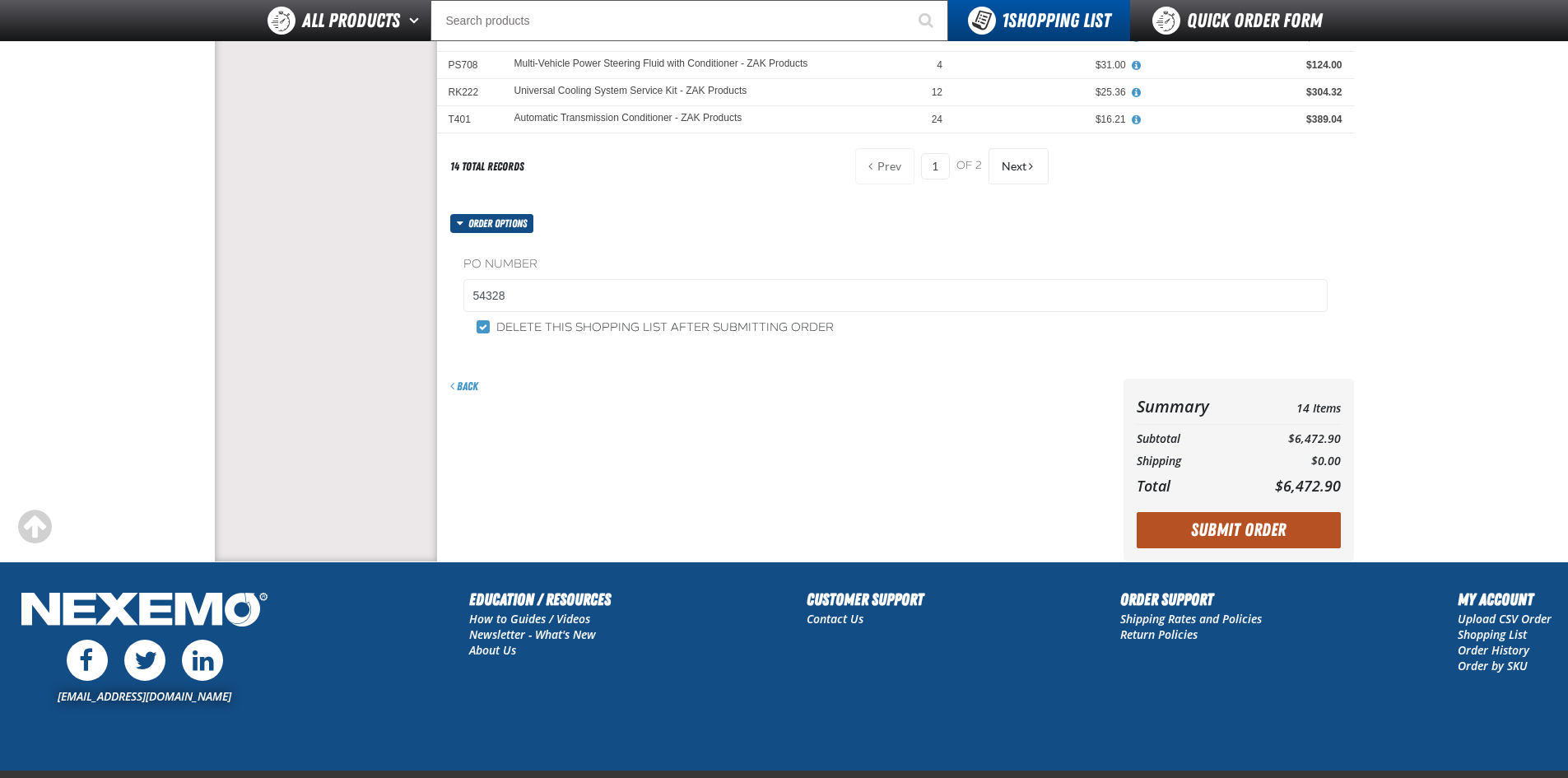
click at [1226, 532] on button "Submit Order" at bounding box center [1239, 530] width 204 height 36
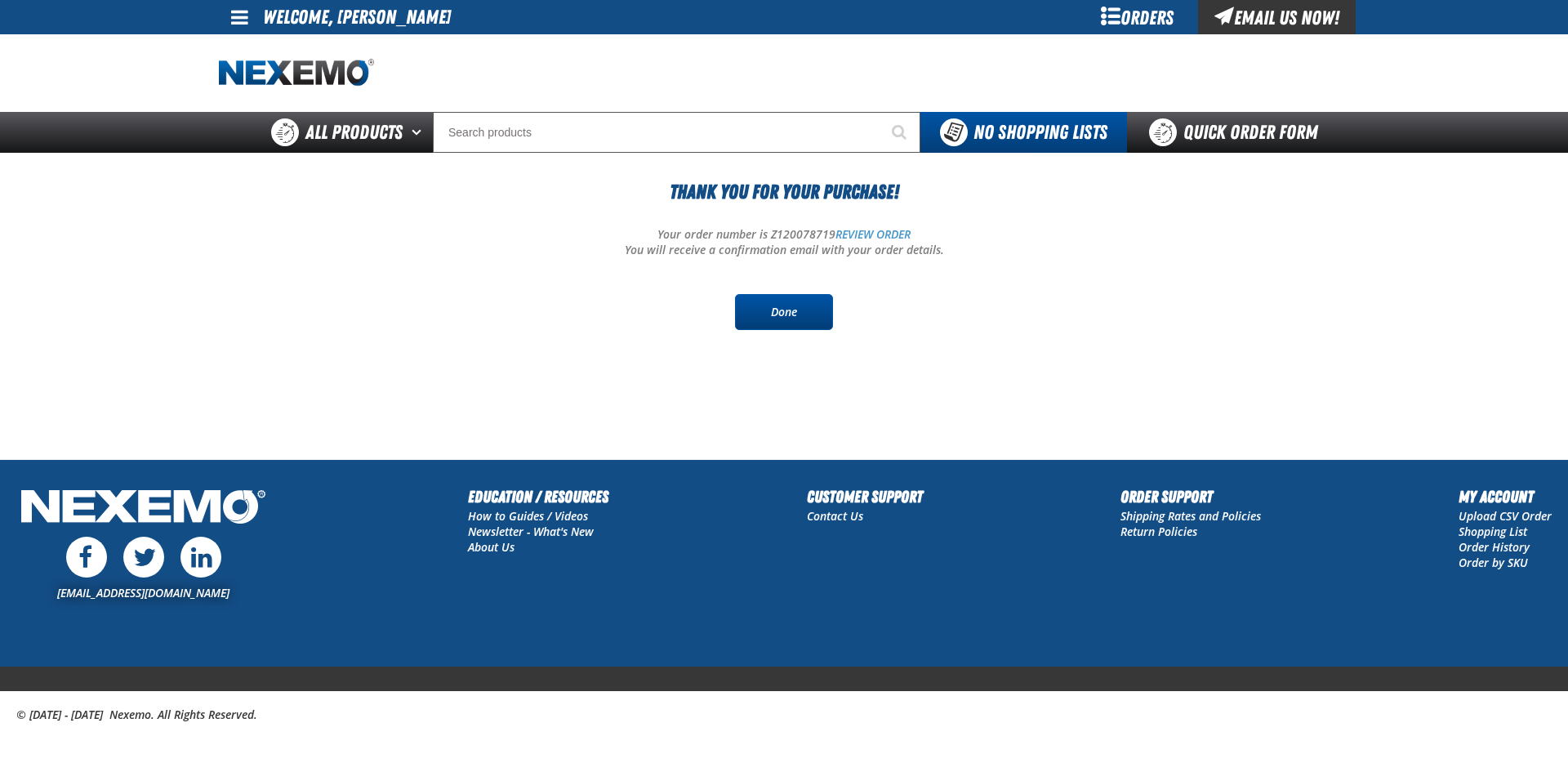
click at [777, 309] on link "Done" at bounding box center [783, 312] width 98 height 36
